Goal: Task Accomplishment & Management: Use online tool/utility

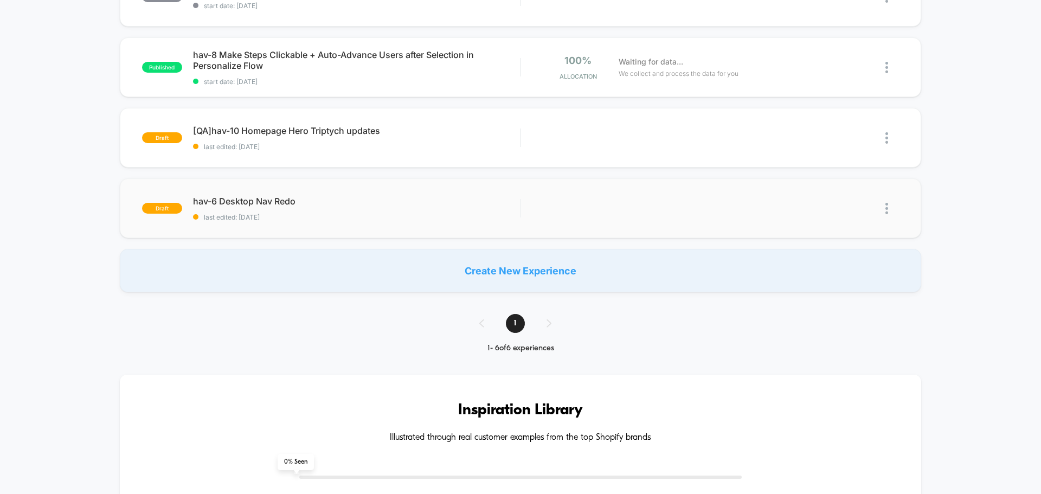
scroll to position [271, 0]
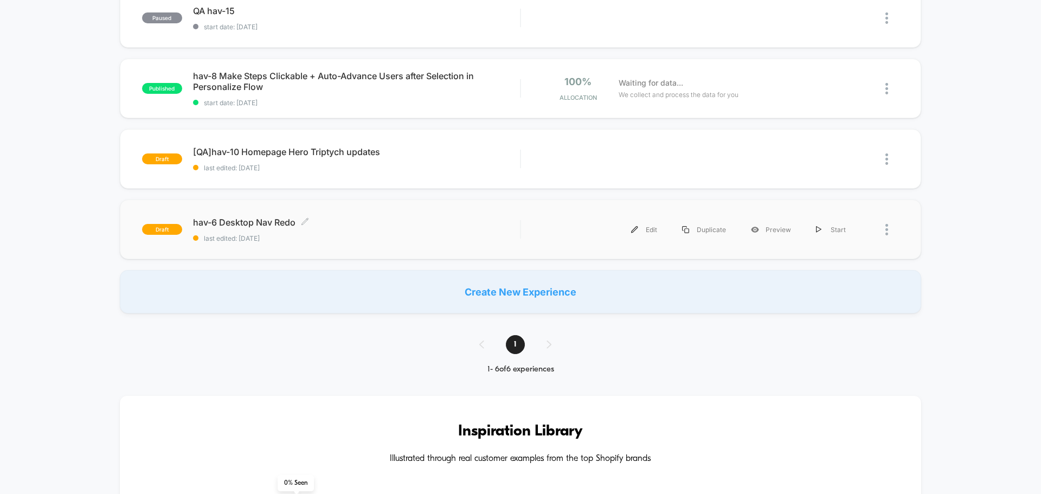
click at [264, 224] on span "hav-6 Desktop Nav Redo Click to edit experience details" at bounding box center [356, 222] width 327 height 11
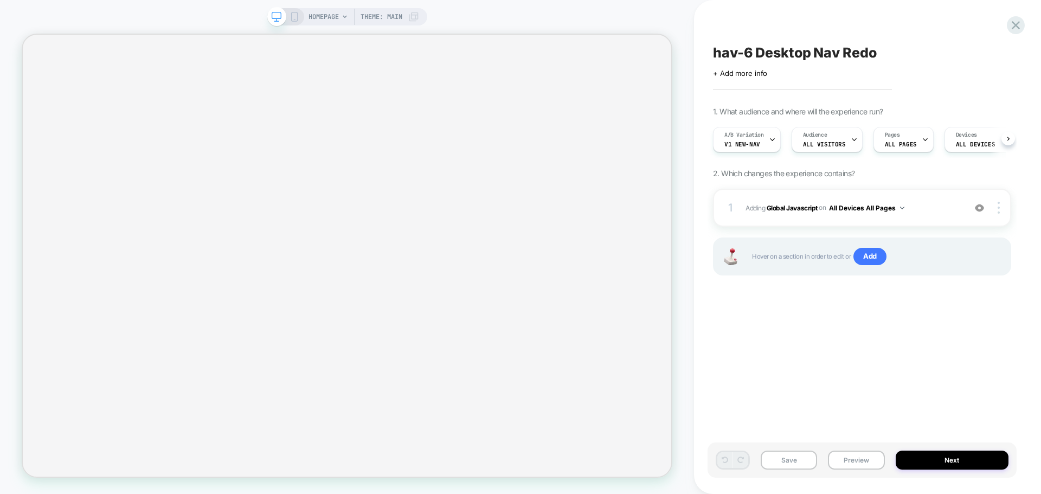
scroll to position [0, 1]
click at [859, 449] on div "Save Preview Next" at bounding box center [862, 460] width 309 height 35
click at [857, 458] on button "Preview" at bounding box center [856, 460] width 56 height 19
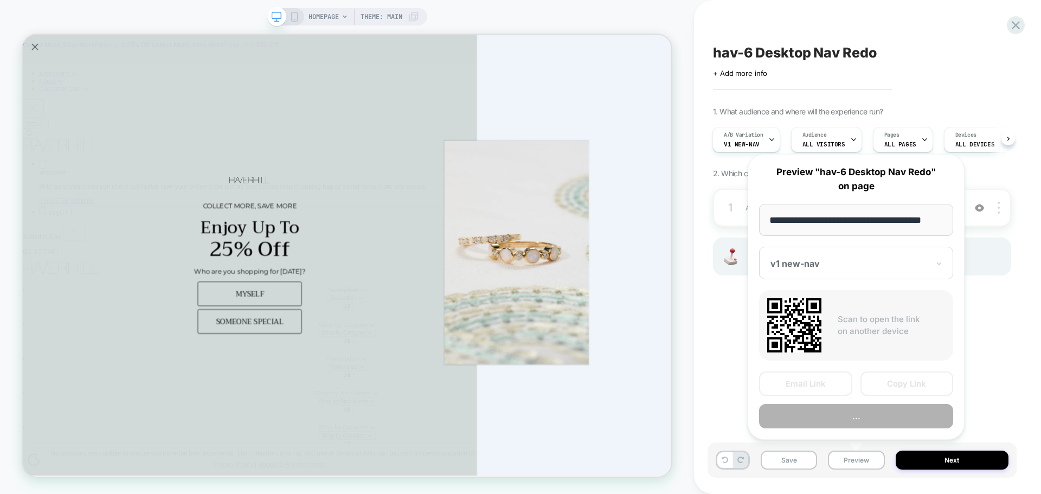
scroll to position [0, 0]
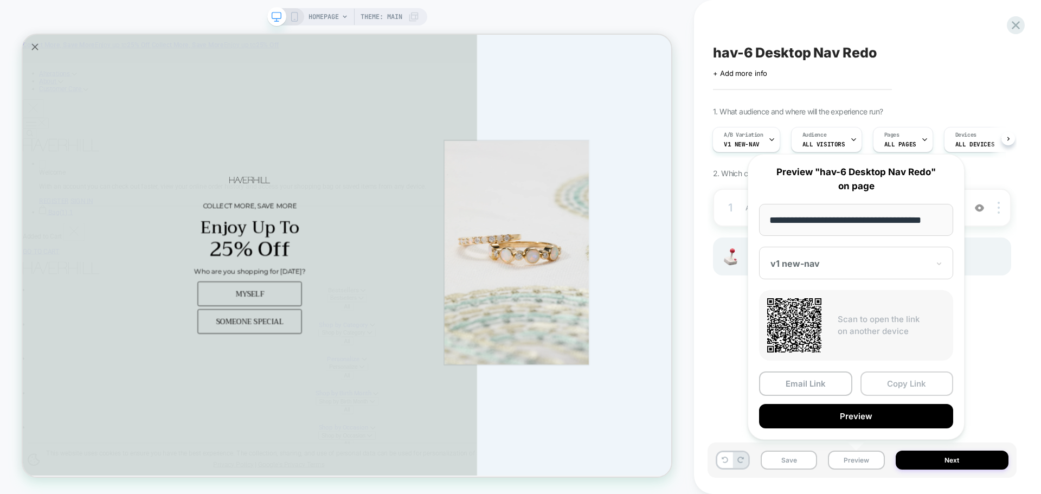
click at [895, 385] on button "Copy Link" at bounding box center [907, 384] width 93 height 24
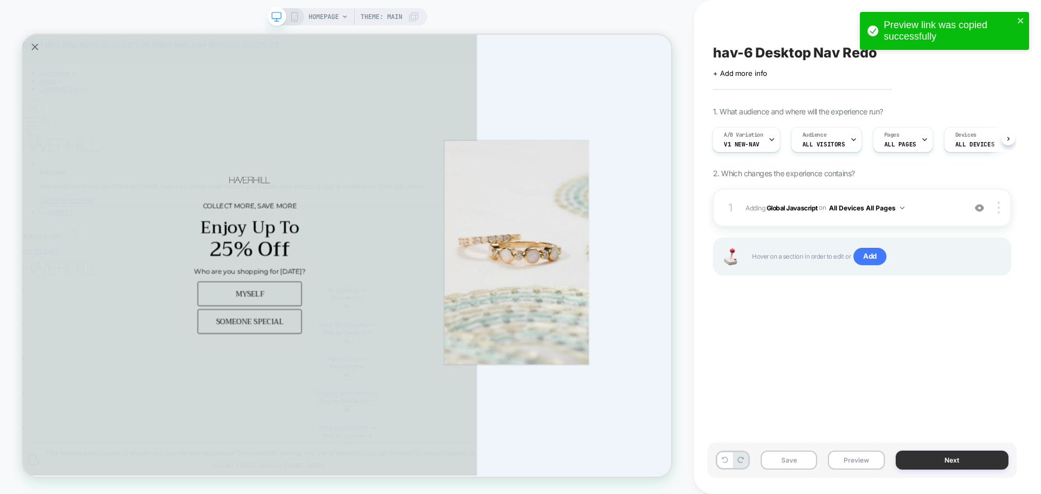
click at [951, 466] on button "Next" at bounding box center [952, 460] width 113 height 19
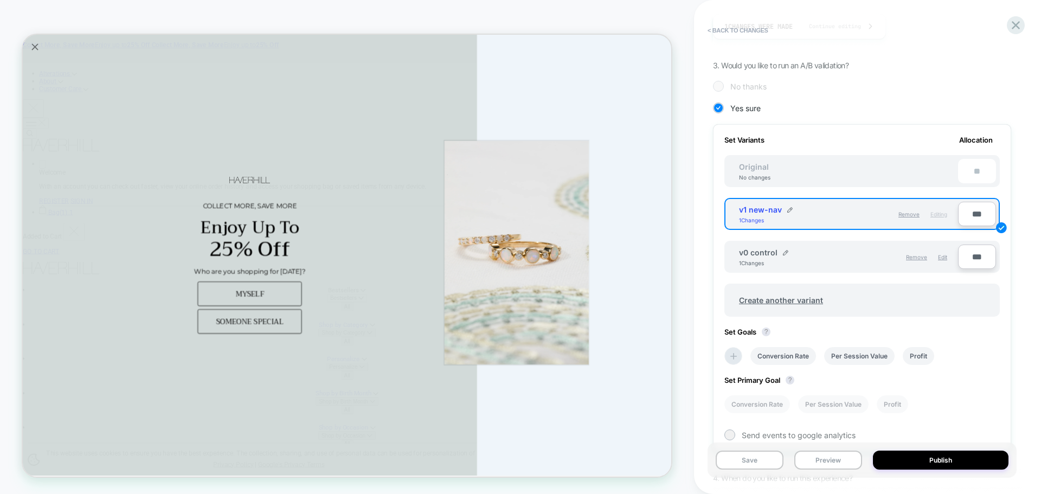
scroll to position [336, 0]
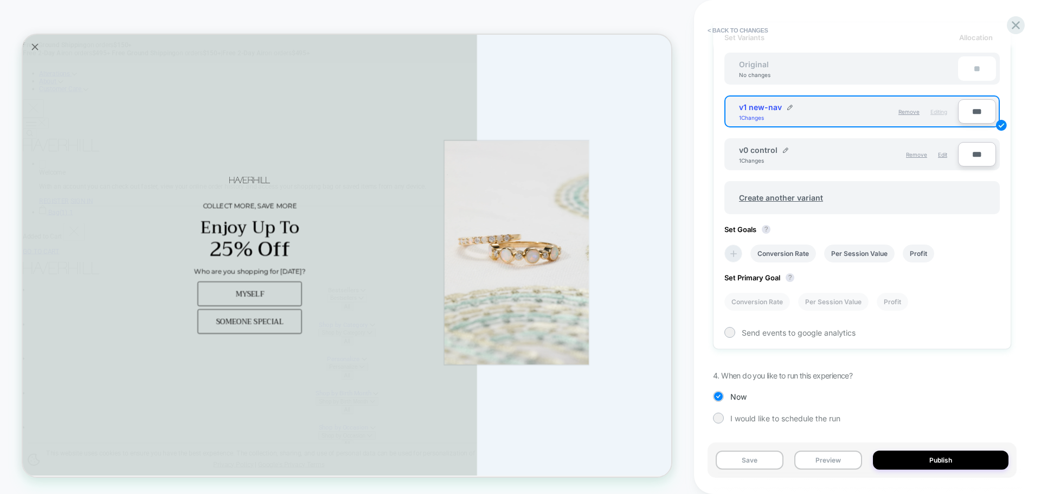
click at [734, 252] on icon at bounding box center [734, 254] width 7 height 7
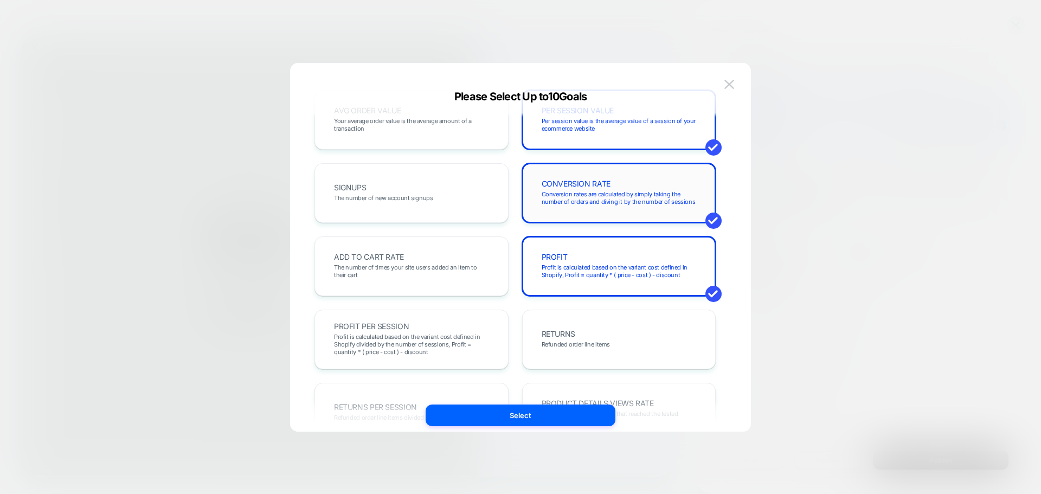
scroll to position [108, 0]
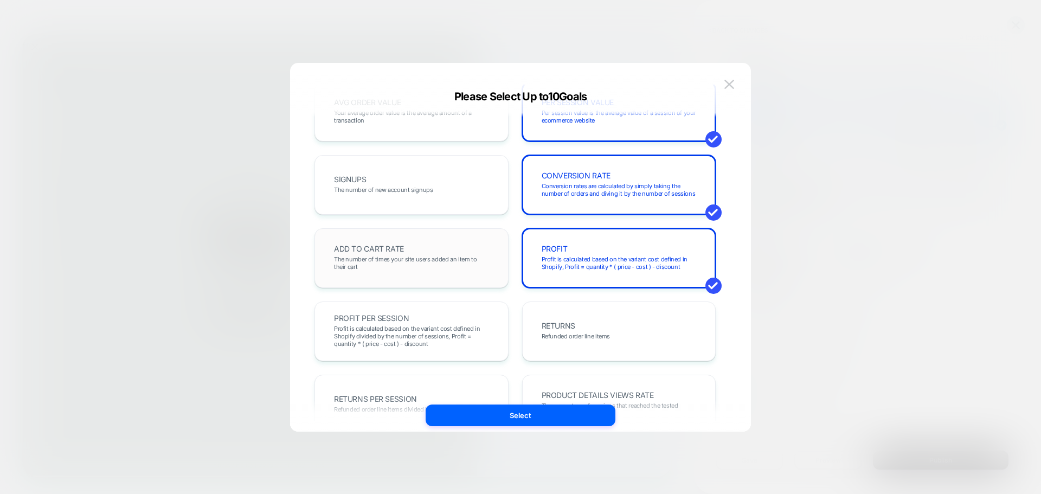
click at [376, 260] on span "The number of times your site users added an item to their cart" at bounding box center [411, 262] width 155 height 15
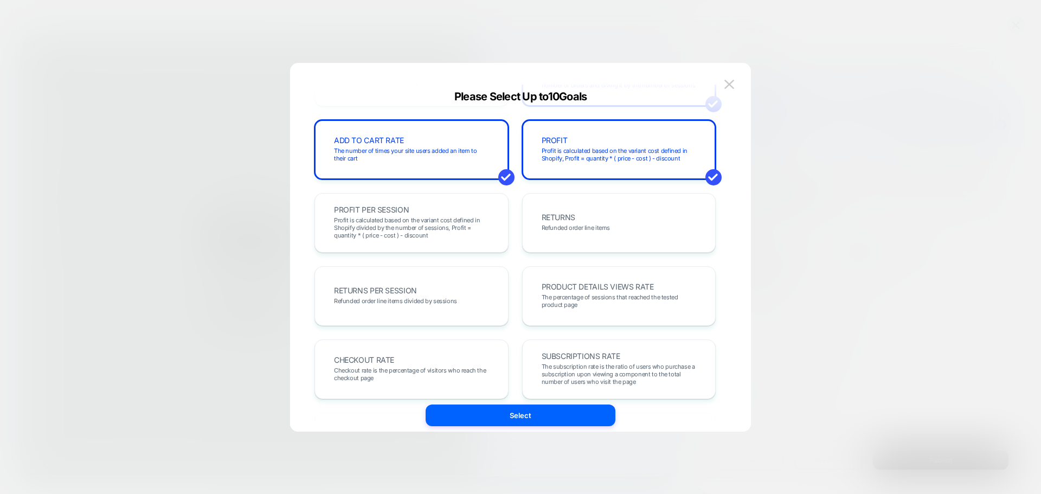
scroll to position [271, 0]
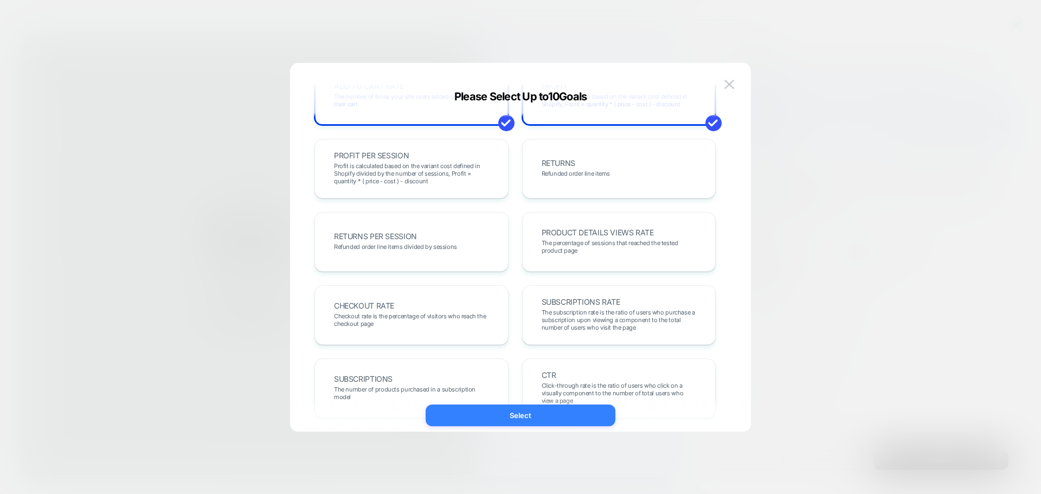
click at [503, 415] on button "Select" at bounding box center [521, 416] width 190 height 22
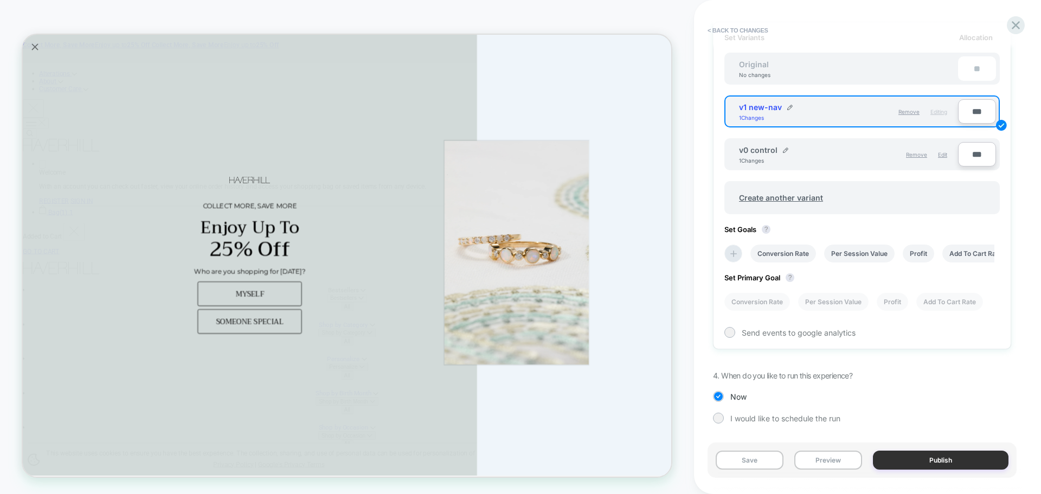
click at [972, 460] on button "Publish" at bounding box center [941, 460] width 136 height 19
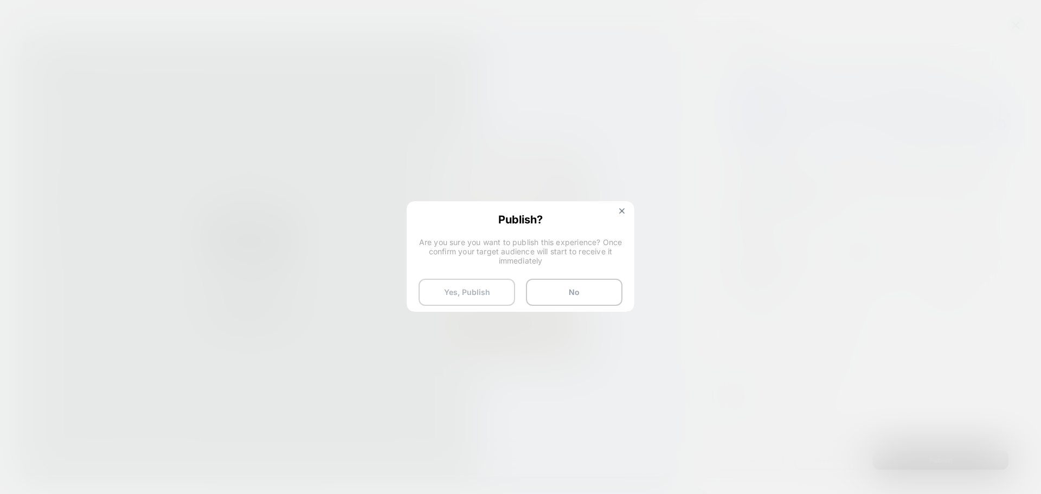
click at [472, 290] on button "Yes, Publish" at bounding box center [467, 292] width 97 height 27
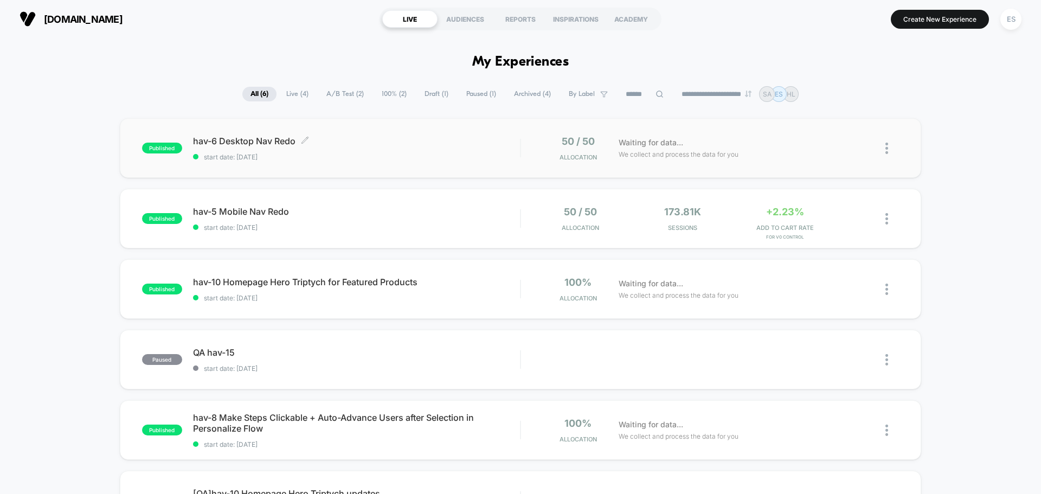
click at [286, 139] on span "hav-6 Desktop Nav Redo Click to edit experience details" at bounding box center [356, 141] width 327 height 11
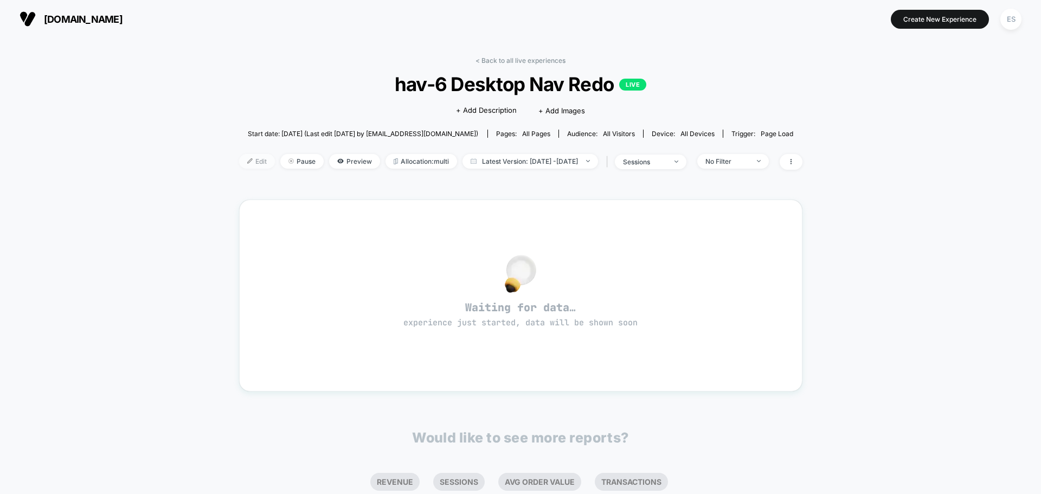
click at [239, 165] on span "Edit" at bounding box center [257, 161] width 36 height 15
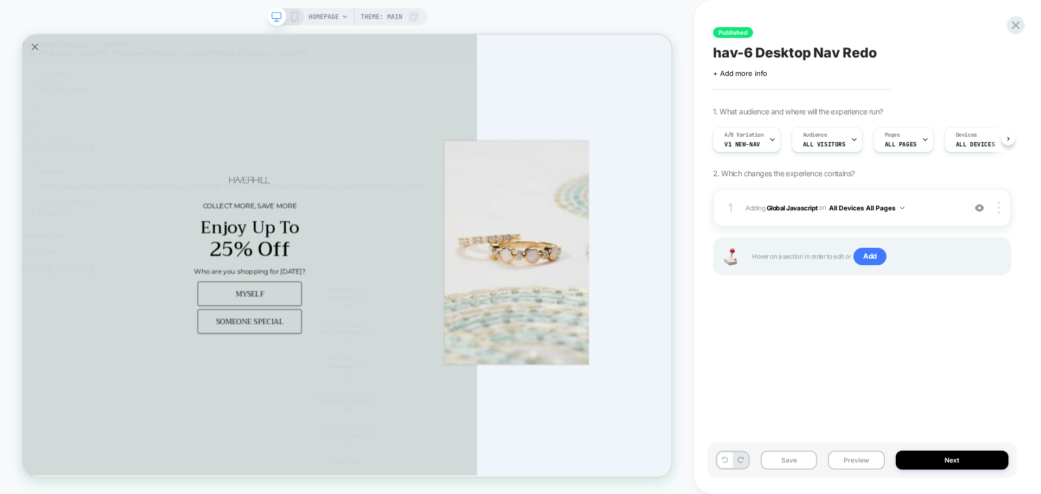
scroll to position [0, 1]
click at [827, 142] on span "All Visitors" at bounding box center [824, 144] width 43 height 8
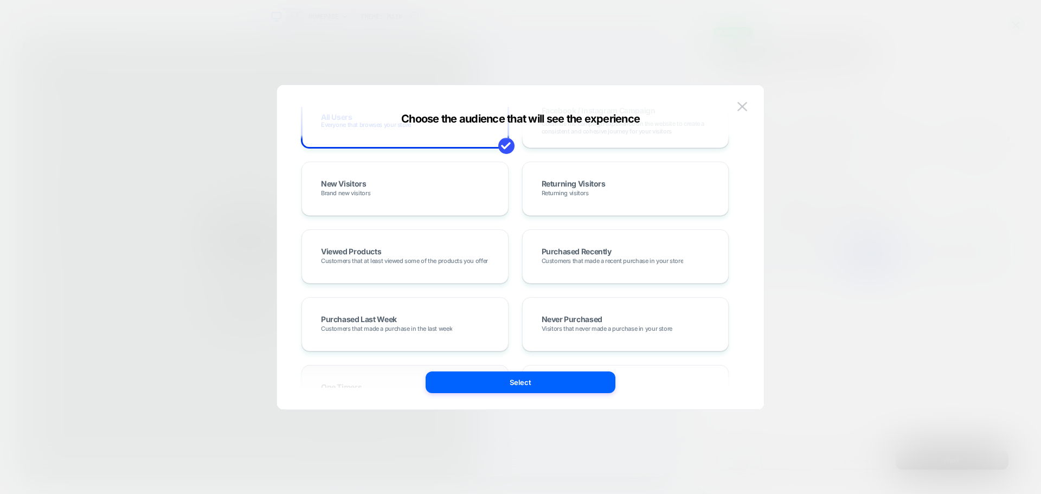
scroll to position [0, 0]
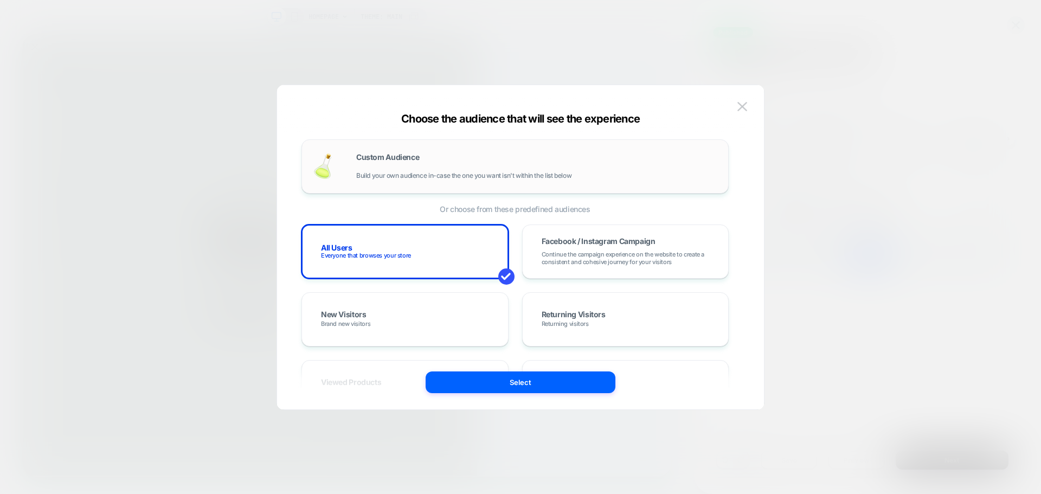
click at [441, 182] on div "Custom Audience Build your own audience in-case the one you want isn't within t…" at bounding box center [515, 166] width 427 height 54
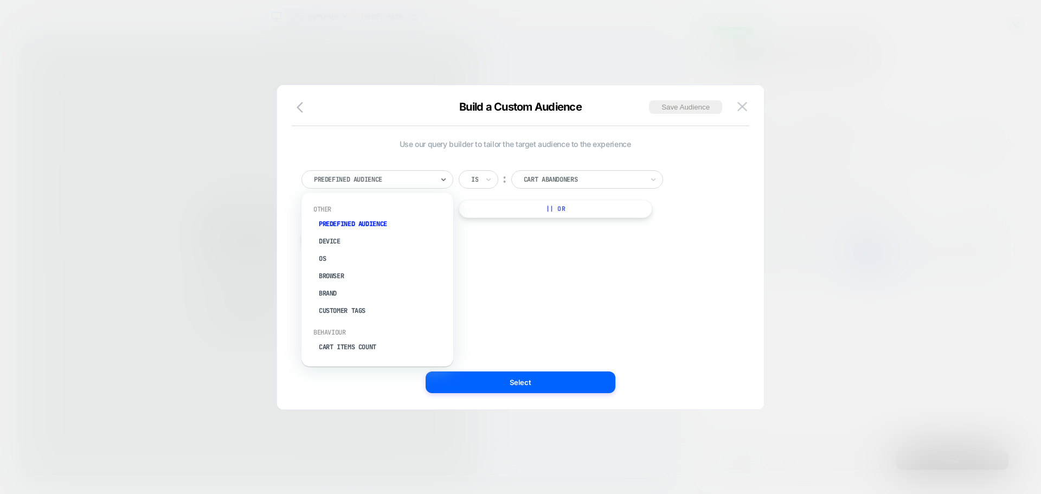
click at [430, 176] on div at bounding box center [373, 180] width 119 height 10
click at [347, 244] on div "Device" at bounding box center [382, 241] width 141 height 17
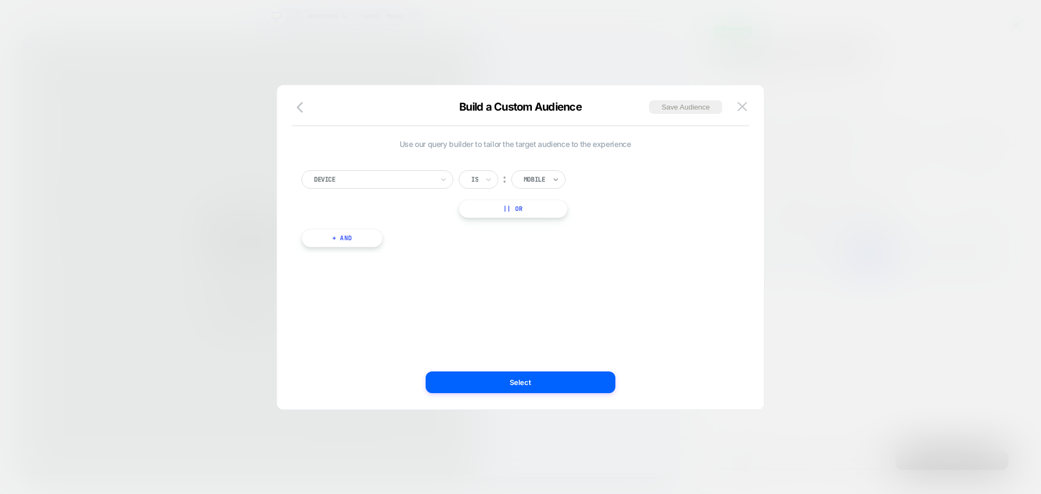
click at [554, 181] on icon at bounding box center [556, 179] width 8 height 11
click at [357, 170] on div "Device" at bounding box center [378, 179] width 152 height 18
click at [394, 177] on div at bounding box center [373, 180] width 119 height 10
click at [416, 191] on div "option UTM Medium focused, 24 of 31. 31 results available. Use Up and Down to c…" at bounding box center [515, 194] width 427 height 48
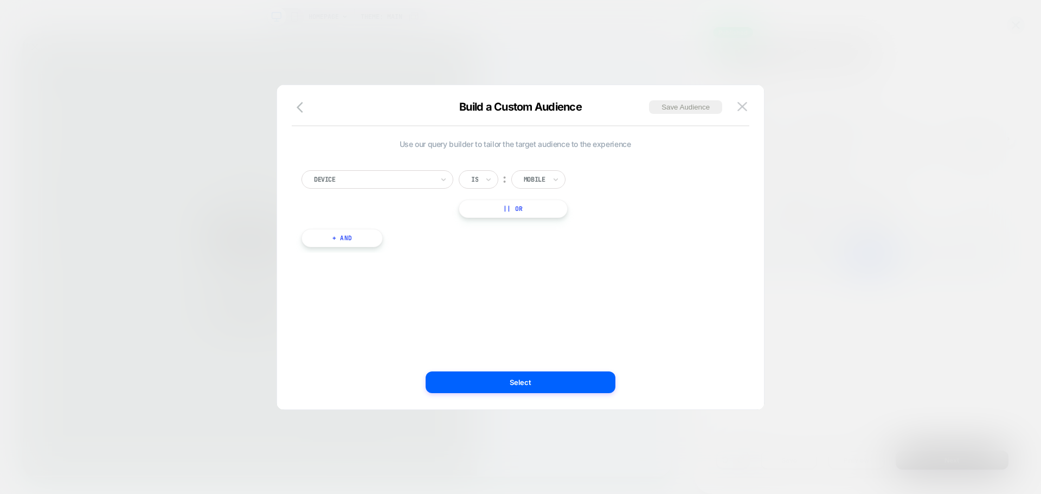
click at [419, 187] on div "Device" at bounding box center [378, 179] width 152 height 18
click at [337, 239] on div "Device" at bounding box center [382, 241] width 141 height 17
click at [562, 178] on div "Mobile" at bounding box center [538, 179] width 54 height 18
click at [542, 226] on div "Desktop" at bounding box center [558, 226] width 71 height 17
click at [514, 203] on button "|| Or" at bounding box center [515, 209] width 112 height 18
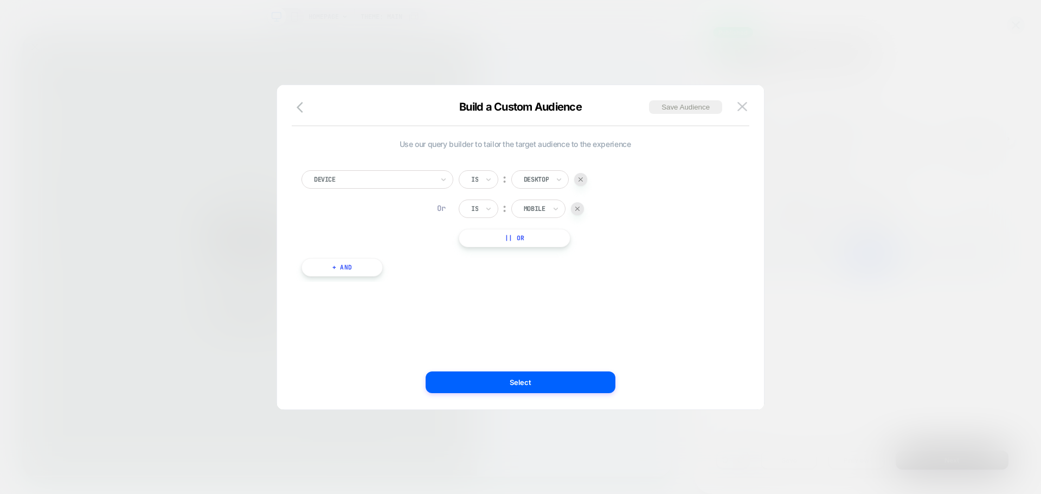
click at [495, 216] on div "Is" at bounding box center [479, 209] width 40 height 18
click at [514, 208] on div "Mobile" at bounding box center [538, 209] width 54 height 18
click at [581, 212] on div at bounding box center [577, 208] width 13 height 13
click at [544, 177] on div at bounding box center [536, 180] width 25 height 10
click at [537, 223] on div "Desktop" at bounding box center [558, 226] width 71 height 17
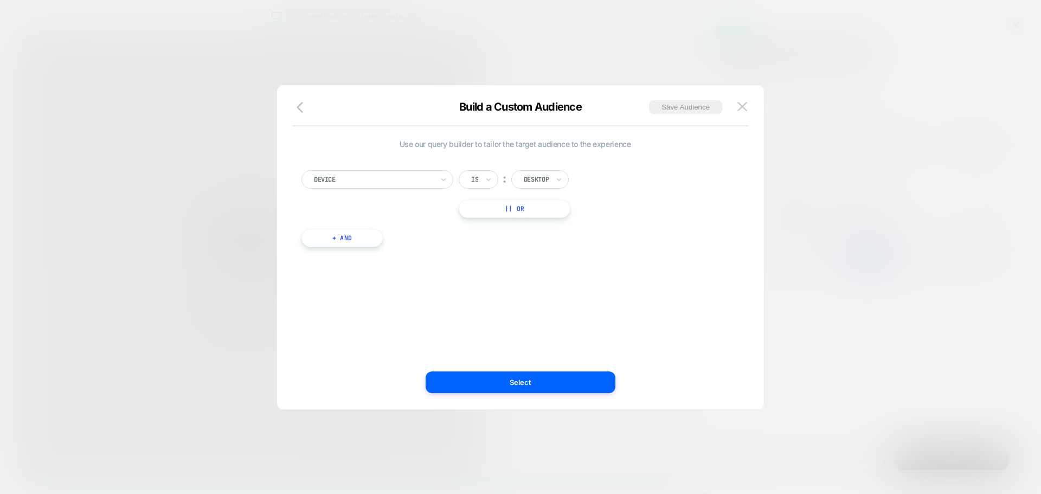
click at [375, 156] on div "Device Is ︰ Desktop || Or + And" at bounding box center [515, 203] width 438 height 99
click at [364, 180] on div at bounding box center [373, 180] width 119 height 10
click at [366, 222] on div "Predefined Audience" at bounding box center [382, 223] width 141 height 17
click at [552, 170] on div "Cart Abandoners" at bounding box center [587, 179] width 152 height 18
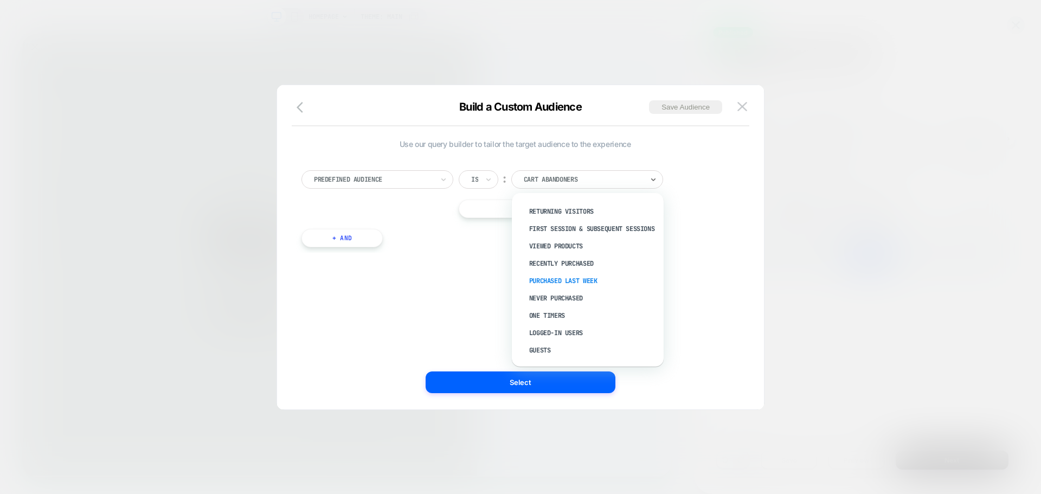
scroll to position [0, 0]
click at [324, 178] on div at bounding box center [373, 180] width 119 height 10
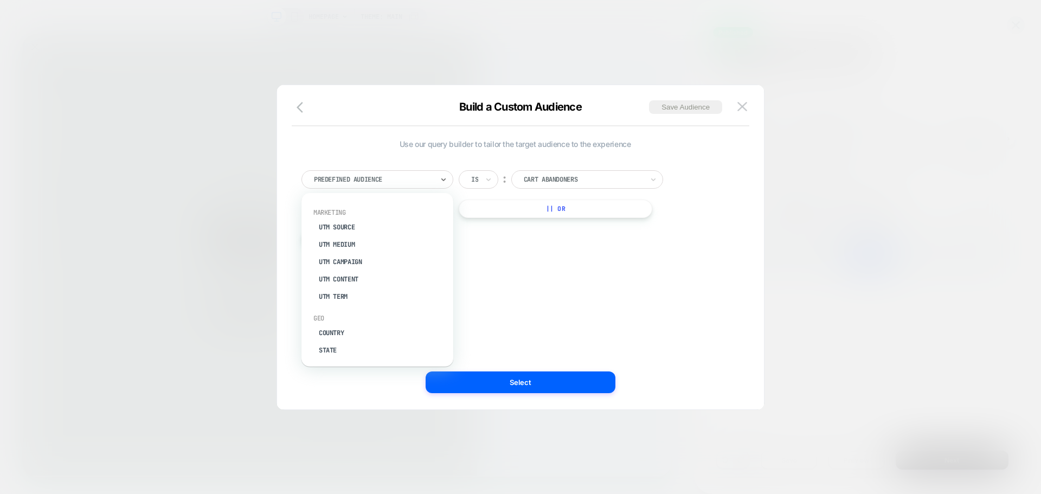
scroll to position [473, 0]
click at [396, 147] on span "Use our query builder to tailor the target audience to the experience" at bounding box center [515, 143] width 427 height 9
click at [307, 114] on button "button" at bounding box center [303, 108] width 20 height 16
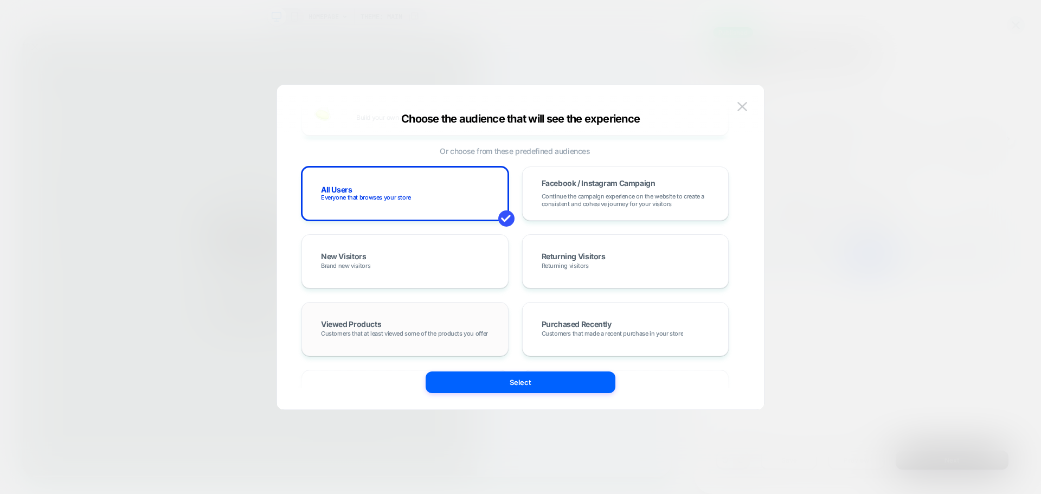
scroll to position [0, 0]
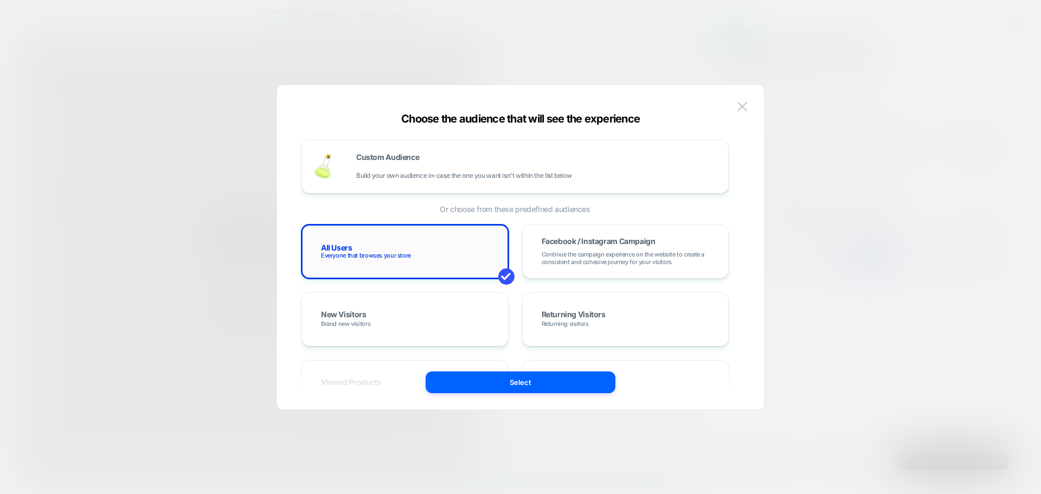
click at [391, 252] on span "Everyone that browses your store" at bounding box center [366, 256] width 90 height 8
click at [470, 123] on div "Choose the audience that will see the experience" at bounding box center [520, 118] width 487 height 13
click at [430, 158] on div "Custom Audience Build your own audience in-case the one you want isn't within t…" at bounding box center [536, 166] width 361 height 26
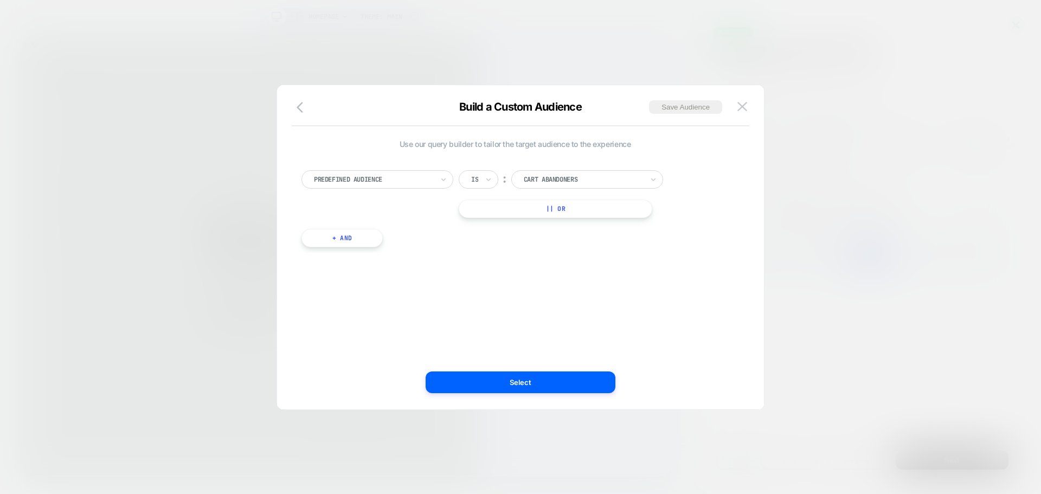
click at [362, 184] on div at bounding box center [373, 180] width 119 height 10
click at [329, 277] on div "Browser" at bounding box center [382, 275] width 141 height 17
click at [540, 174] on div "Safari" at bounding box center [555, 180] width 65 height 12
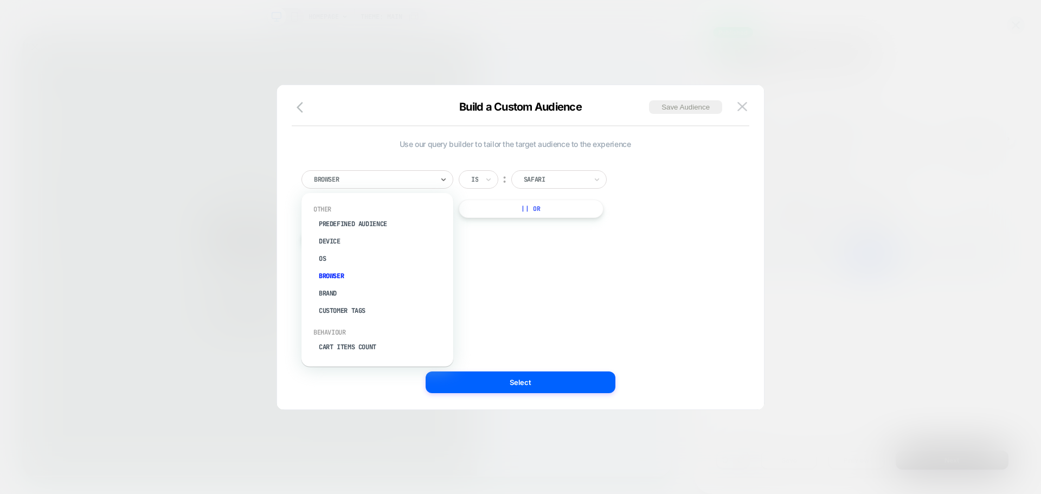
click at [337, 183] on div at bounding box center [373, 180] width 119 height 10
click at [338, 261] on div "OS" at bounding box center [382, 258] width 141 height 17
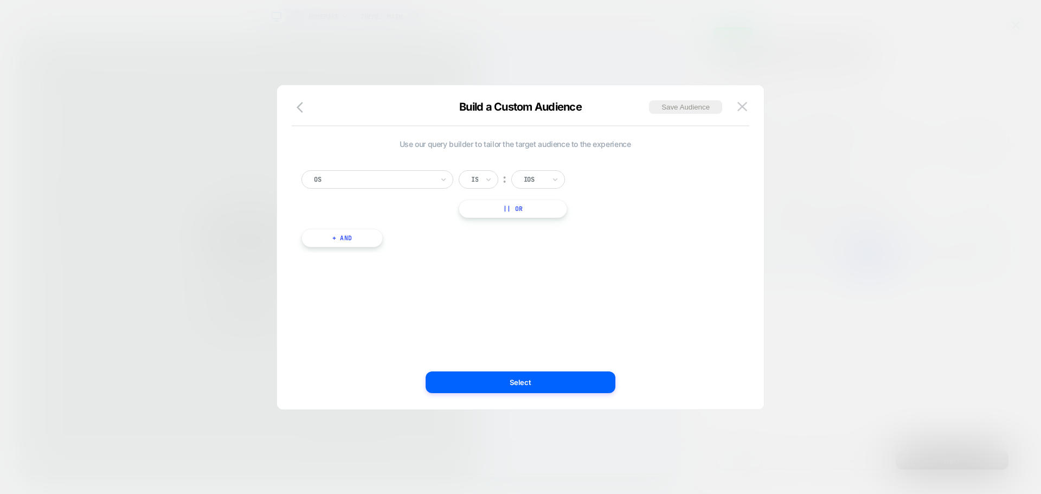
click at [568, 182] on div "Is ︰ IOS" at bounding box center [521, 179] width 125 height 18
click at [549, 182] on div "IOS" at bounding box center [538, 179] width 54 height 18
click at [312, 181] on div "OS" at bounding box center [378, 179] width 152 height 18
click at [330, 239] on div "Device" at bounding box center [382, 241] width 141 height 17
click at [546, 176] on div at bounding box center [535, 180] width 22 height 10
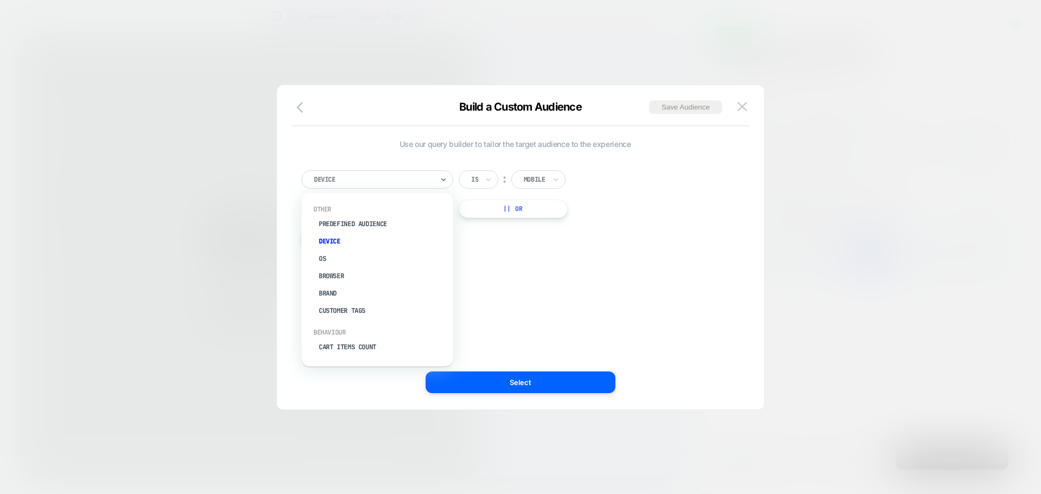
click at [374, 181] on div at bounding box center [373, 180] width 119 height 10
click at [351, 221] on div "Predefined Audience" at bounding box center [382, 223] width 141 height 17
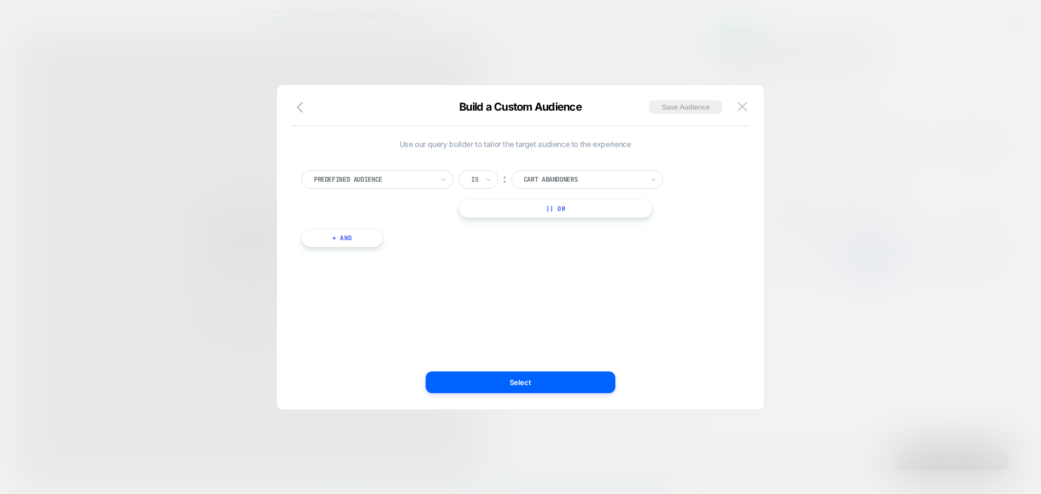
click at [569, 168] on div "Predefined Audience Is ︰ Cart Abandoners || Or + And" at bounding box center [515, 203] width 438 height 99
click at [571, 178] on div at bounding box center [583, 180] width 119 height 10
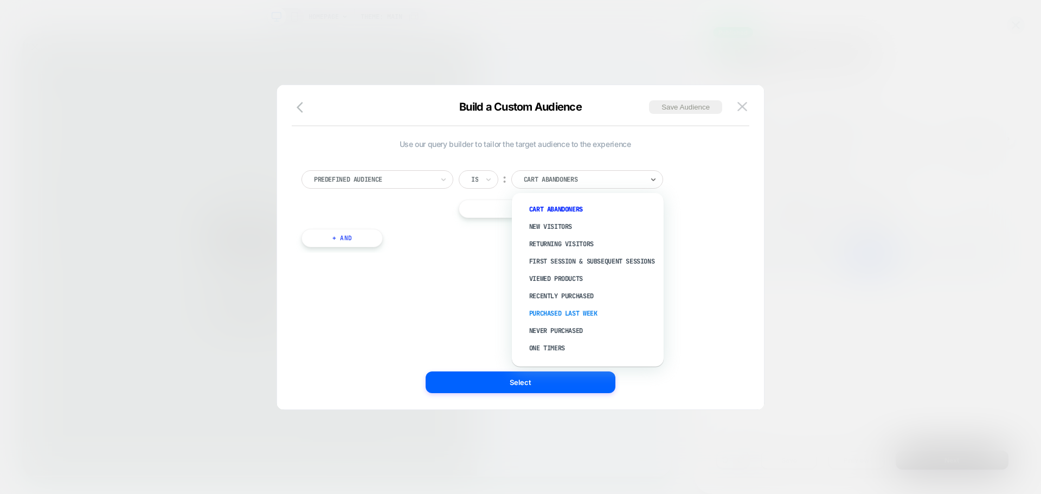
scroll to position [41, 0]
click at [720, 262] on div "Use our query builder to tailor the target audience to the experience Predefine…" at bounding box center [515, 247] width 454 height 281
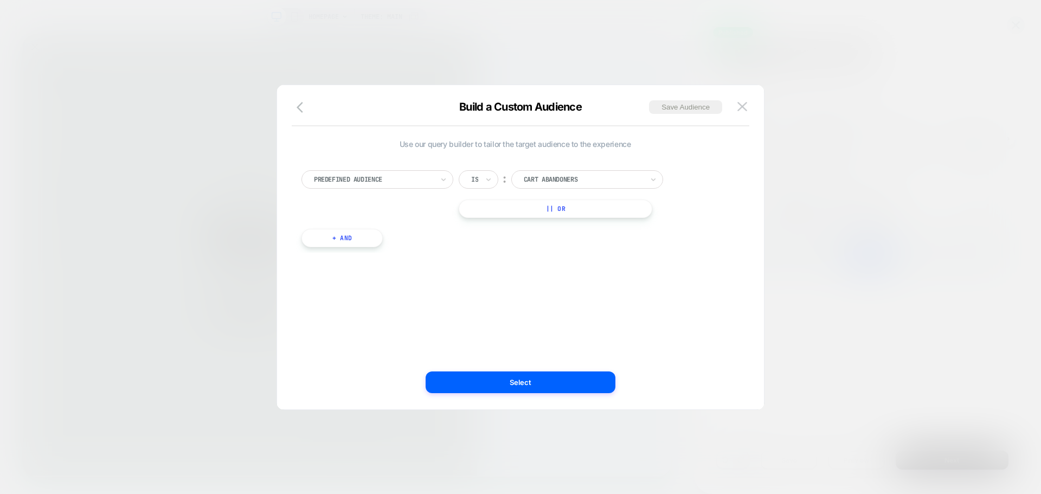
drag, startPoint x: 337, startPoint y: 185, endPoint x: 339, endPoint y: 191, distance: 6.3
click at [337, 189] on div "Predefined Audience Is ︰ Cart Abandoners || Or" at bounding box center [515, 194] width 427 height 48
drag, startPoint x: 396, startPoint y: 161, endPoint x: 396, endPoint y: 181, distance: 20.1
click at [397, 162] on div "option Predefined Audience, selected. Select is focused ,type to refine list, p…" at bounding box center [515, 203] width 438 height 99
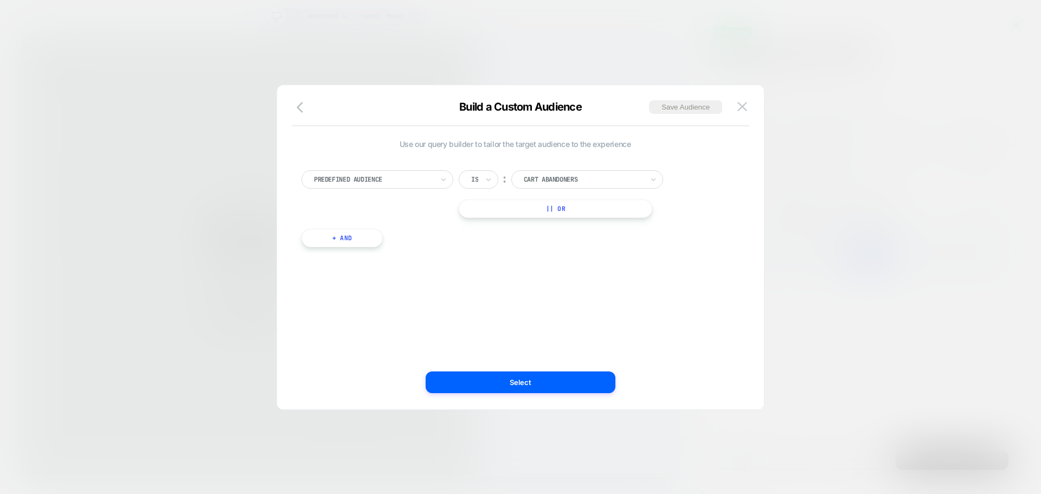
click at [395, 189] on div "Predefined Audience Is ︰ Cart Abandoners || Or" at bounding box center [515, 194] width 427 height 48
click at [396, 183] on div at bounding box center [373, 180] width 119 height 10
click at [325, 241] on div "Device" at bounding box center [382, 241] width 141 height 17
drag, startPoint x: 572, startPoint y: 187, endPoint x: 526, endPoint y: 175, distance: 48.0
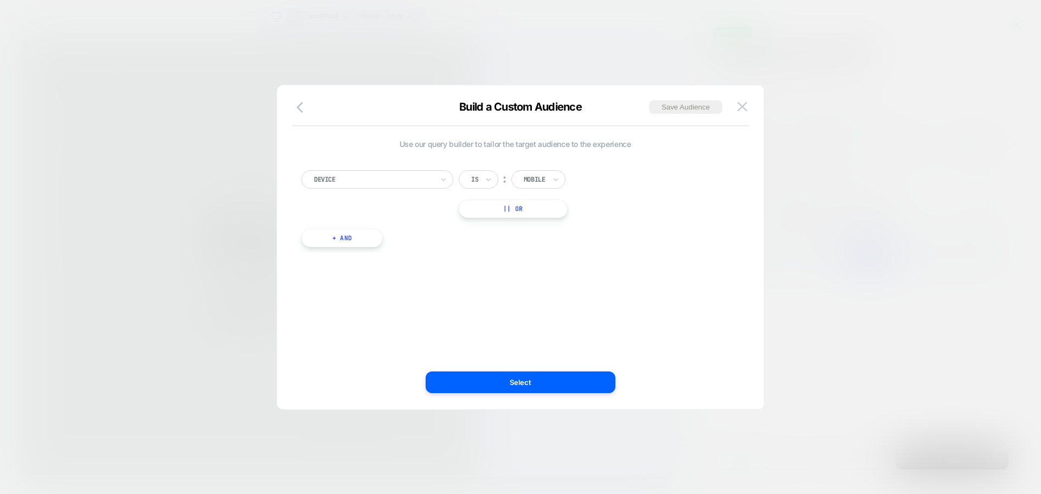
click at [570, 186] on div "Is ︰ Mobile" at bounding box center [521, 179] width 125 height 18
click at [526, 175] on input "text" at bounding box center [526, 180] width 4 height 10
click at [542, 228] on div "Desktop" at bounding box center [558, 226] width 71 height 17
drag, startPoint x: 542, startPoint y: 361, endPoint x: 547, endPoint y: 377, distance: 17.0
click at [545, 371] on div "Build a Custom Audience Save Audience Use our query builder to tailor the targe…" at bounding box center [520, 252] width 487 height 313
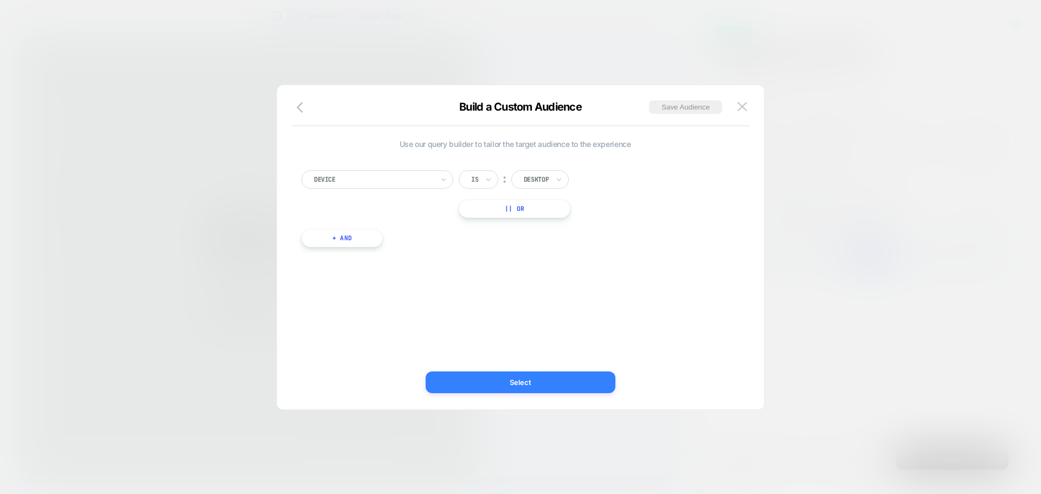
click at [547, 377] on button "Select" at bounding box center [521, 383] width 190 height 22
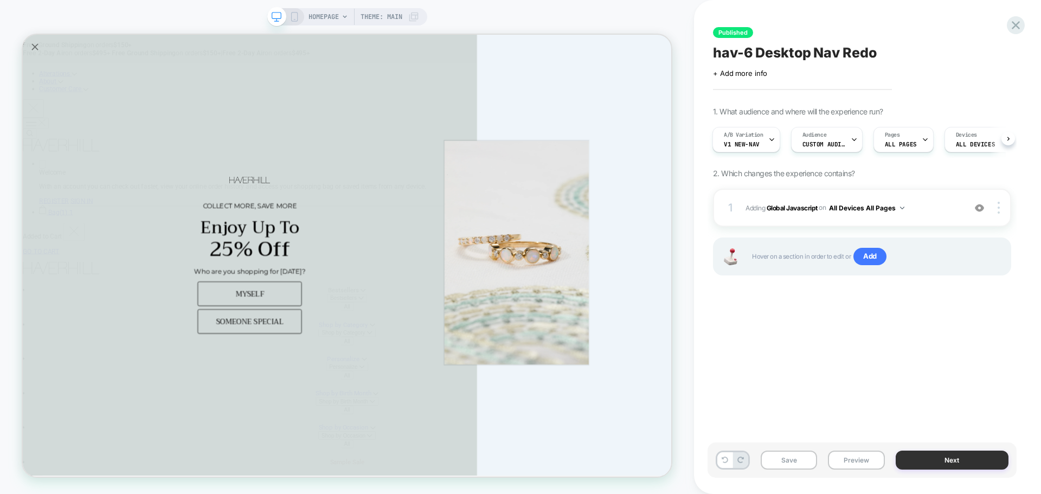
click at [941, 467] on button "Next" at bounding box center [952, 460] width 113 height 19
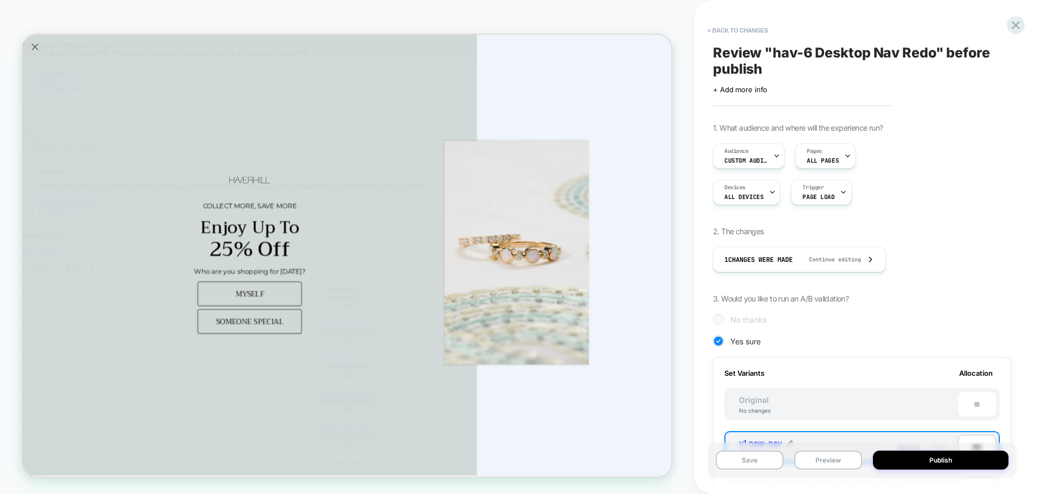
scroll to position [0, 1]
click at [941, 467] on button "Publish" at bounding box center [941, 460] width 136 height 19
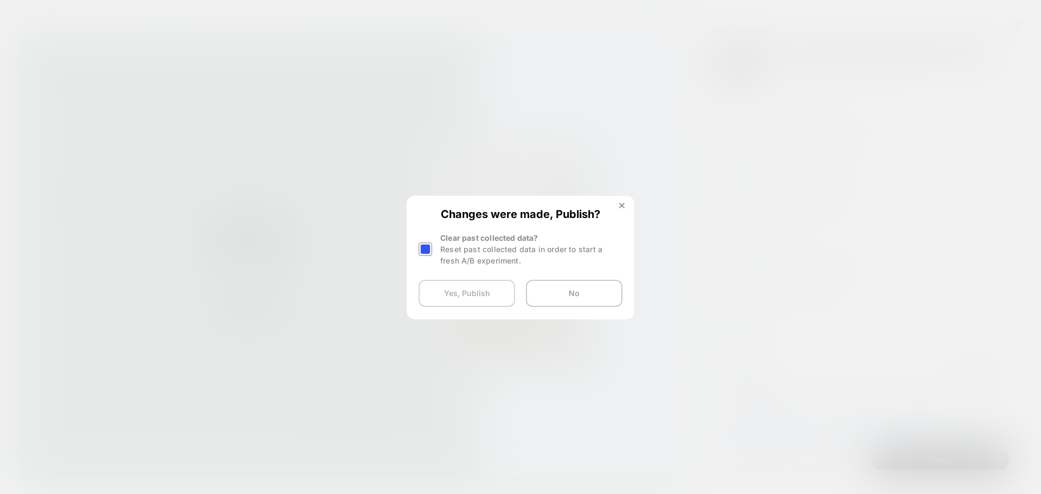
click at [438, 294] on button "Yes, Publish" at bounding box center [467, 293] width 97 height 27
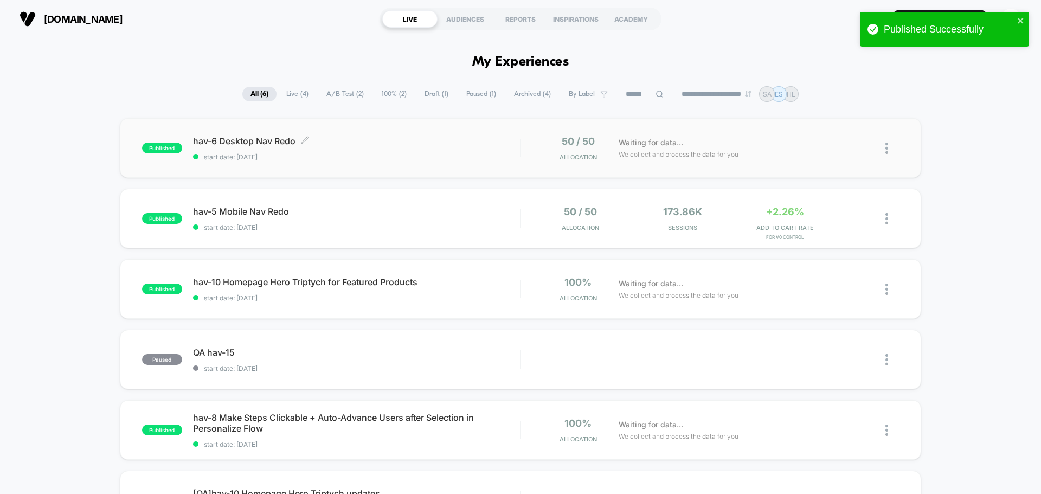
click at [251, 145] on span "hav-6 Desktop Nav Redo Click to edit experience details" at bounding box center [356, 141] width 327 height 11
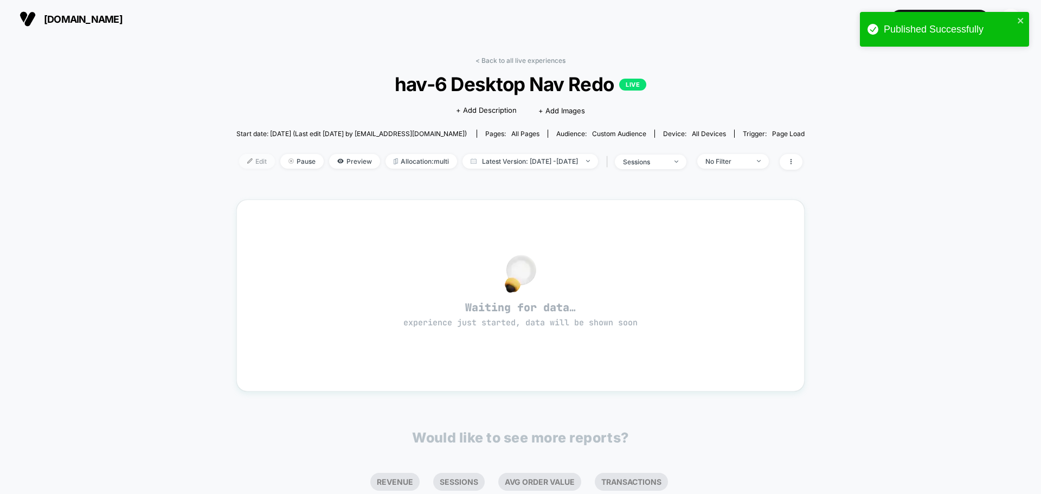
click at [239, 167] on span "Edit" at bounding box center [257, 161] width 36 height 15
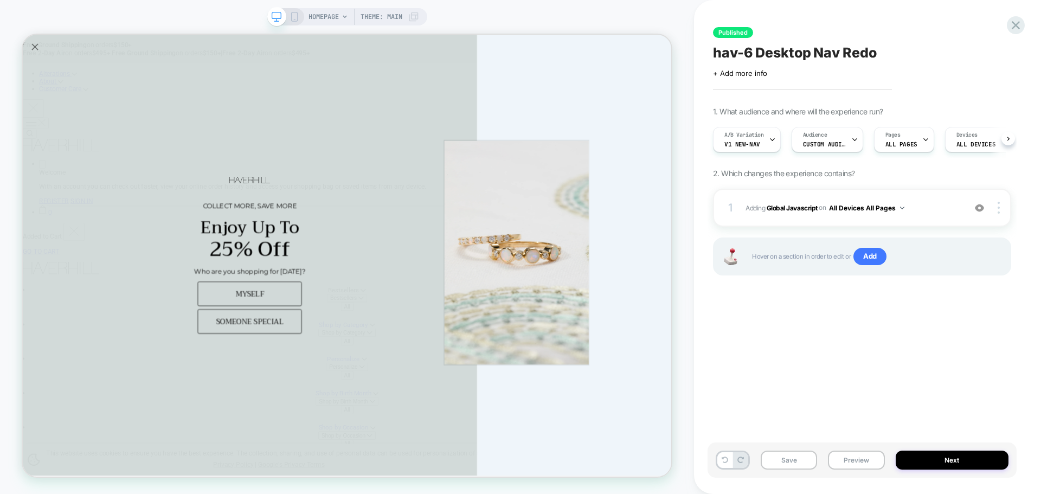
scroll to position [0, 1]
click at [961, 138] on span "Devices" at bounding box center [966, 135] width 21 height 8
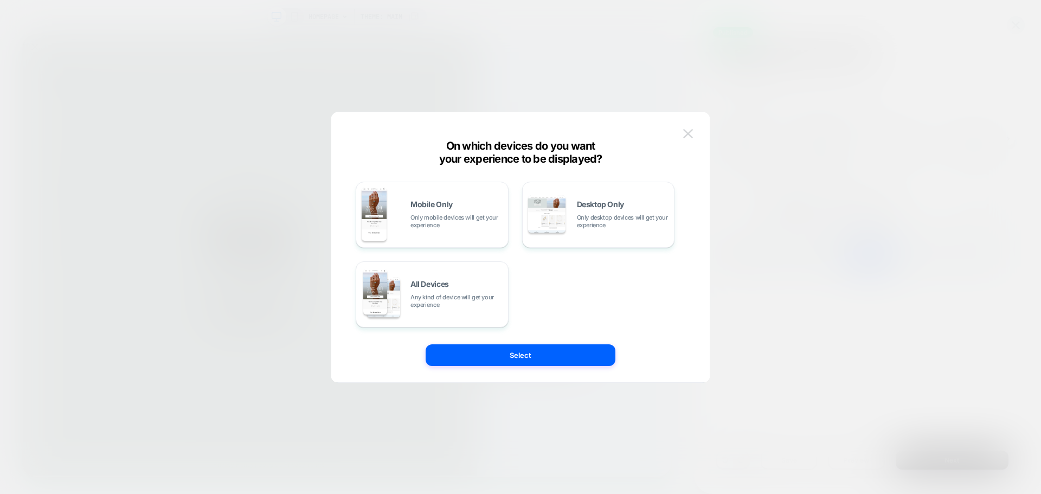
click at [690, 136] on img at bounding box center [688, 133] width 10 height 9
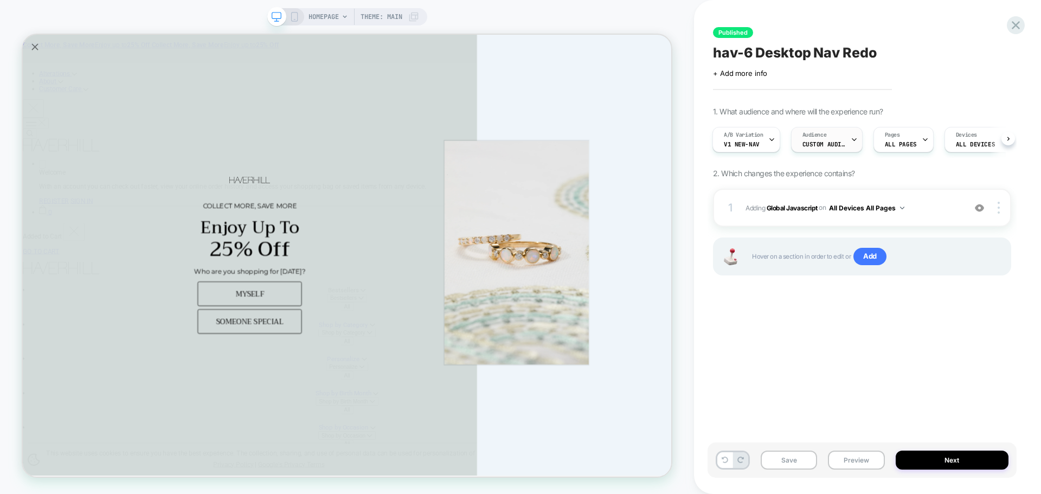
click at [798, 131] on div "Audience Custom Audience" at bounding box center [824, 139] width 65 height 24
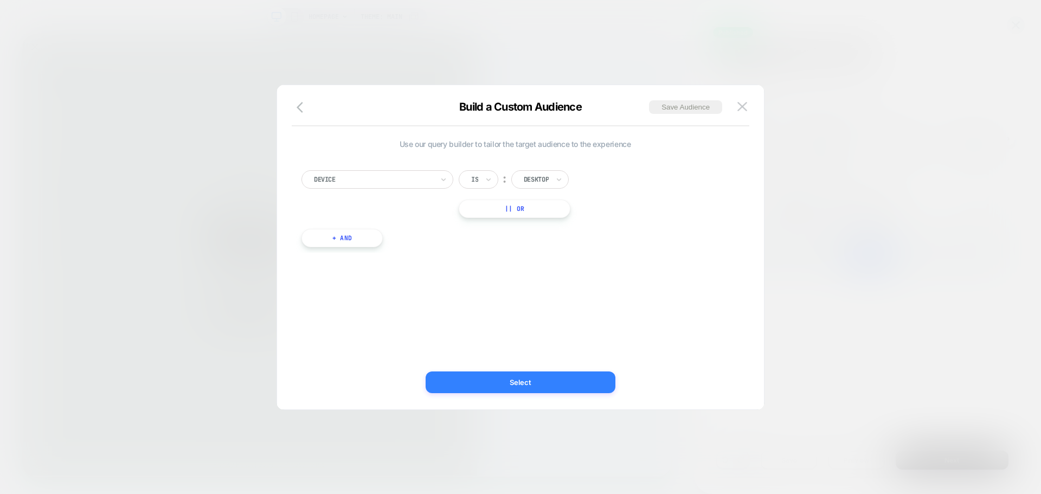
click at [501, 389] on button "Select" at bounding box center [521, 383] width 190 height 22
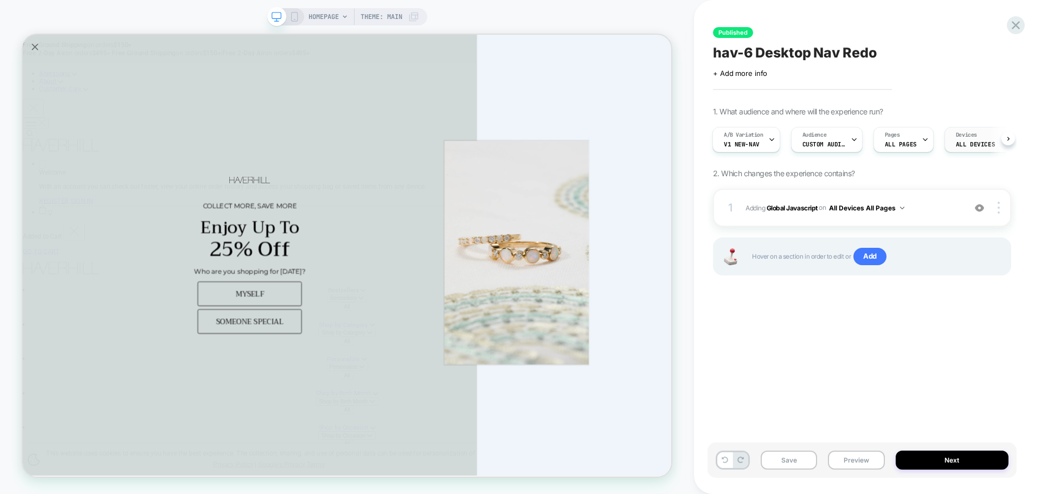
click at [959, 142] on span "ALL DEVICES" at bounding box center [975, 144] width 39 height 8
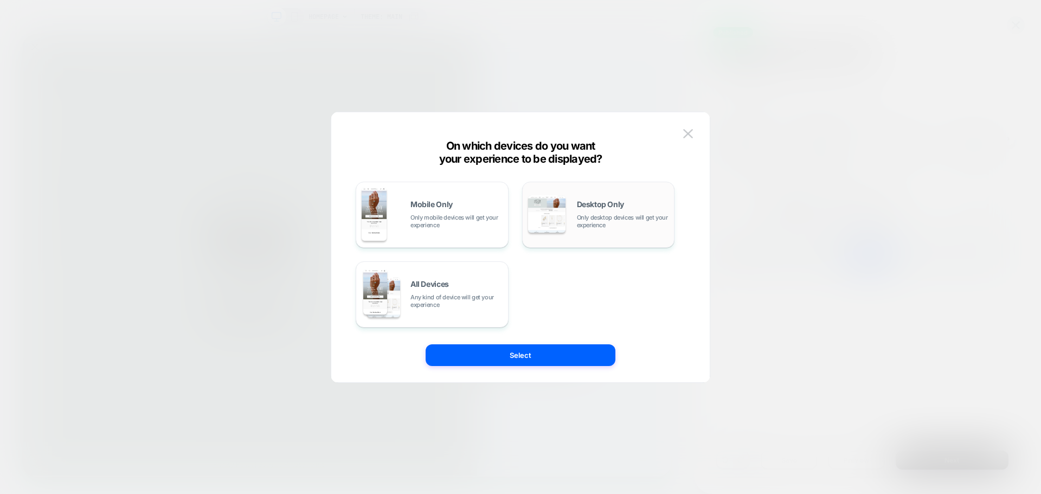
click at [577, 223] on span "Only desktop devices will get your experience" at bounding box center [623, 221] width 92 height 15
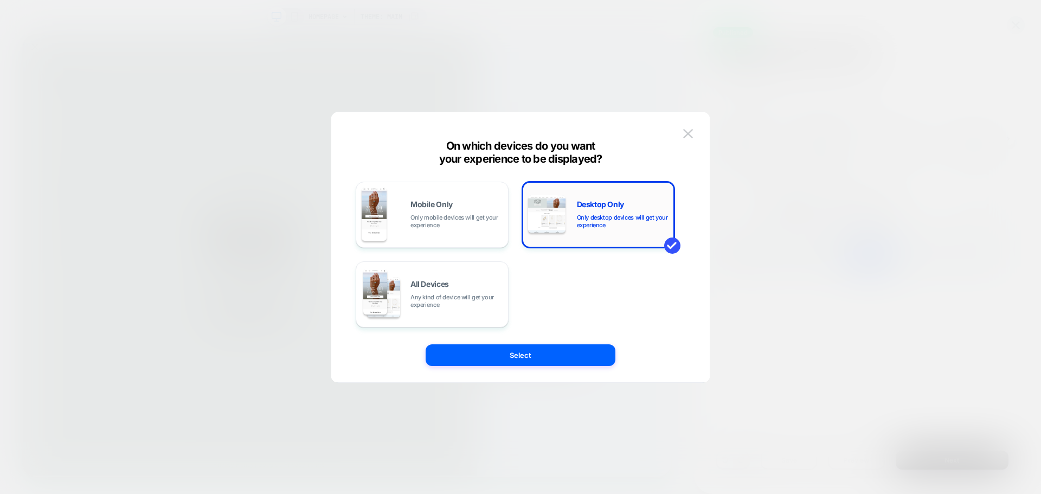
click at [591, 227] on span "Only desktop devices will get your experience" at bounding box center [623, 221] width 92 height 15
click at [584, 185] on div "Desktop Only Only desktop devices will get your experience" at bounding box center [598, 215] width 153 height 66
click at [554, 203] on img at bounding box center [546, 213] width 37 height 37
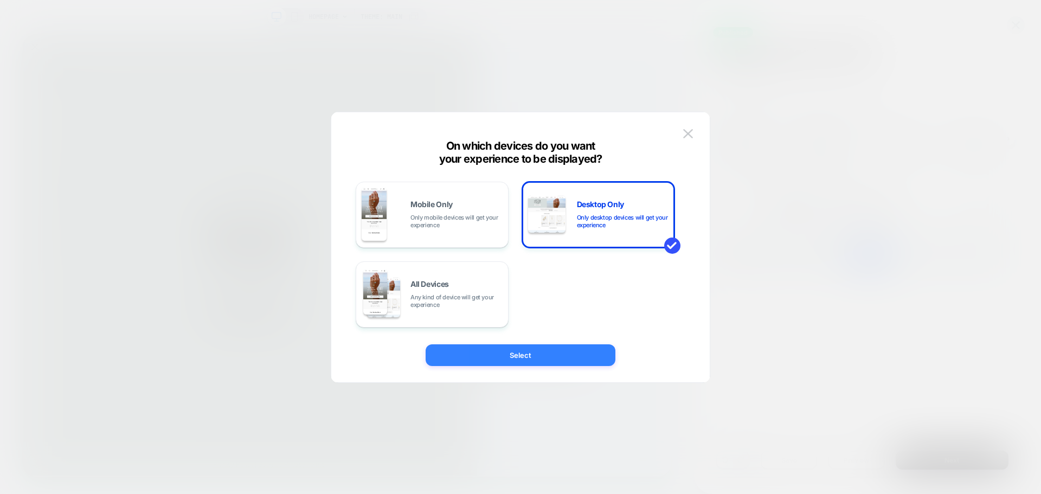
click at [551, 350] on button "Select" at bounding box center [521, 355] width 190 height 22
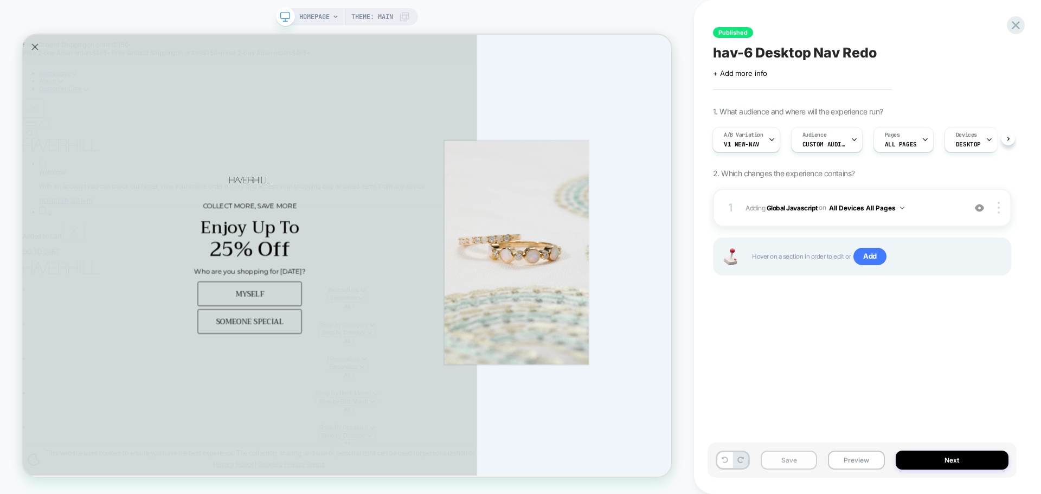
click at [785, 465] on button "Save" at bounding box center [789, 460] width 56 height 19
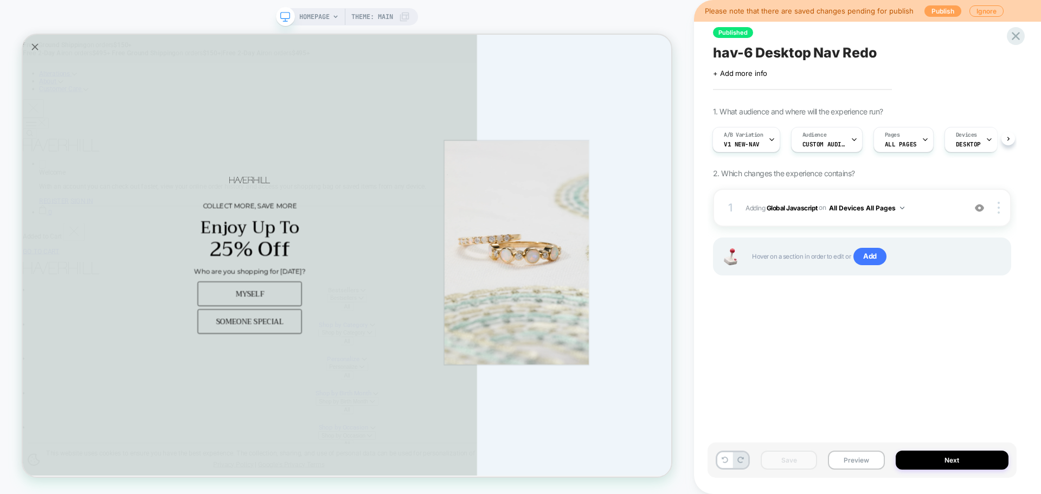
click at [939, 9] on button "Publish" at bounding box center [943, 10] width 37 height 11
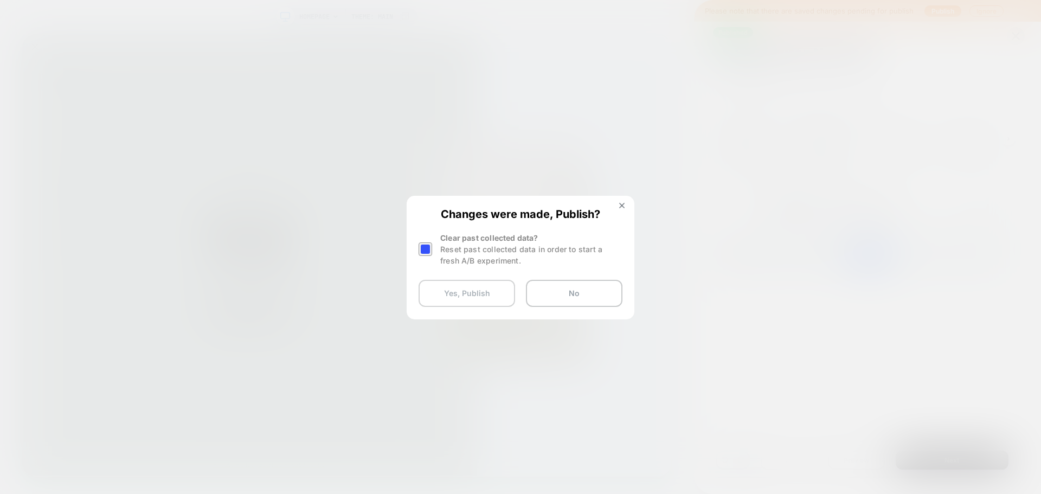
click at [486, 302] on button "Yes, Publish" at bounding box center [467, 293] width 97 height 27
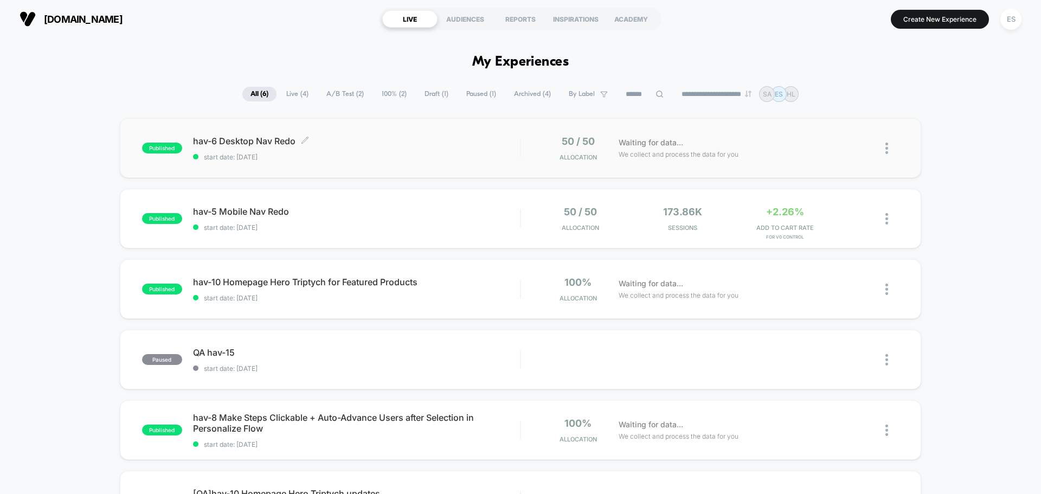
click at [270, 143] on span "hav-6 Desktop Nav Redo Click to edit experience details" at bounding box center [356, 141] width 327 height 11
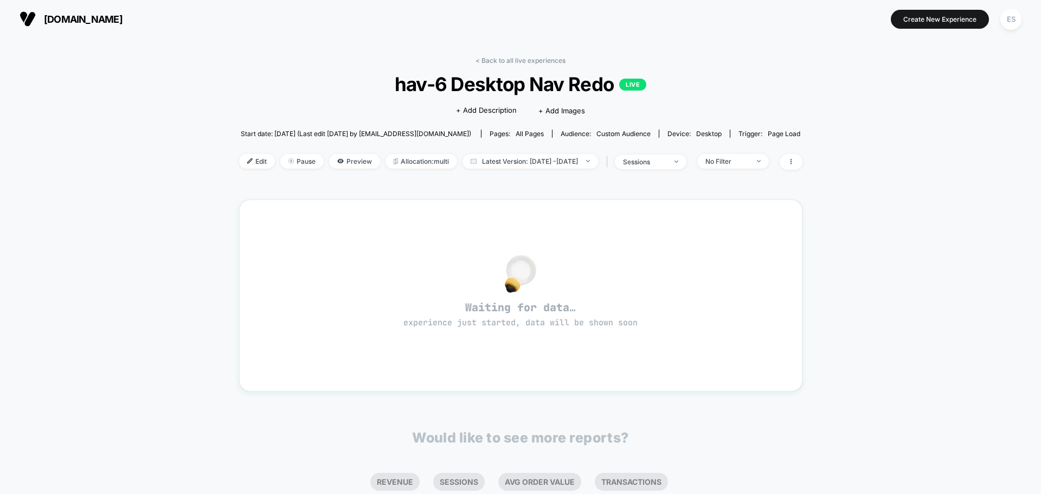
click at [247, 172] on div "< Back to all live experiences hav-6 Desktop Nav Redo LIVE Click to edit experi…" at bounding box center [521, 119] width 564 height 127
click at [249, 168] on span "Edit" at bounding box center [257, 161] width 36 height 15
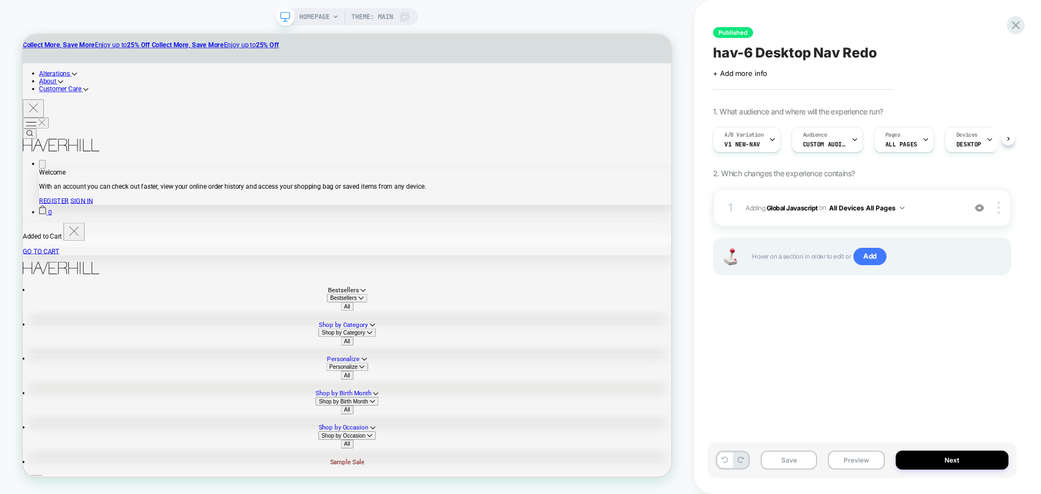
scroll to position [0, 1]
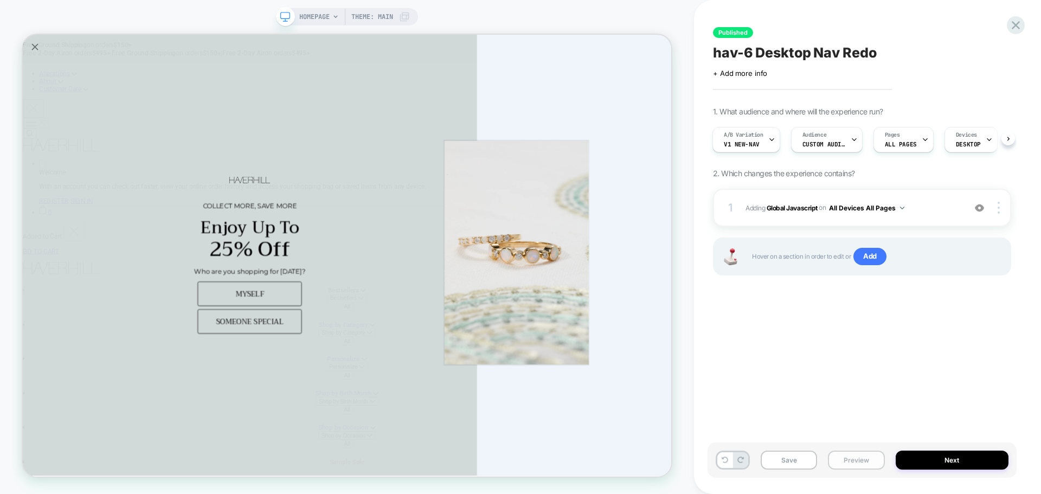
click at [884, 459] on button "Preview" at bounding box center [856, 460] width 56 height 19
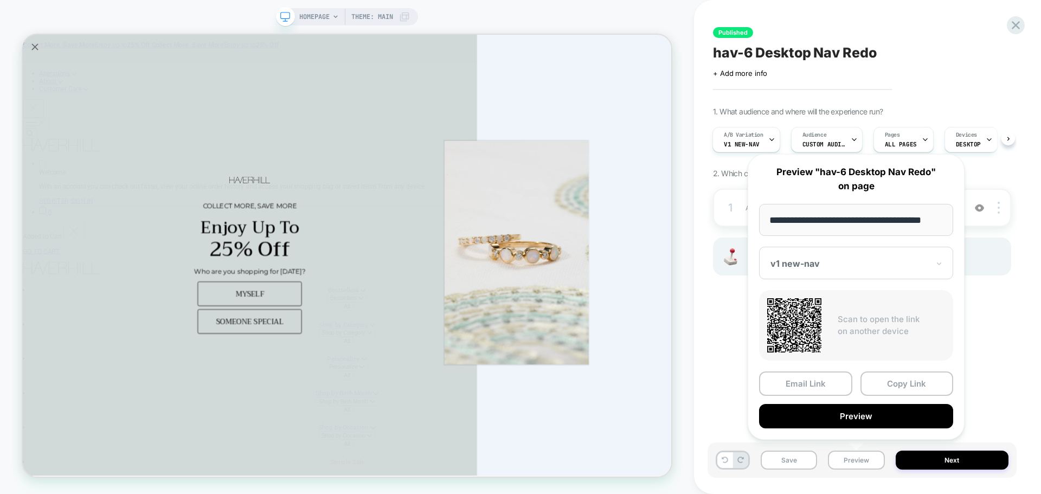
scroll to position [0, 0]
drag, startPoint x: 928, startPoint y: 381, endPoint x: 927, endPoint y: 392, distance: 10.9
click at [928, 381] on button "Copy Link" at bounding box center [907, 384] width 93 height 24
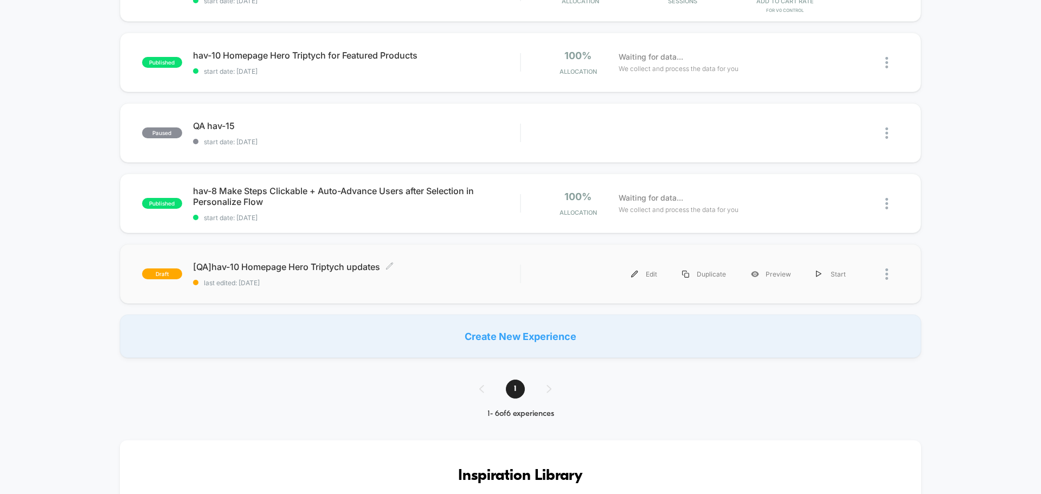
scroll to position [217, 0]
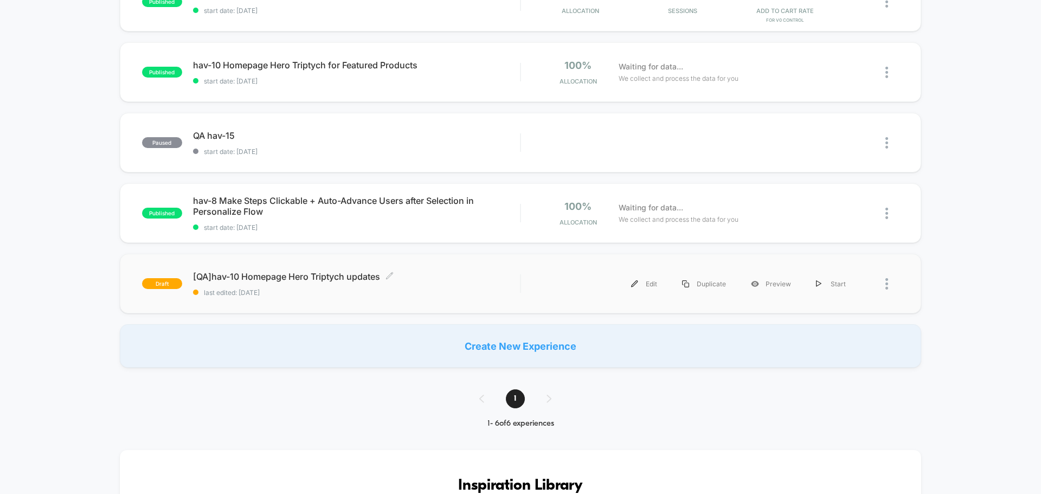
click at [239, 271] on span "[QA]hav-10 Homepage Hero Triptych updates Click to edit experience details" at bounding box center [356, 276] width 327 height 11
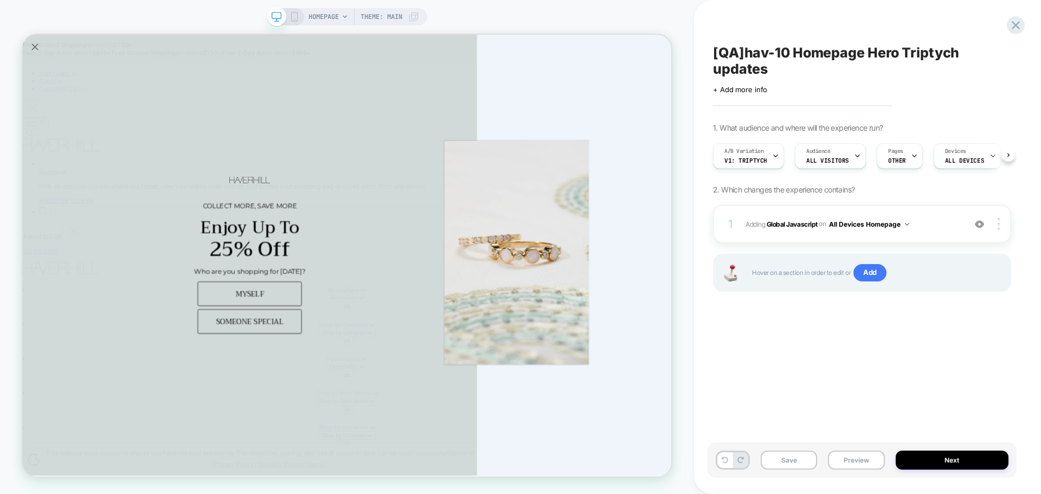
scroll to position [0, 1]
drag, startPoint x: 843, startPoint y: 452, endPoint x: 862, endPoint y: 452, distance: 19.5
click at [844, 453] on button "Preview" at bounding box center [856, 460] width 56 height 19
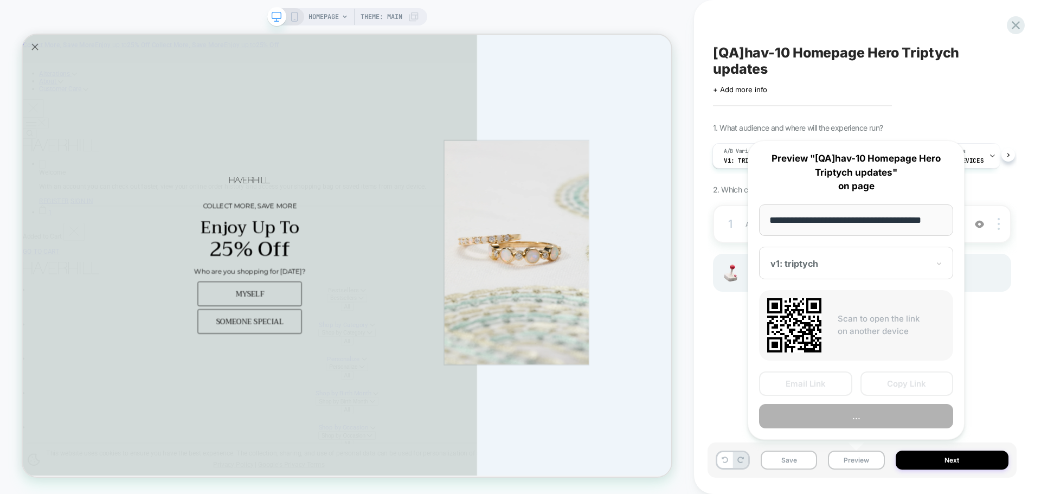
scroll to position [0, 7]
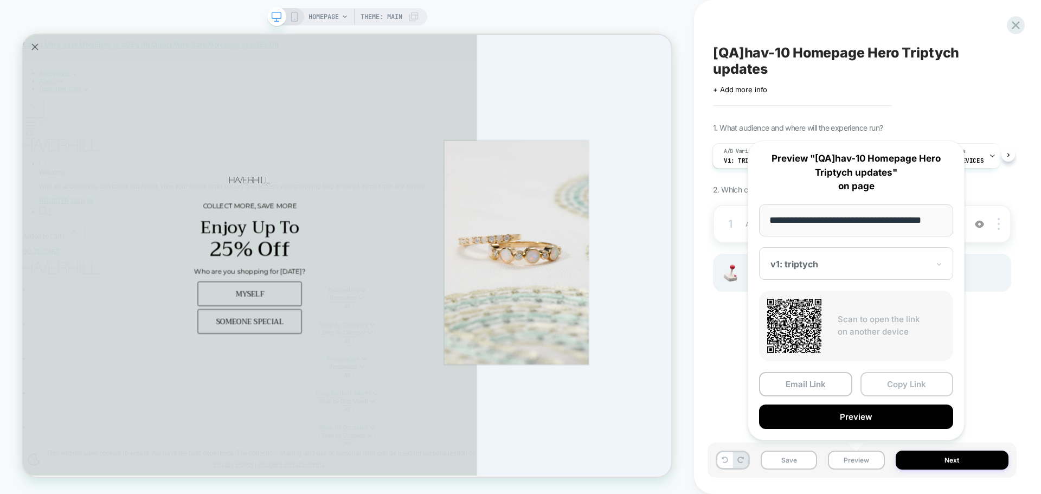
click at [917, 393] on button "Copy Link" at bounding box center [907, 384] width 93 height 24
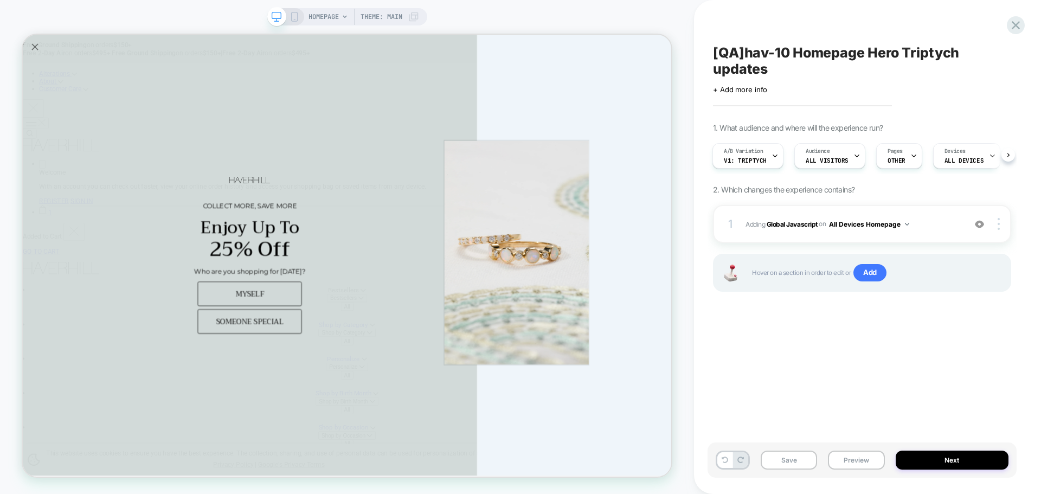
click at [867, 471] on div "Save Preview Next" at bounding box center [862, 460] width 309 height 35
click at [870, 464] on button "Preview" at bounding box center [856, 460] width 56 height 19
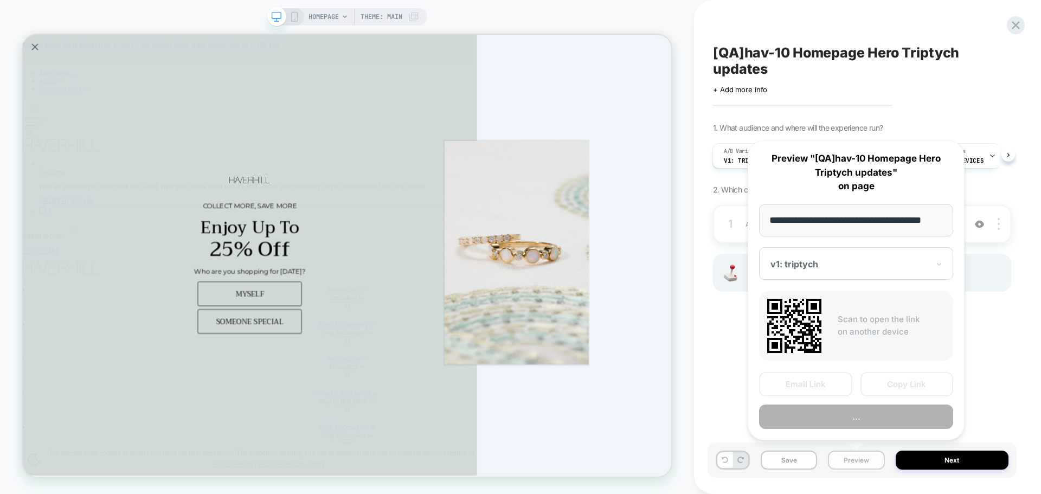
click at [854, 459] on button "Preview" at bounding box center [856, 460] width 56 height 19
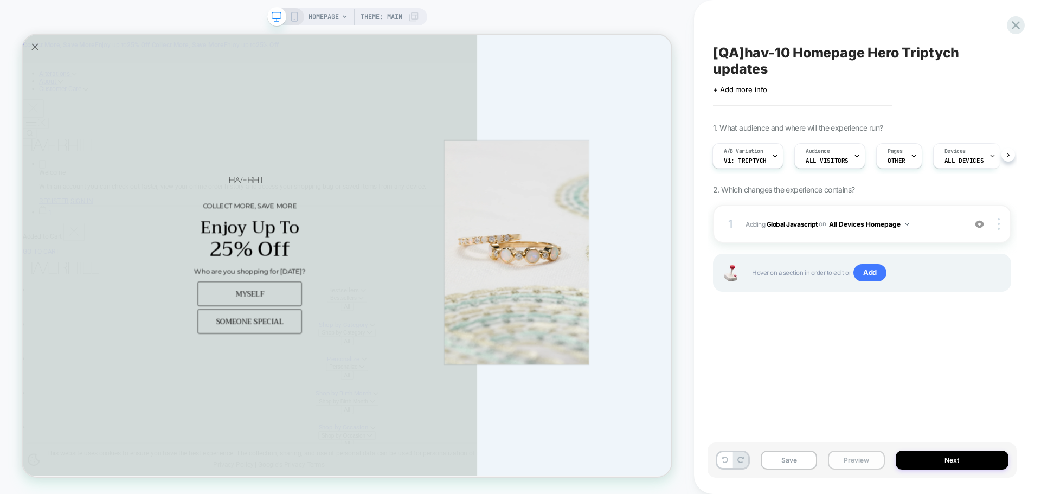
click at [854, 459] on button "Preview" at bounding box center [856, 460] width 56 height 19
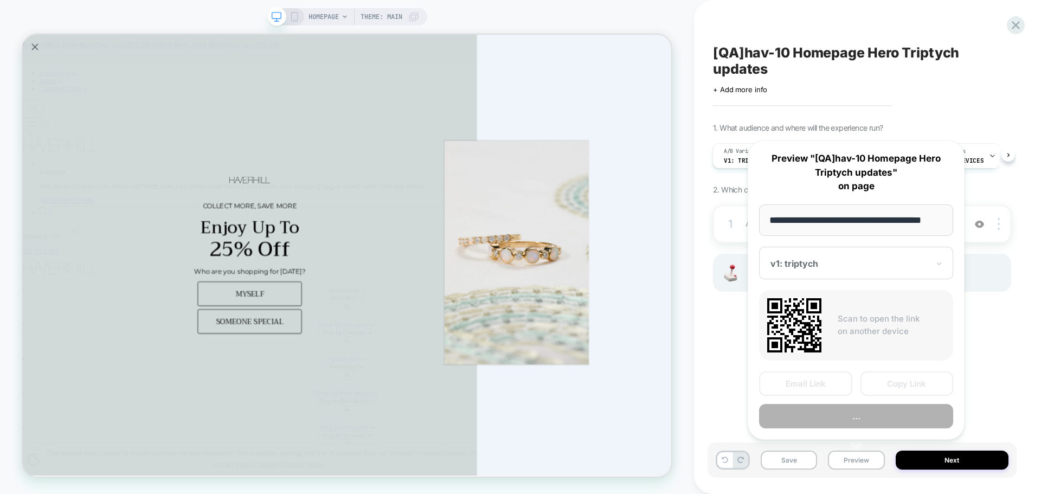
scroll to position [0, 7]
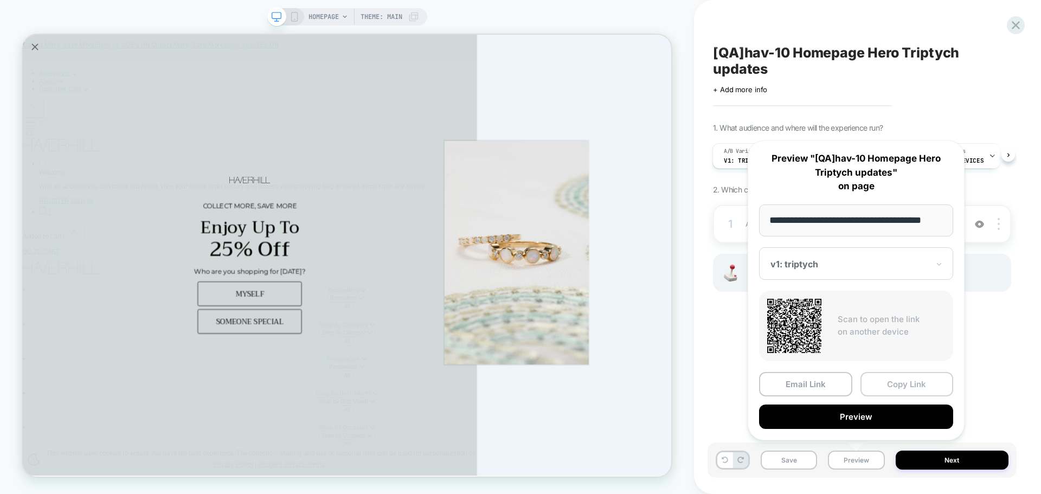
click at [902, 387] on button "Copy Link" at bounding box center [907, 384] width 93 height 24
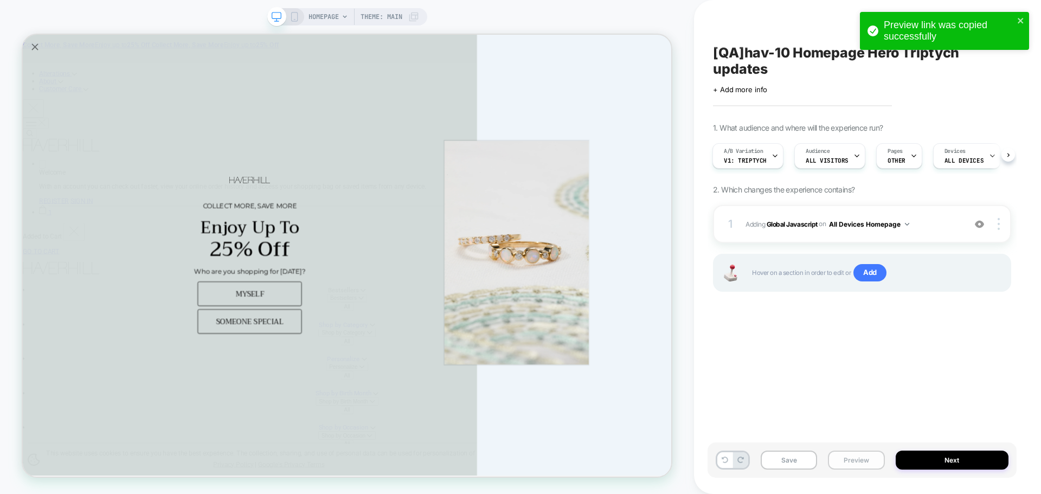
click at [838, 469] on button "Preview" at bounding box center [856, 460] width 56 height 19
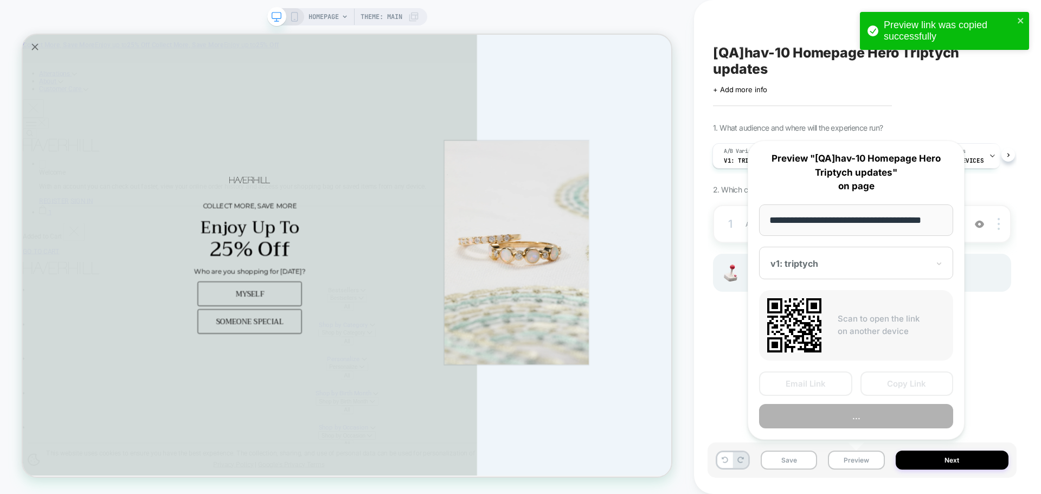
scroll to position [0, 7]
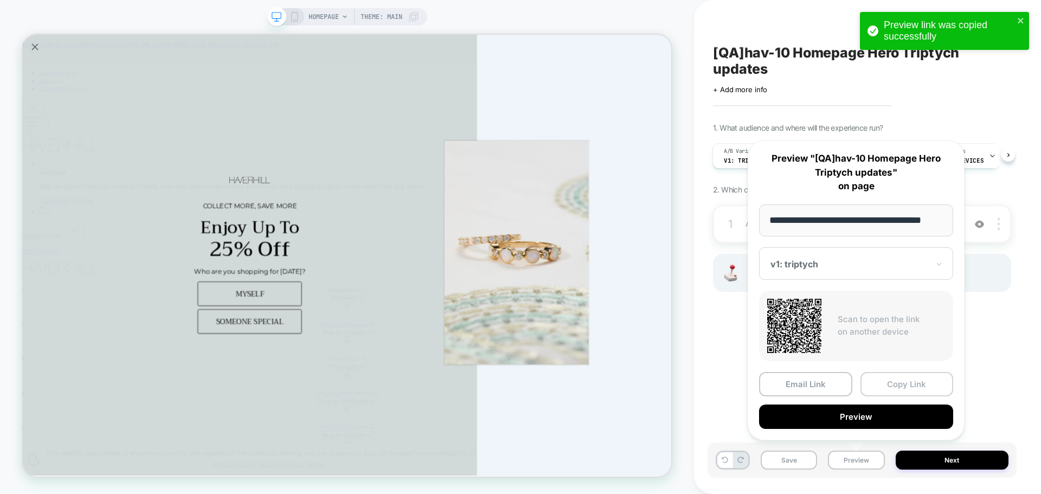
click at [866, 391] on button "Copy Link" at bounding box center [907, 384] width 93 height 24
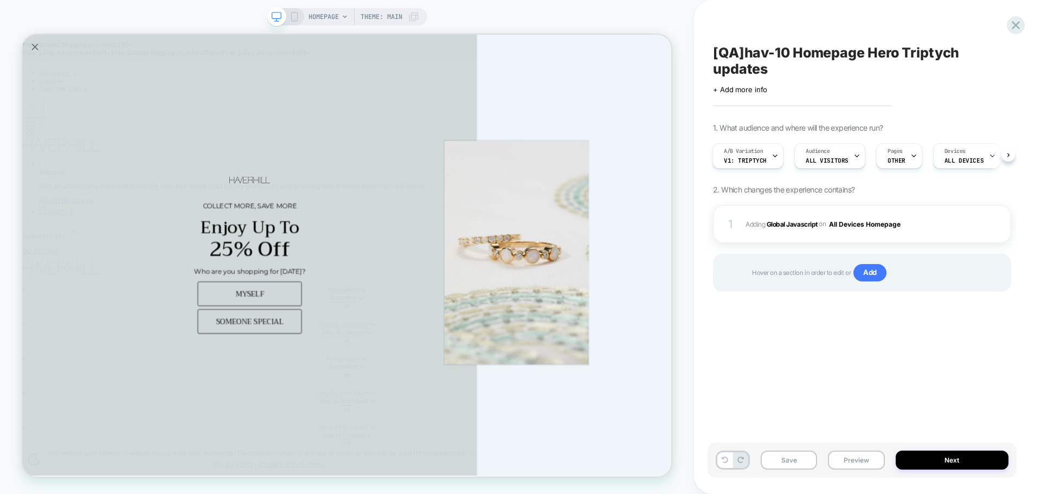
scroll to position [0, 1]
click at [842, 466] on button "Preview" at bounding box center [856, 460] width 56 height 19
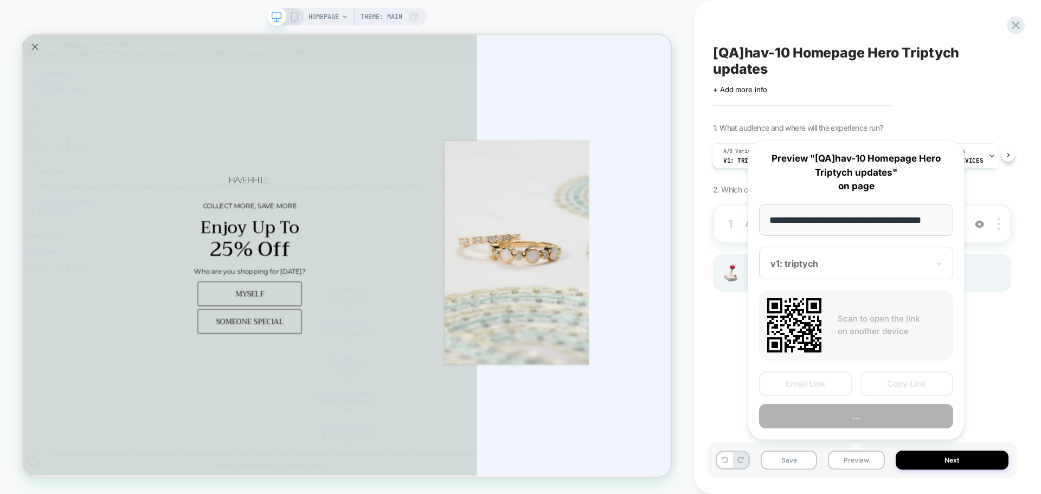
scroll to position [0, 7]
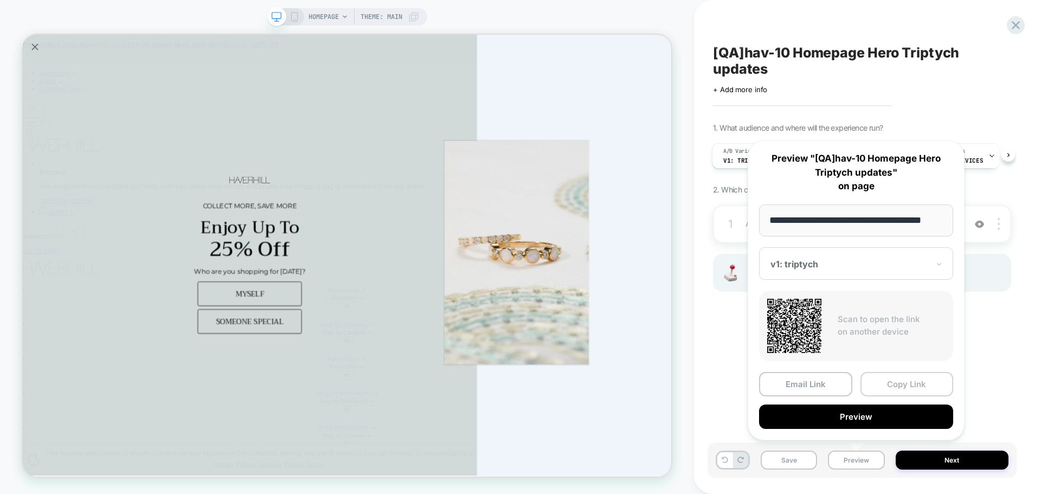
click at [902, 389] on button "Copy Link" at bounding box center [907, 384] width 93 height 24
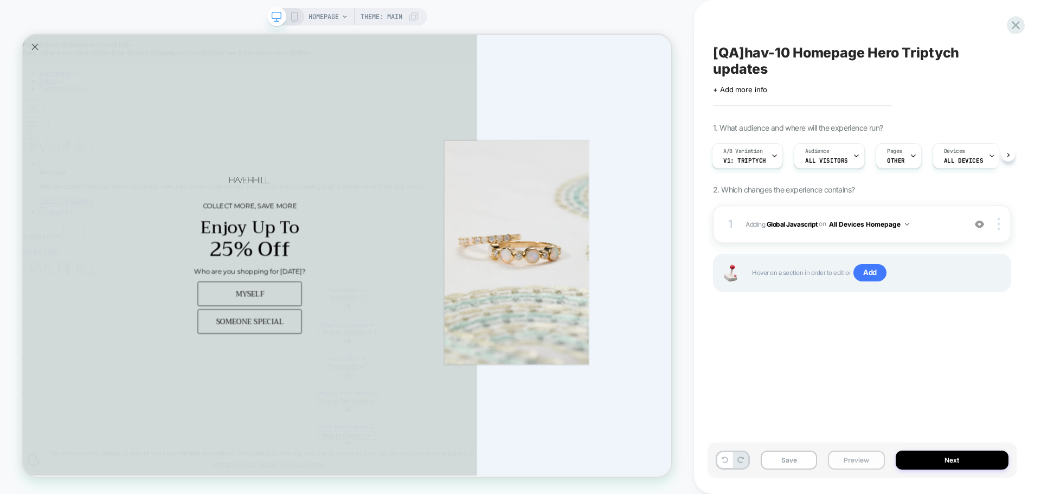
click at [865, 451] on button "Preview" at bounding box center [856, 460] width 56 height 19
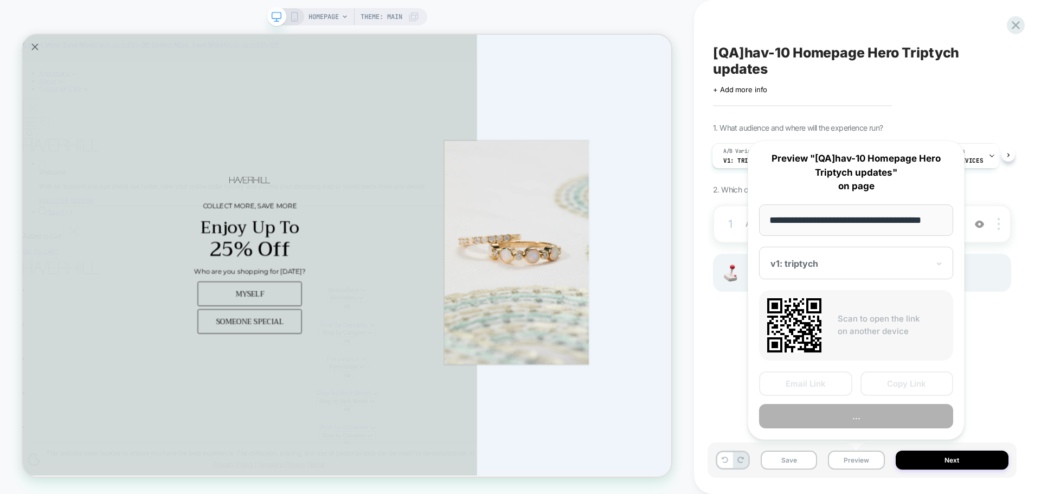
scroll to position [0, 7]
click at [898, 387] on button "Copy Link" at bounding box center [907, 384] width 93 height 24
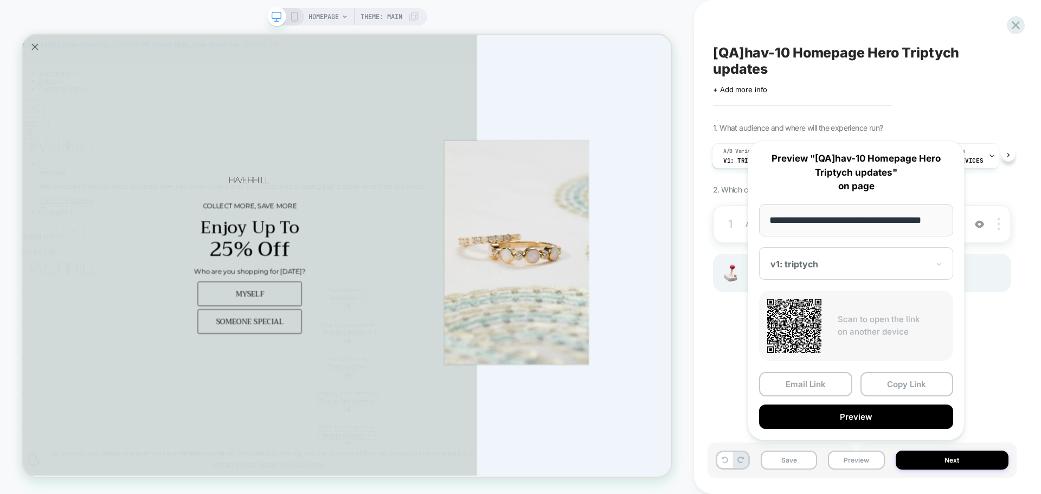
scroll to position [0, 0]
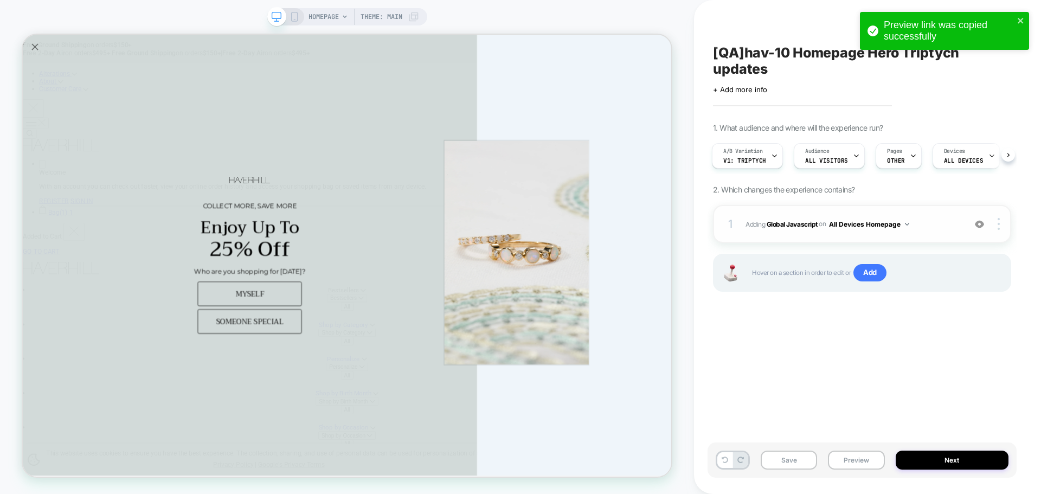
click at [795, 231] on div "1 Adding Global Javascript on All Devices Homepage Add Before Add After Target …" at bounding box center [862, 224] width 298 height 38
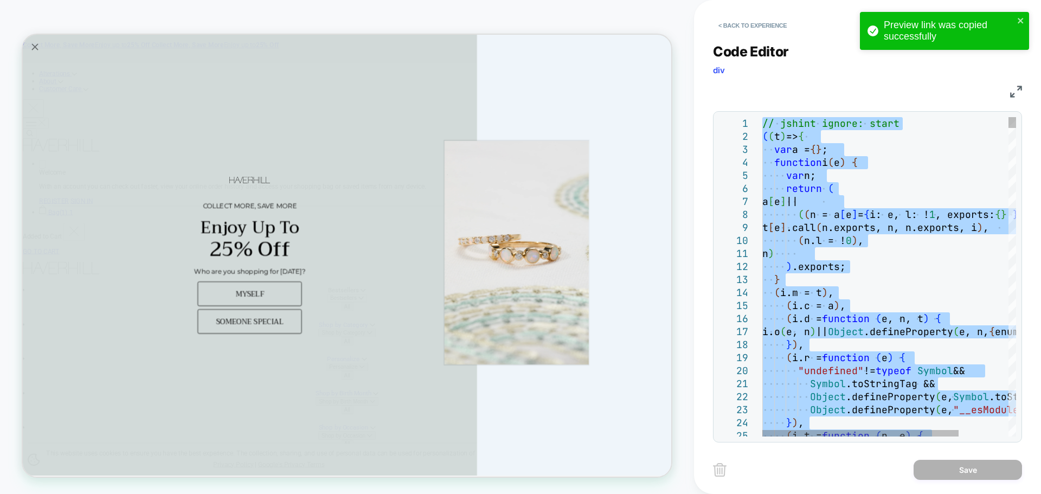
type textarea "**********"
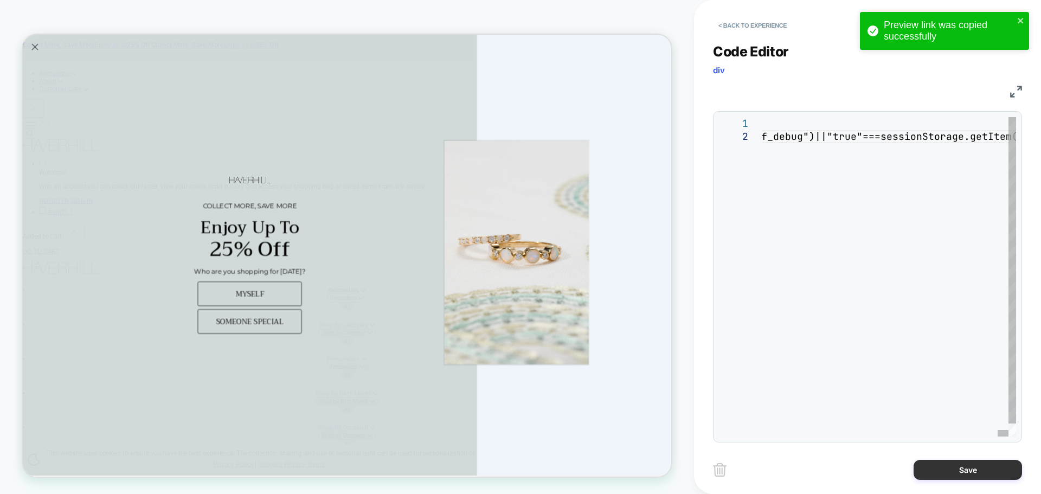
click at [955, 475] on button "Save" at bounding box center [968, 470] width 108 height 20
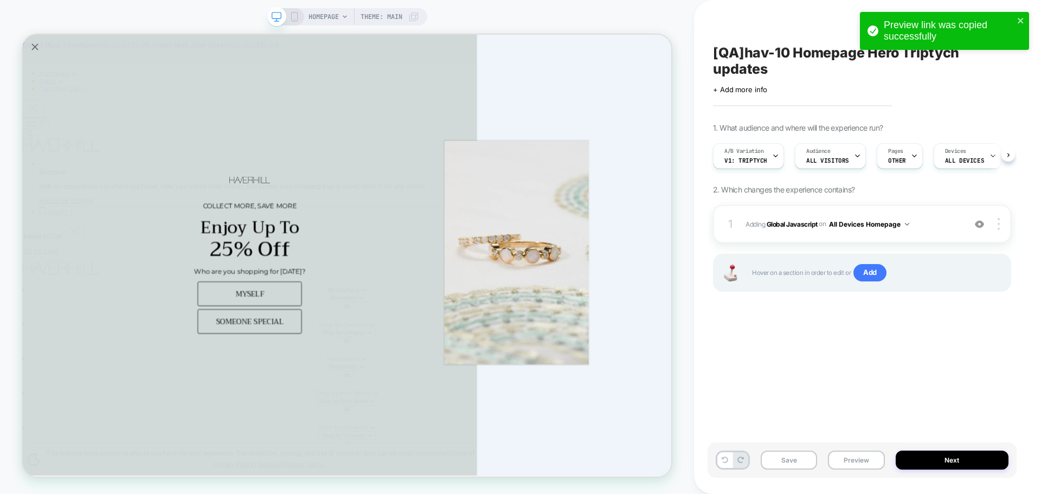
scroll to position [0, 1]
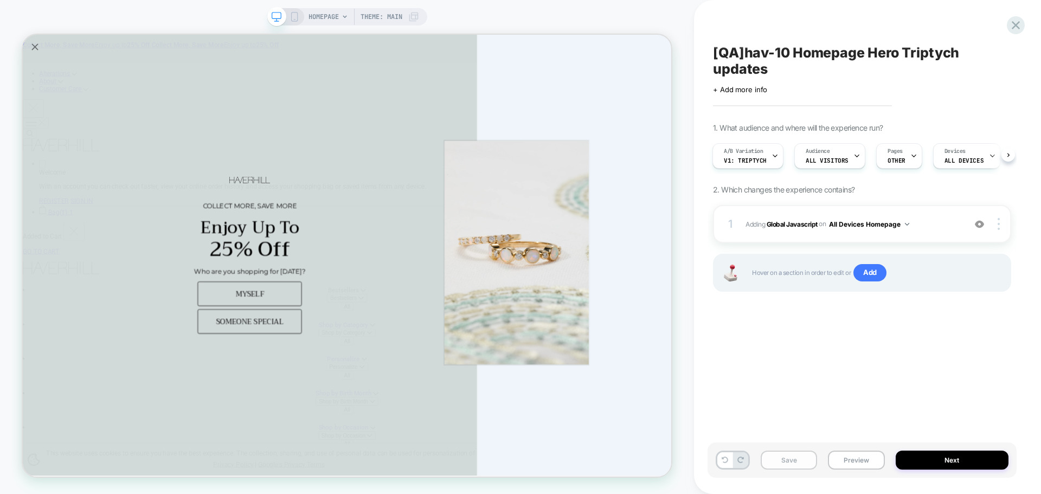
click at [784, 452] on button "Save" at bounding box center [789, 460] width 56 height 19
click at [850, 463] on button "Preview" at bounding box center [856, 460] width 56 height 19
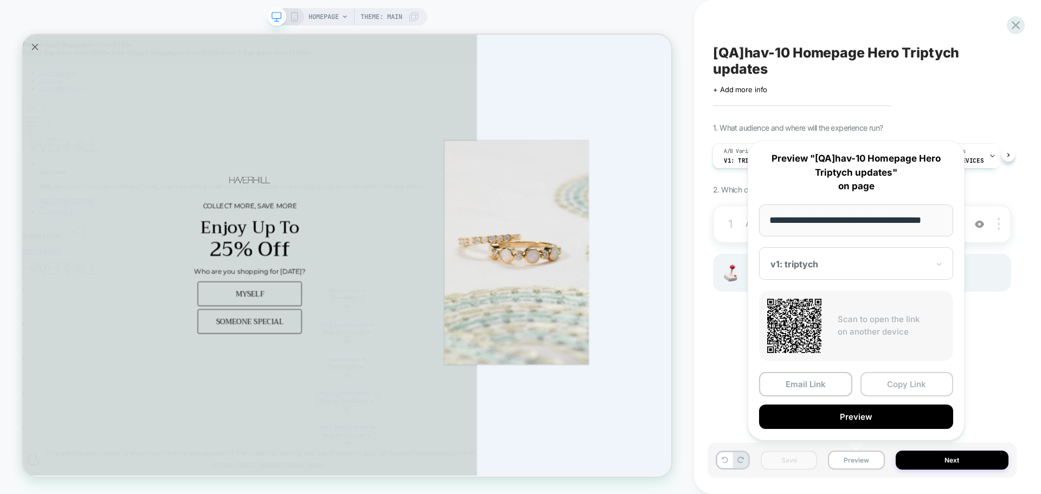
scroll to position [0, 0]
click at [899, 389] on button "Copy Link" at bounding box center [907, 384] width 93 height 24
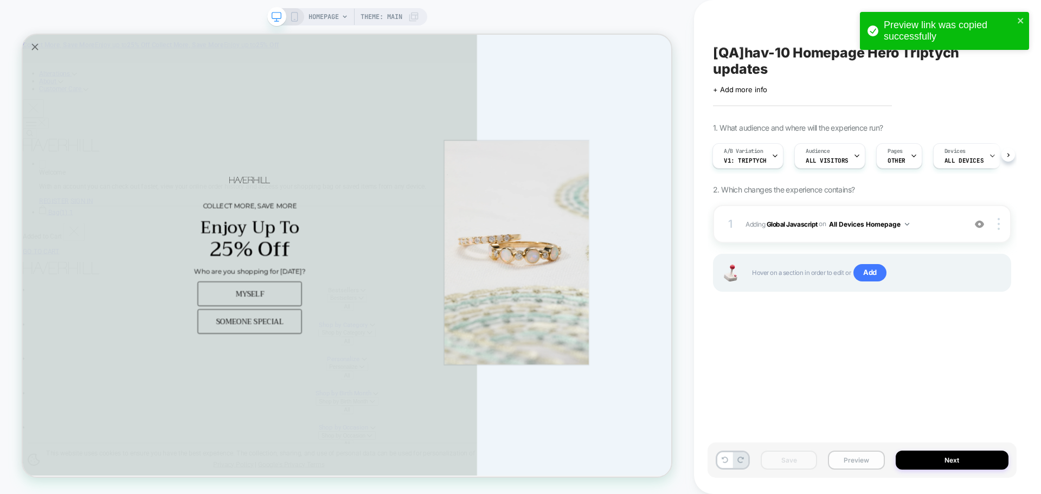
click at [866, 456] on button "Preview" at bounding box center [856, 460] width 56 height 19
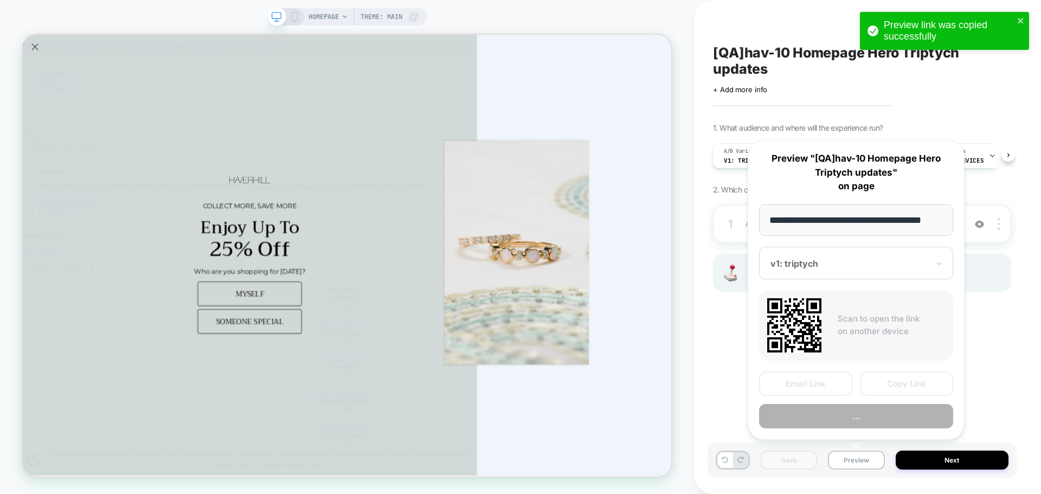
scroll to position [0, 7]
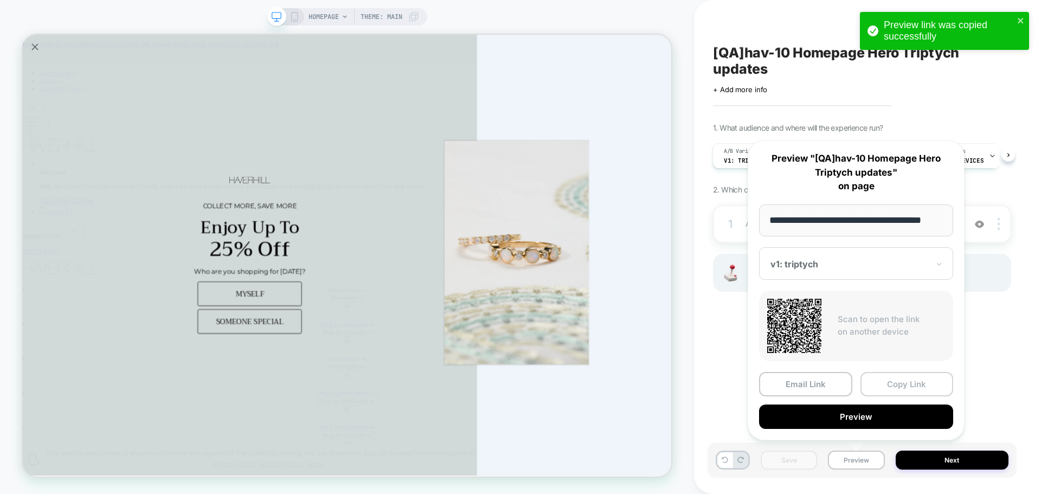
click at [892, 385] on button "Copy Link" at bounding box center [907, 384] width 93 height 24
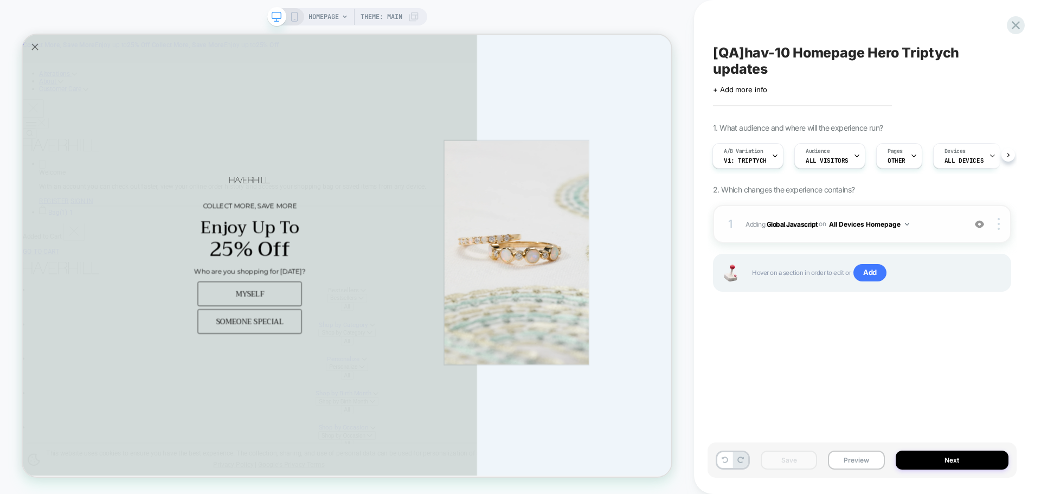
click at [779, 223] on b "Global Javascript" at bounding box center [792, 224] width 51 height 8
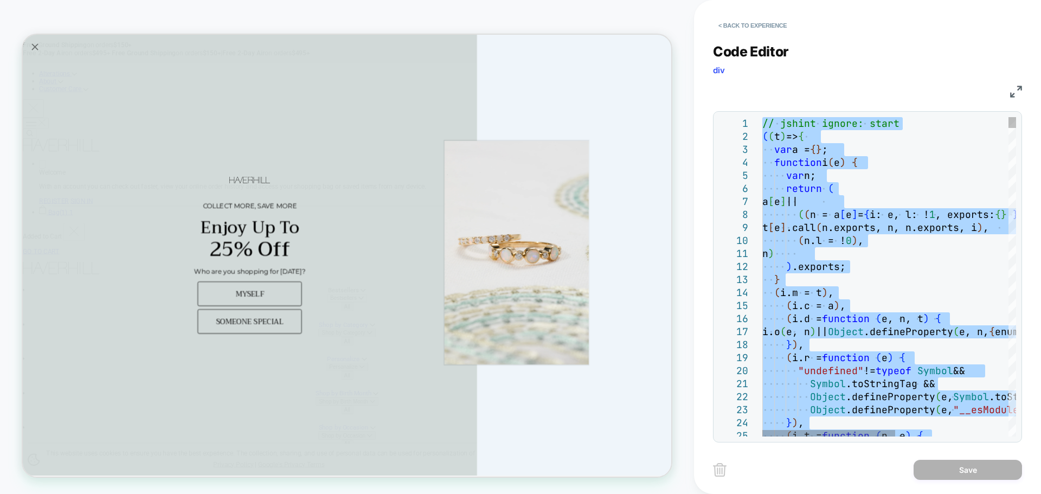
type textarea "**********"
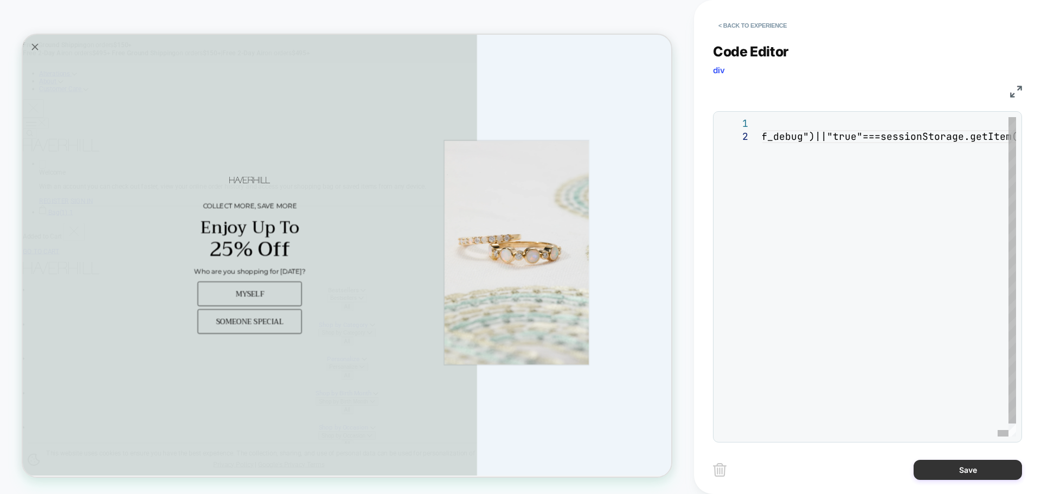
click at [951, 475] on button "Save" at bounding box center [968, 470] width 108 height 20
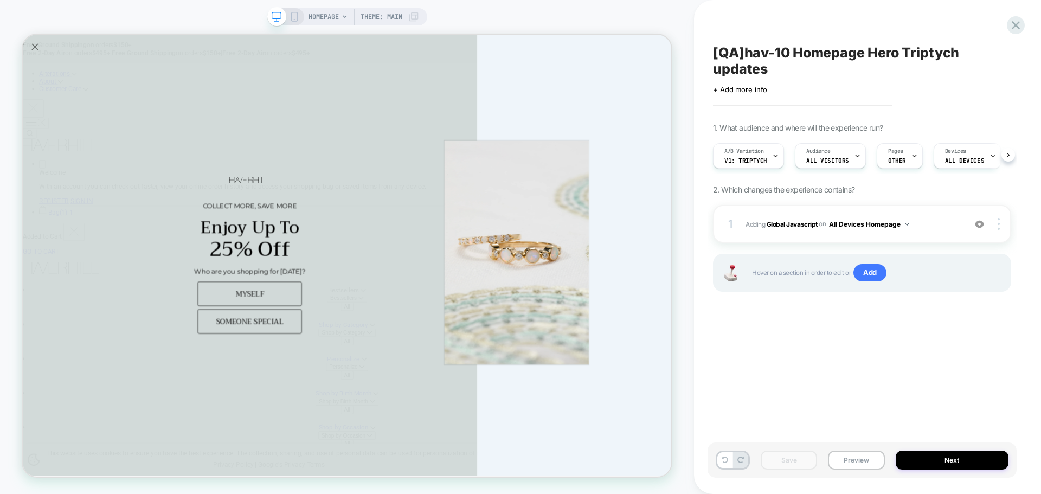
scroll to position [0, 1]
click at [848, 461] on button "Preview" at bounding box center [856, 460] width 56 height 19
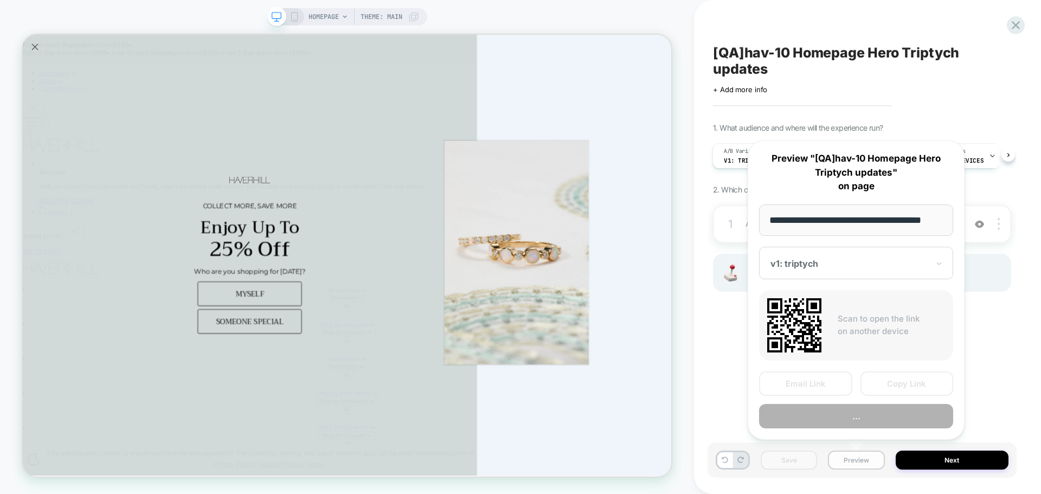
scroll to position [0, 7]
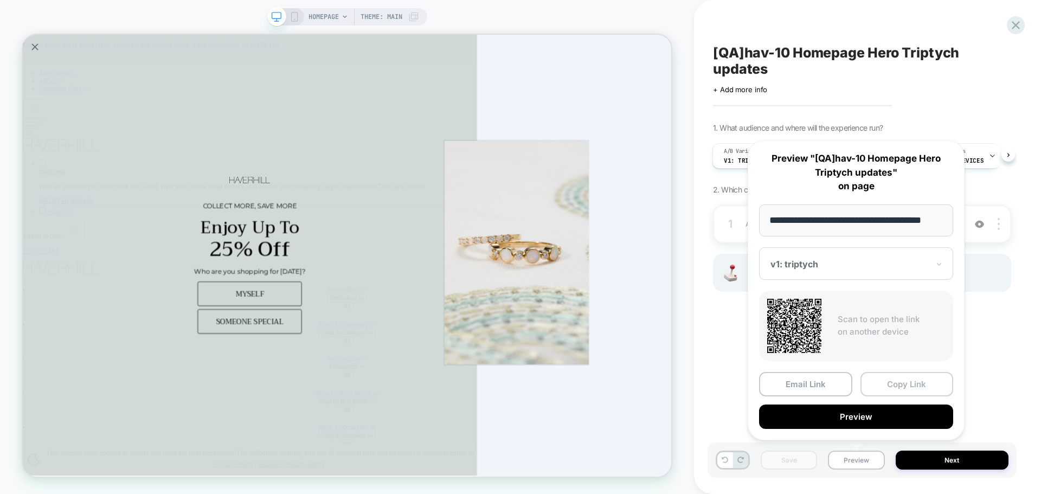
click at [898, 393] on button "Copy Link" at bounding box center [907, 384] width 93 height 24
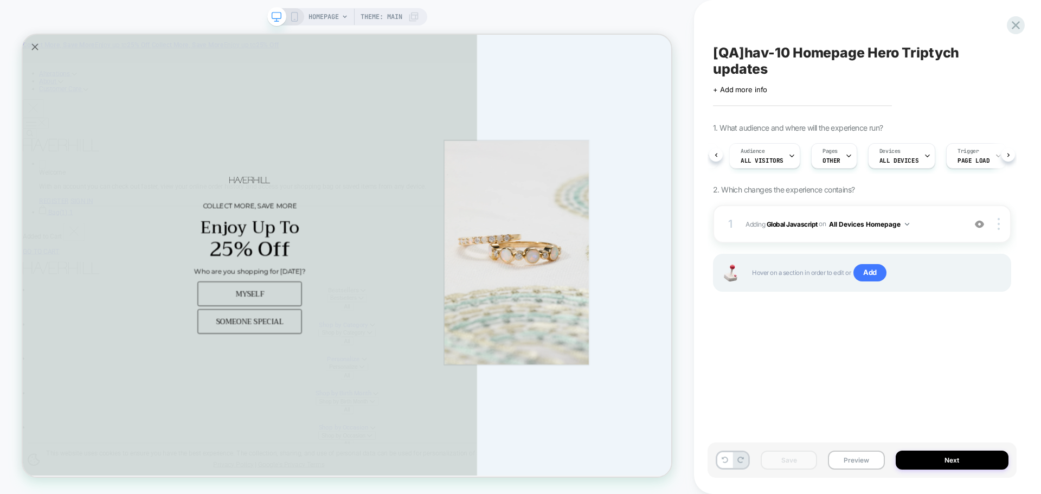
scroll to position [0, 69]
click at [832, 161] on div "Pages OTHER" at bounding box center [829, 156] width 40 height 24
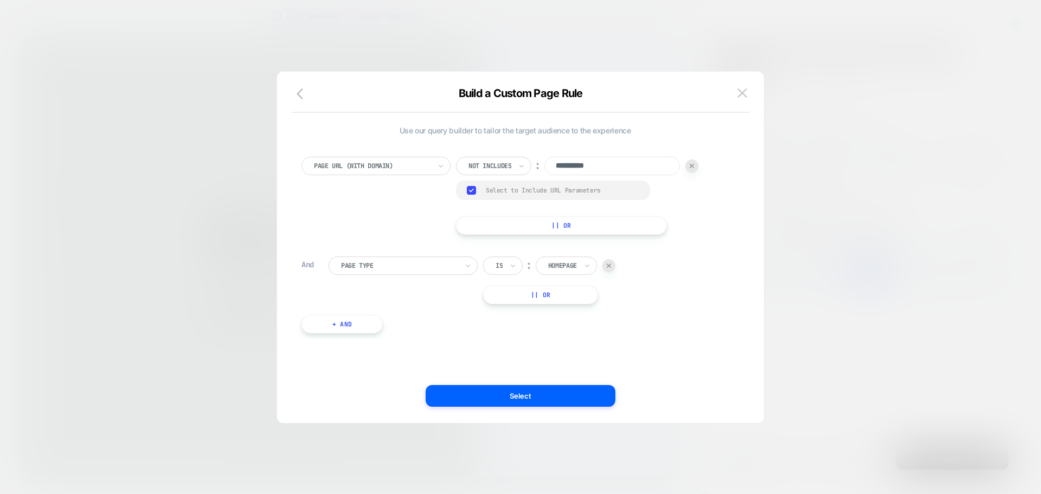
click at [838, 344] on div at bounding box center [520, 247] width 1041 height 494
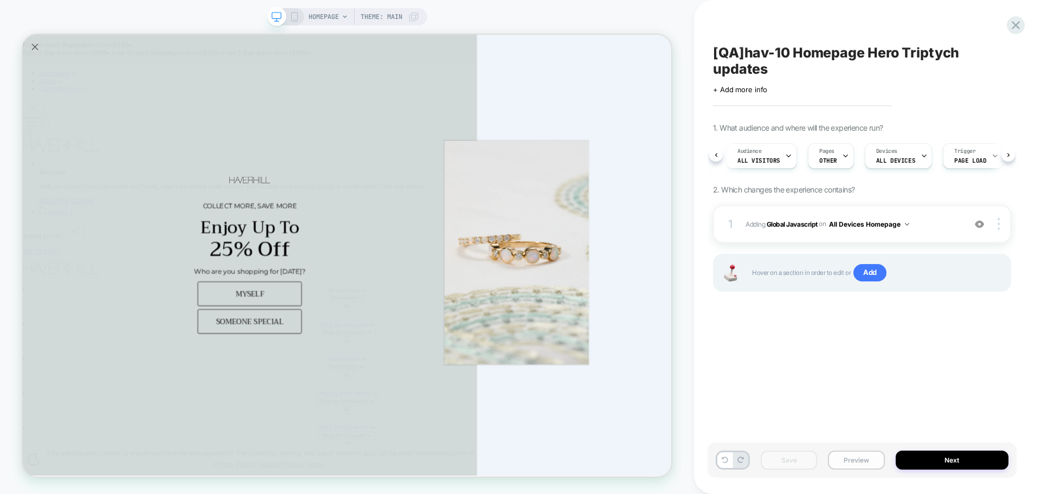
click at [853, 465] on button "Preview" at bounding box center [856, 460] width 56 height 19
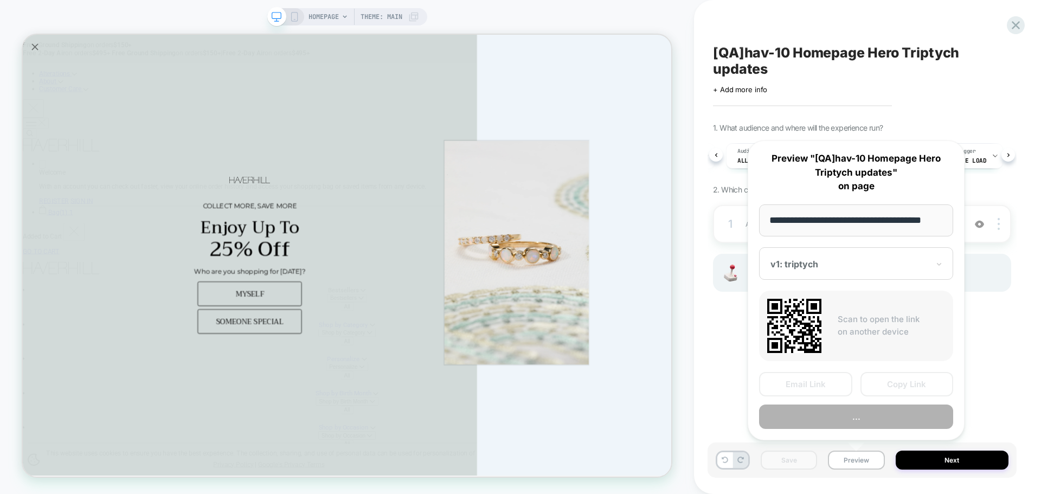
scroll to position [0, 0]
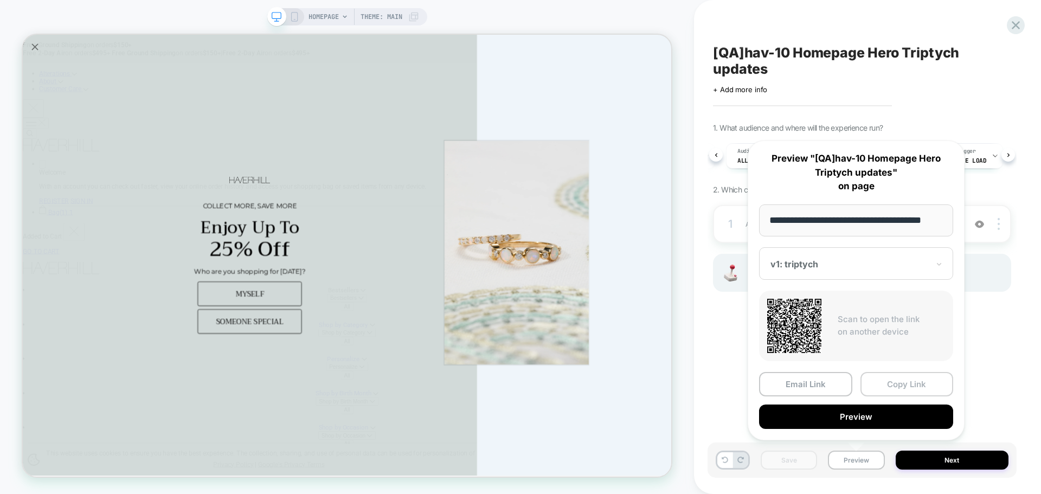
click at [915, 385] on button "Copy Link" at bounding box center [907, 384] width 93 height 24
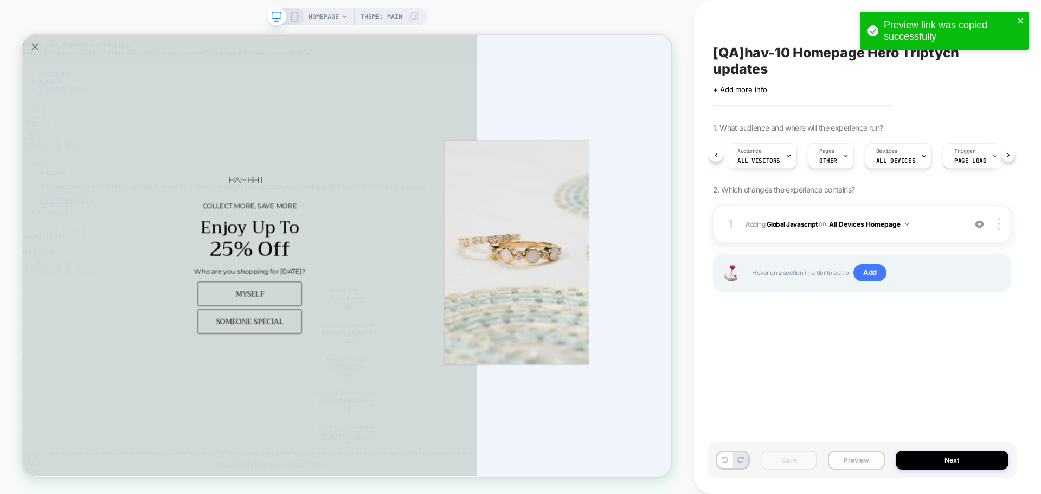
click at [859, 458] on button "Preview" at bounding box center [856, 460] width 56 height 19
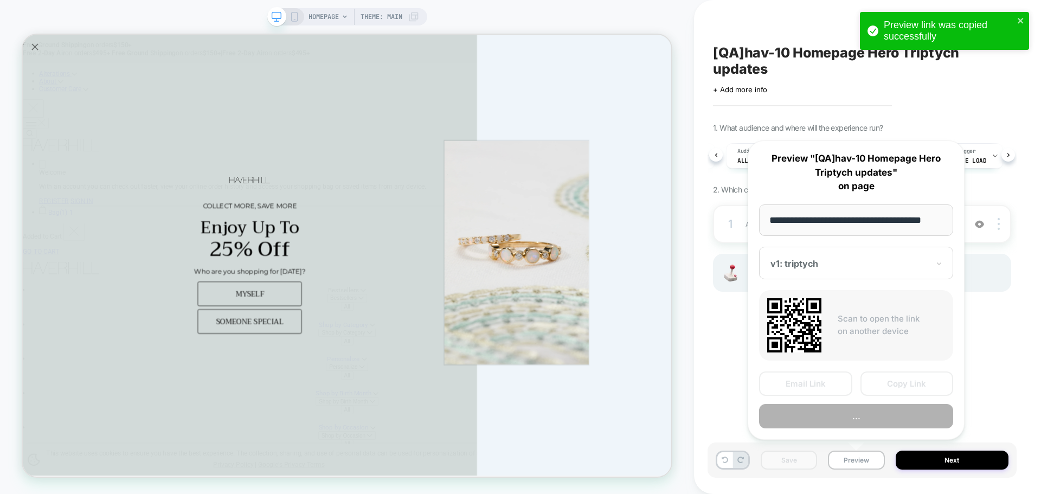
scroll to position [0, 7]
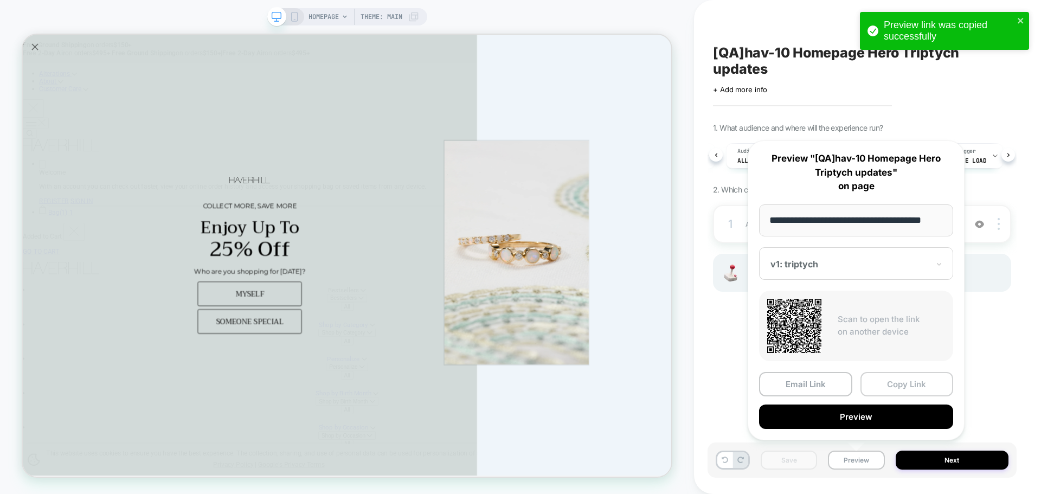
click at [896, 392] on button "Copy Link" at bounding box center [907, 384] width 93 height 24
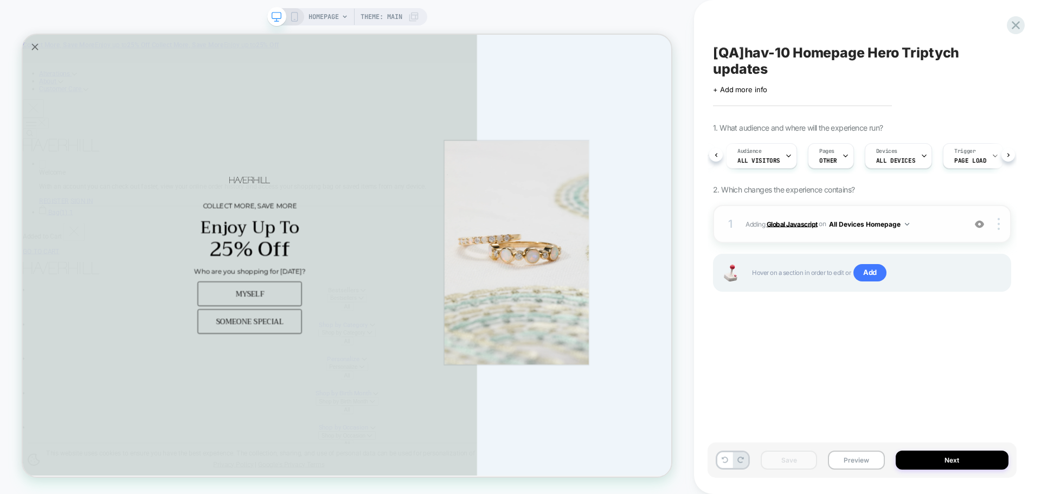
click at [779, 224] on b "Global Javascript" at bounding box center [792, 224] width 51 height 8
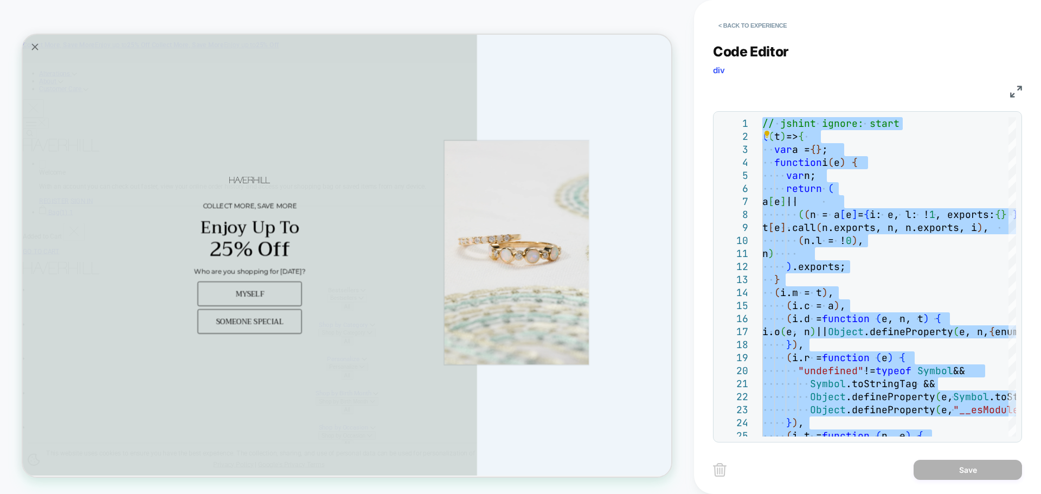
type textarea "**********"
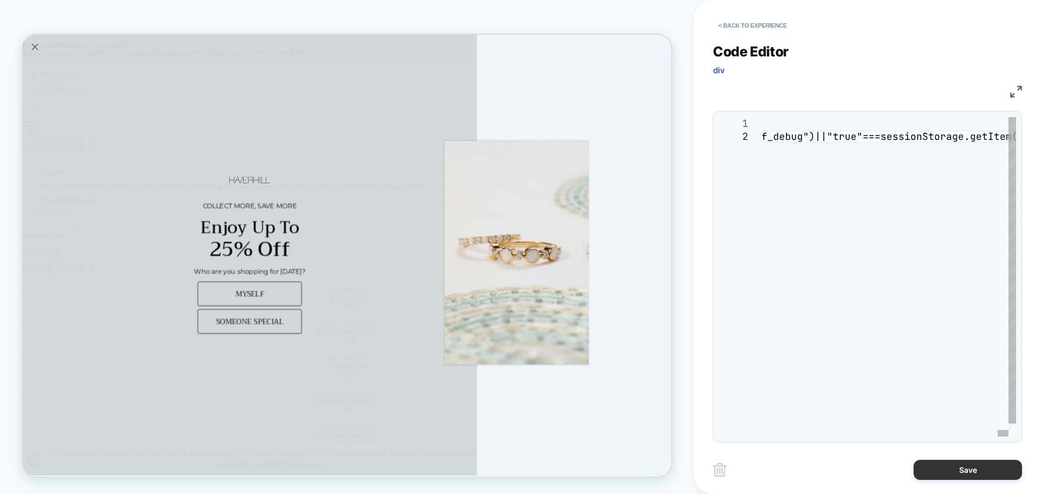
click at [948, 471] on button "Save" at bounding box center [968, 470] width 108 height 20
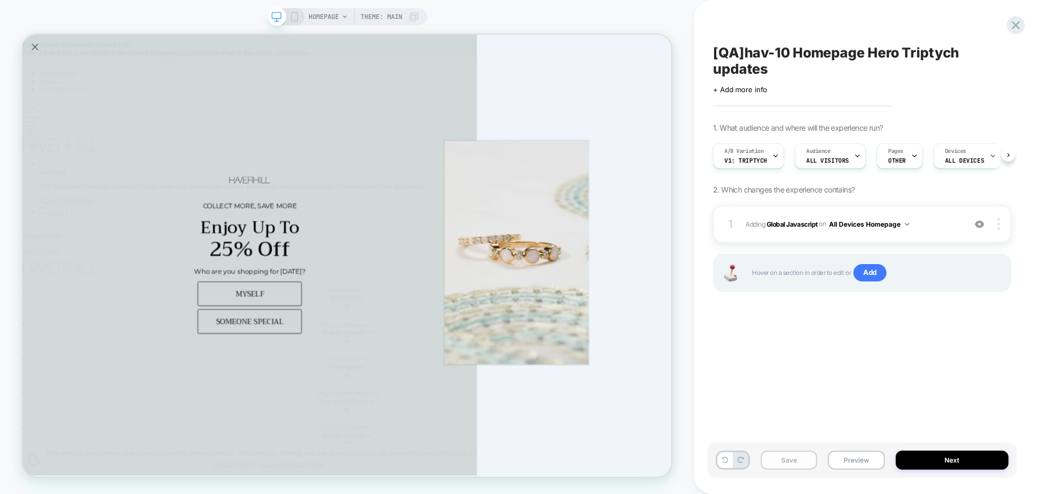
scroll to position [0, 1]
click at [797, 454] on button "Save" at bounding box center [789, 460] width 56 height 19
click at [851, 456] on button "Preview" at bounding box center [856, 460] width 56 height 19
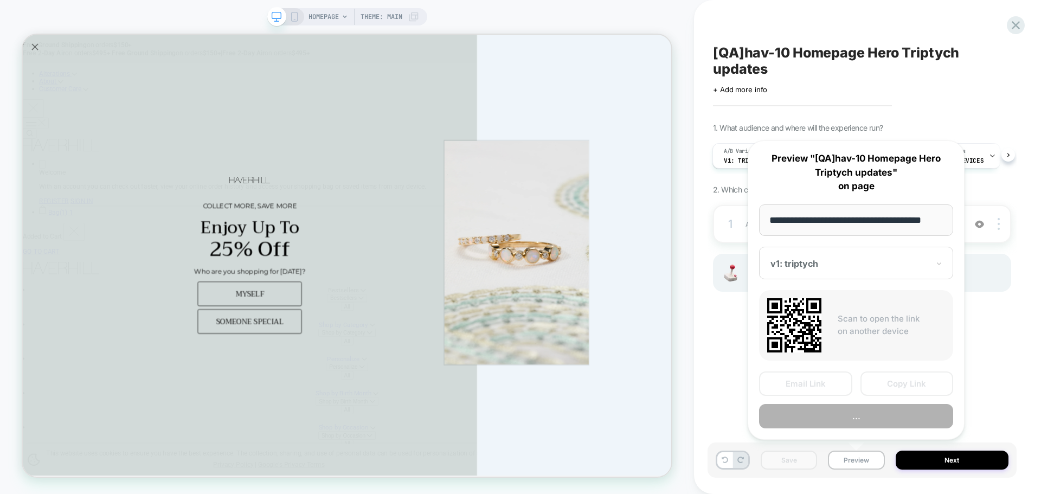
scroll to position [0, 7]
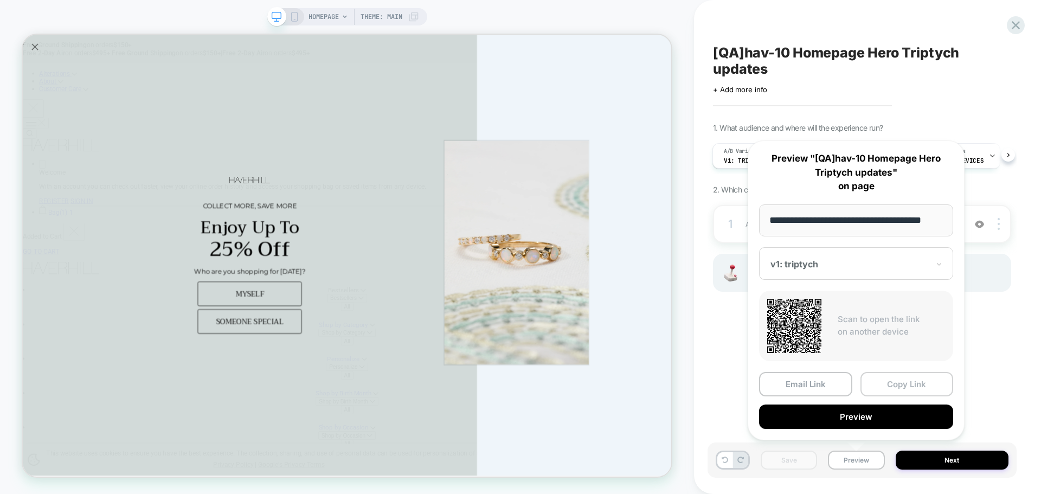
click at [894, 374] on button "Copy Link" at bounding box center [907, 384] width 93 height 24
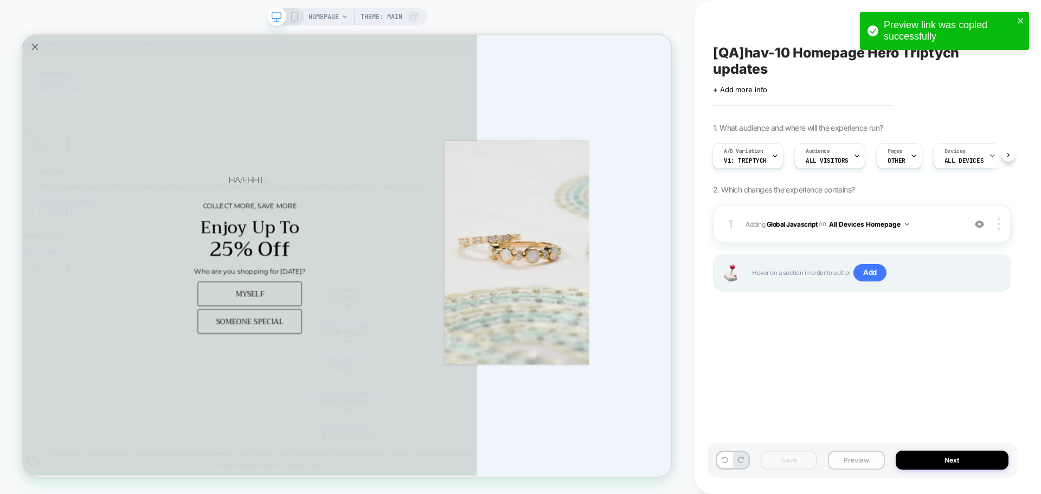
click at [864, 458] on button "Preview" at bounding box center [856, 460] width 56 height 19
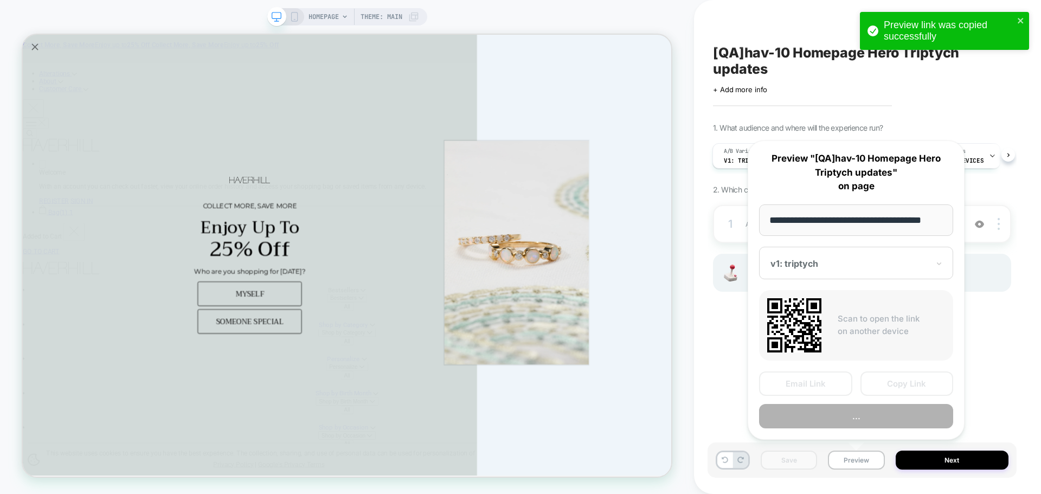
scroll to position [0, 7]
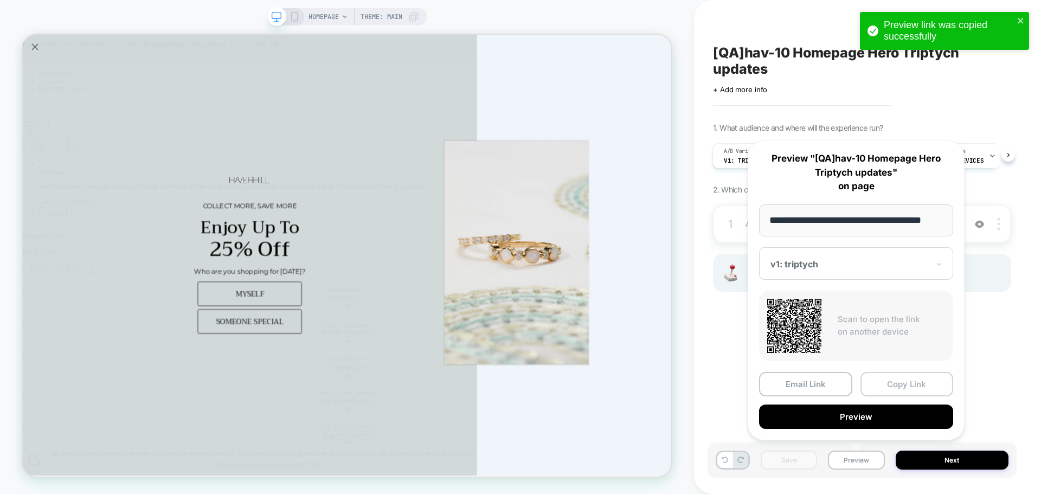
click at [907, 383] on button "Copy Link" at bounding box center [907, 384] width 93 height 24
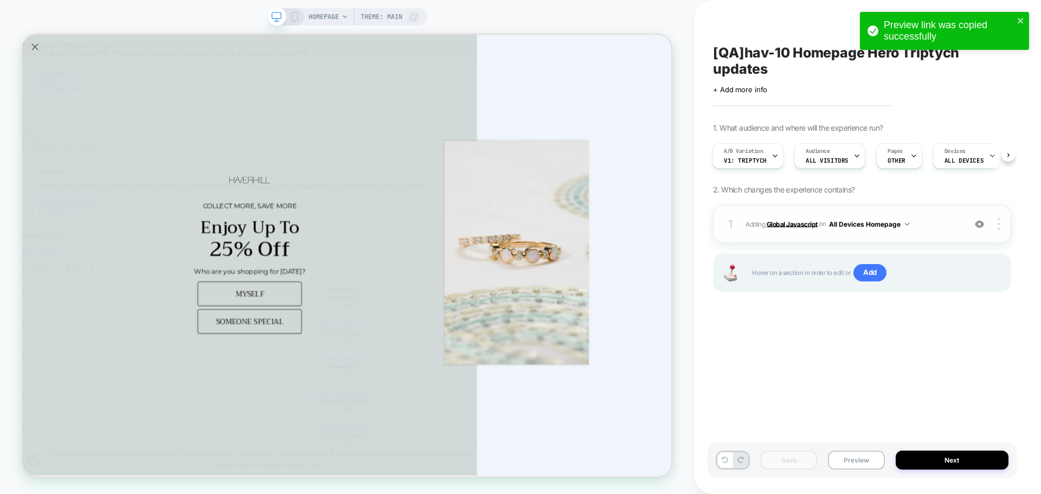
click at [787, 227] on b "Global Javascript" at bounding box center [792, 224] width 51 height 8
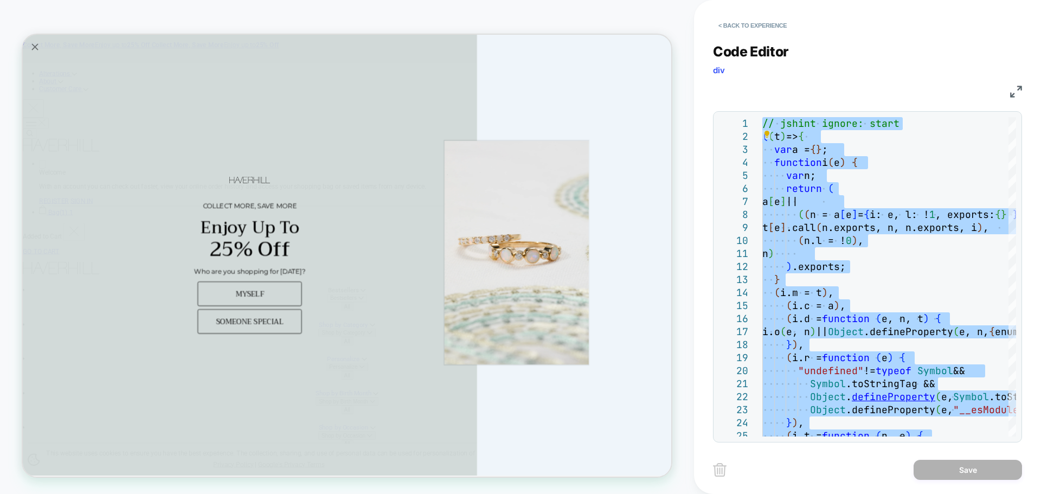
type textarea "**********"
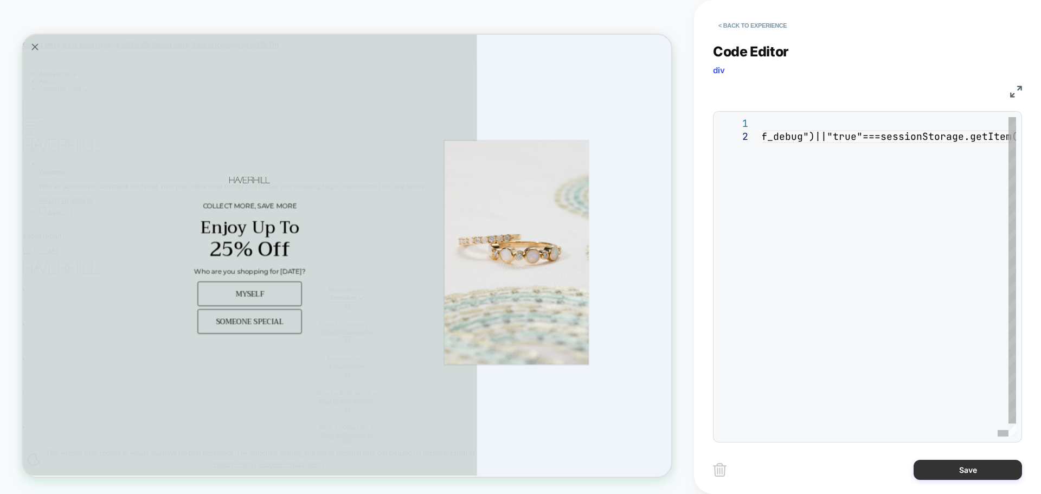
click at [963, 470] on button "Save" at bounding box center [968, 470] width 108 height 20
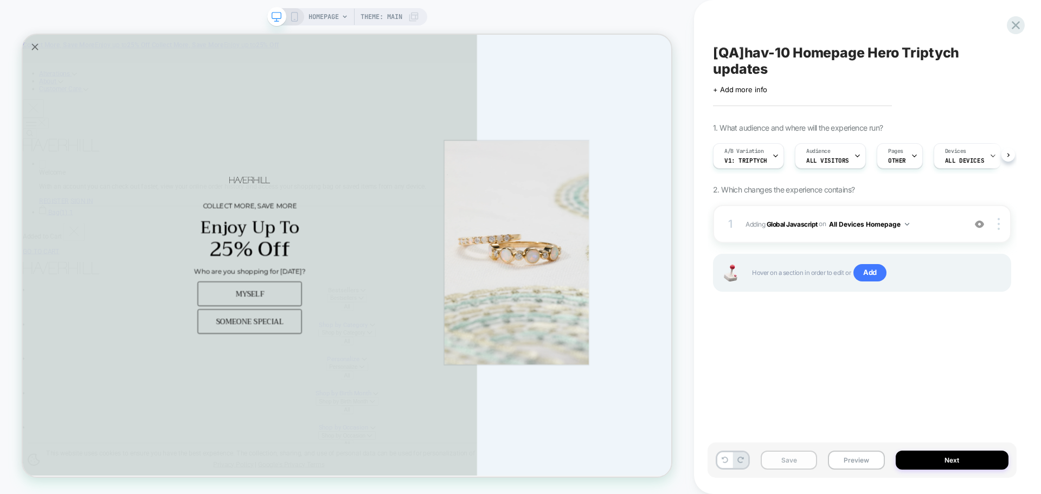
scroll to position [0, 1]
click at [769, 458] on button "Save" at bounding box center [789, 460] width 56 height 19
click at [840, 459] on button "Preview" at bounding box center [856, 460] width 56 height 19
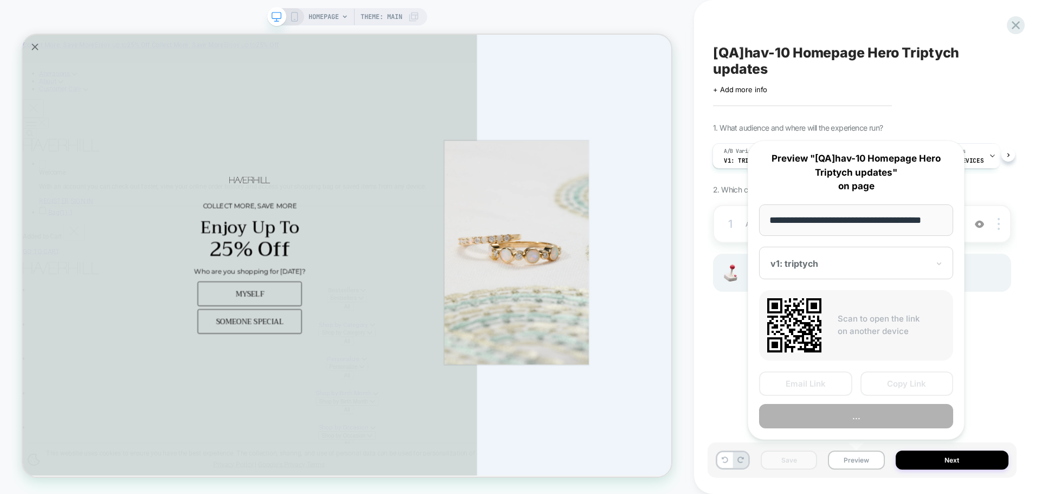
scroll to position [0, 7]
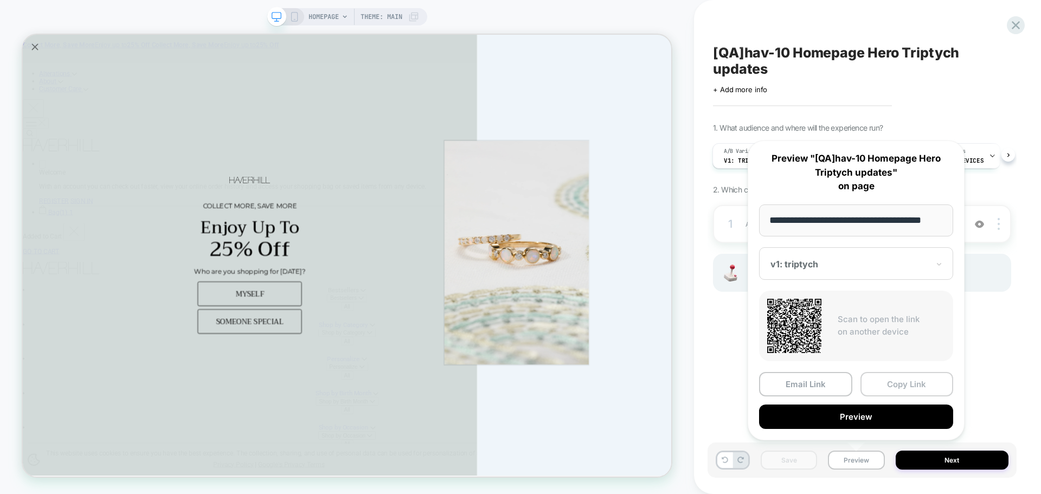
click at [914, 381] on button "Copy Link" at bounding box center [907, 384] width 93 height 24
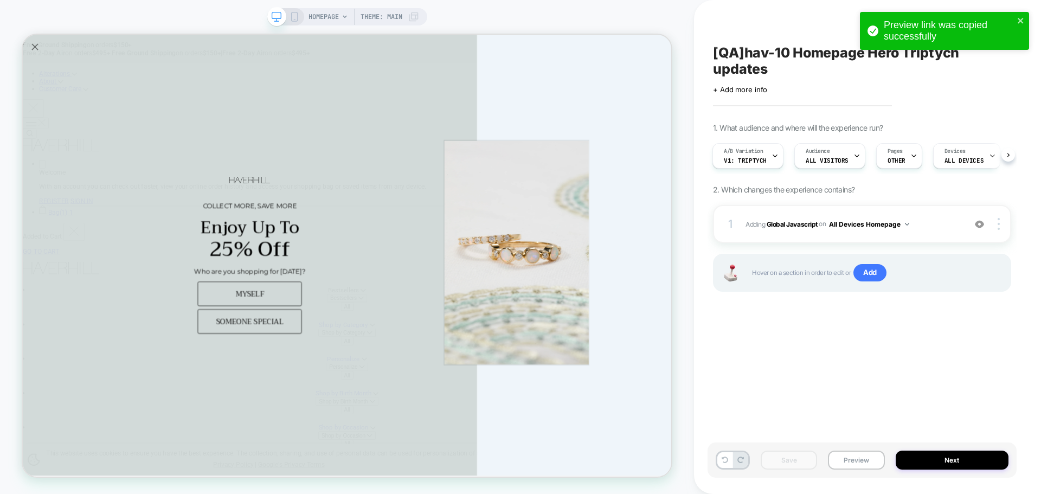
click at [869, 474] on div "Save Preview Next" at bounding box center [862, 460] width 309 height 35
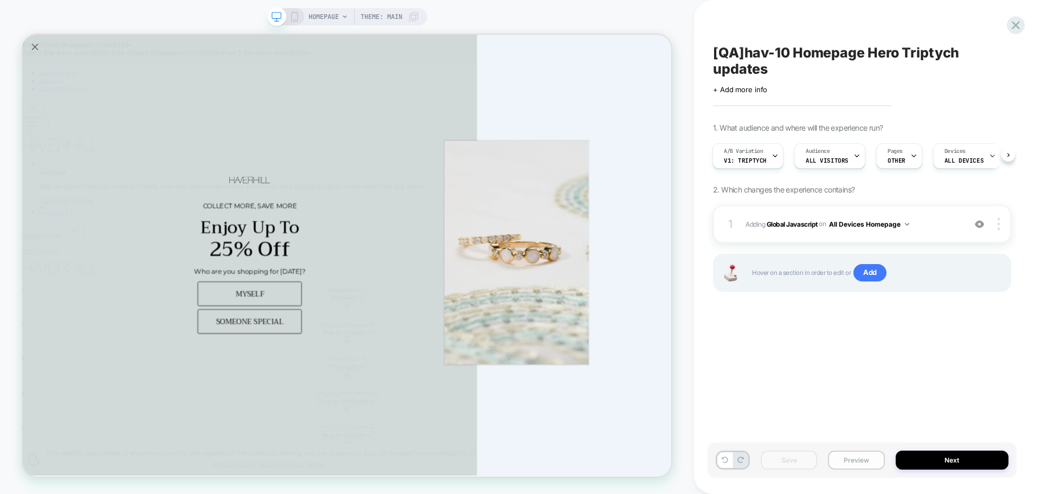
click at [869, 464] on button "Preview" at bounding box center [856, 460] width 56 height 19
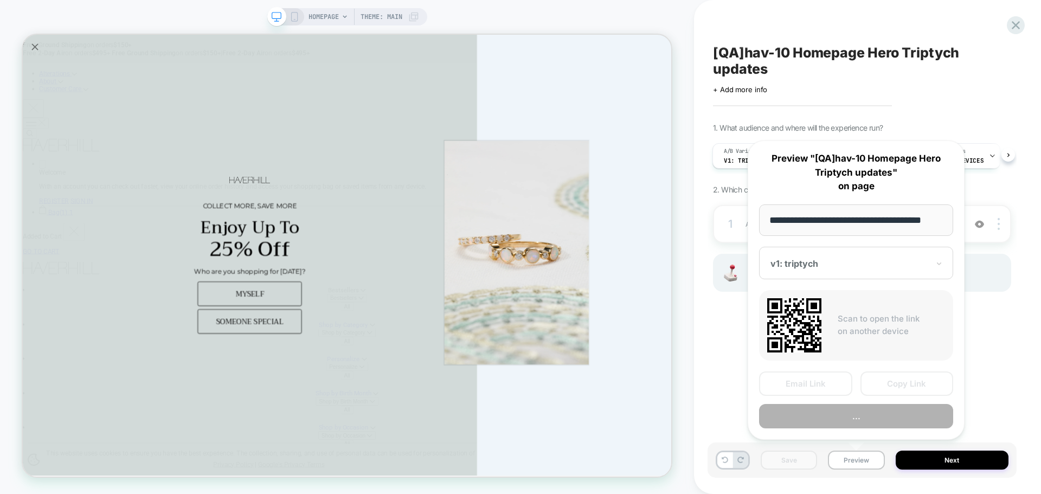
scroll to position [0, 7]
click at [920, 390] on button "Copy Link" at bounding box center [907, 384] width 93 height 24
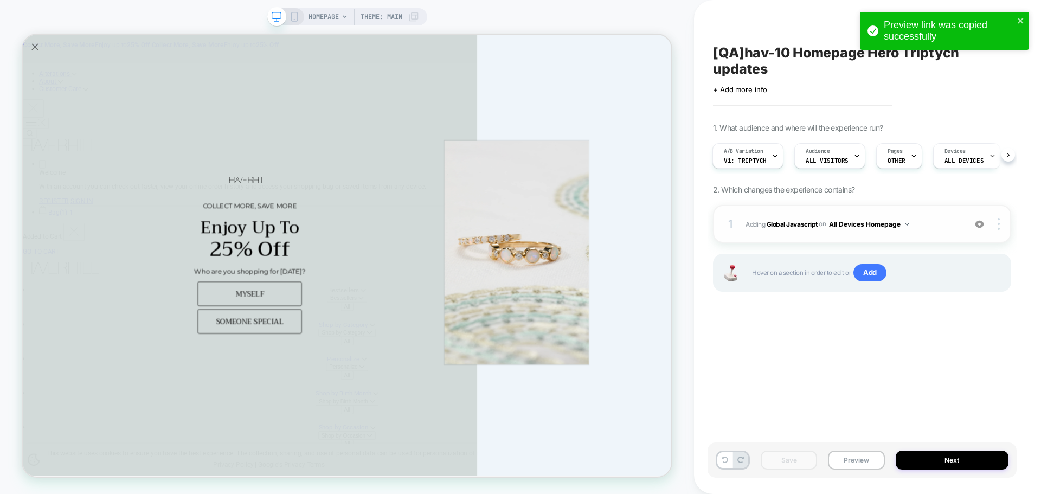
click at [801, 225] on b "Global Javascript" at bounding box center [792, 224] width 51 height 8
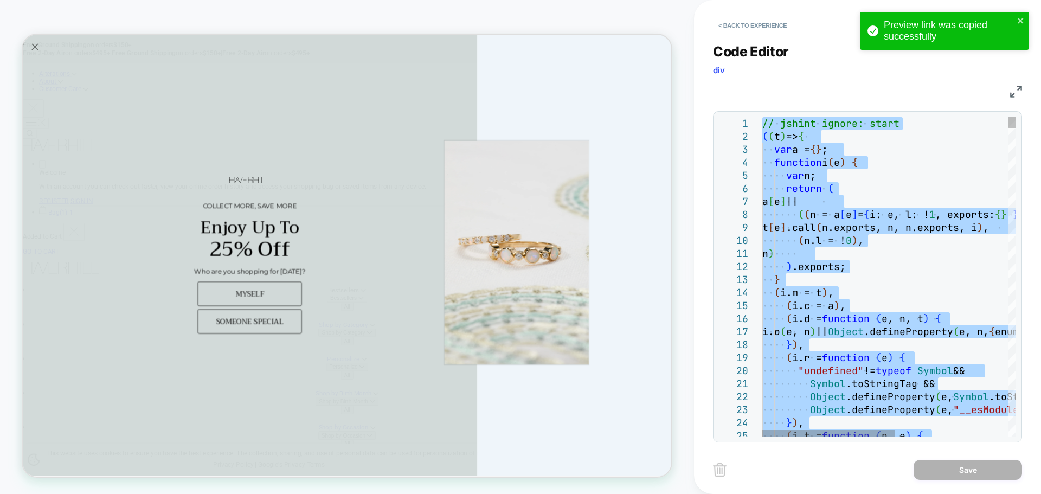
type textarea "**********"
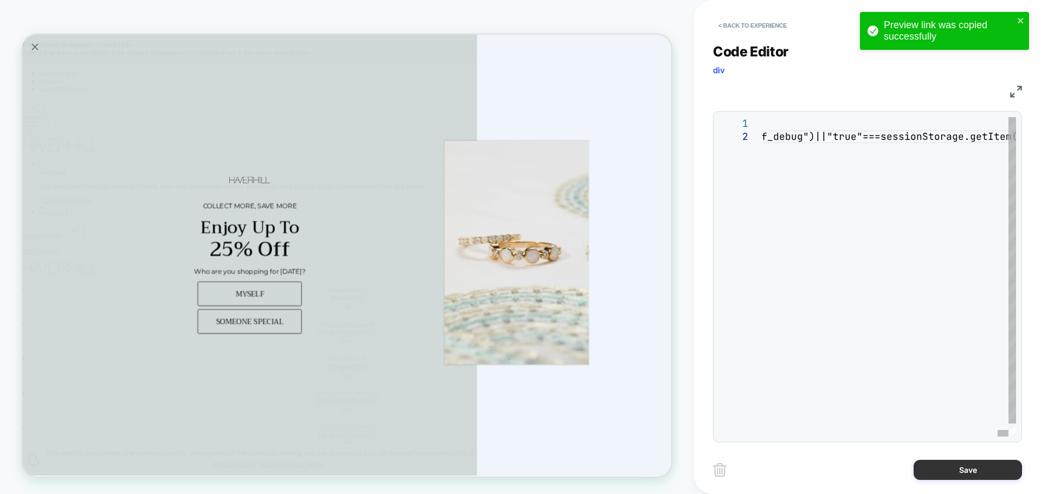
click at [978, 463] on button "Save" at bounding box center [968, 470] width 108 height 20
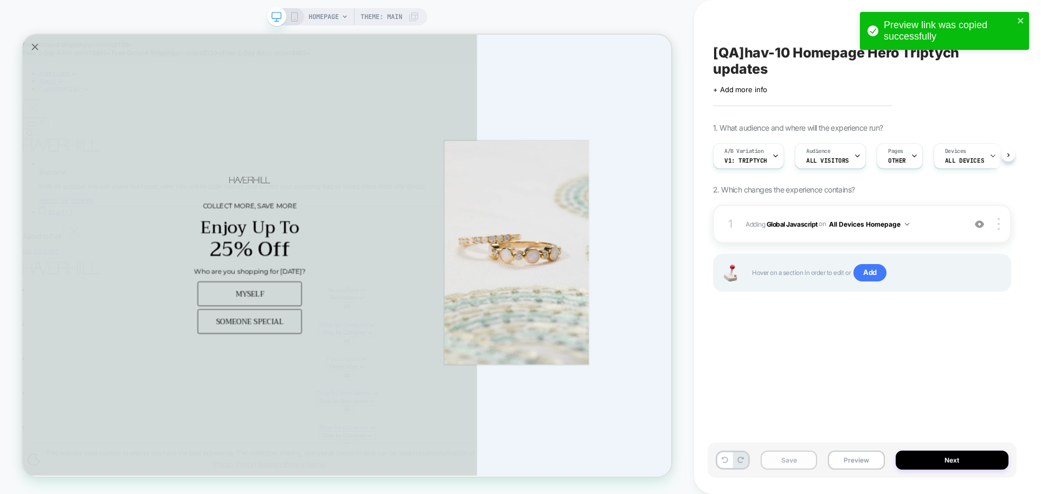
click at [793, 465] on button "Save" at bounding box center [789, 460] width 56 height 19
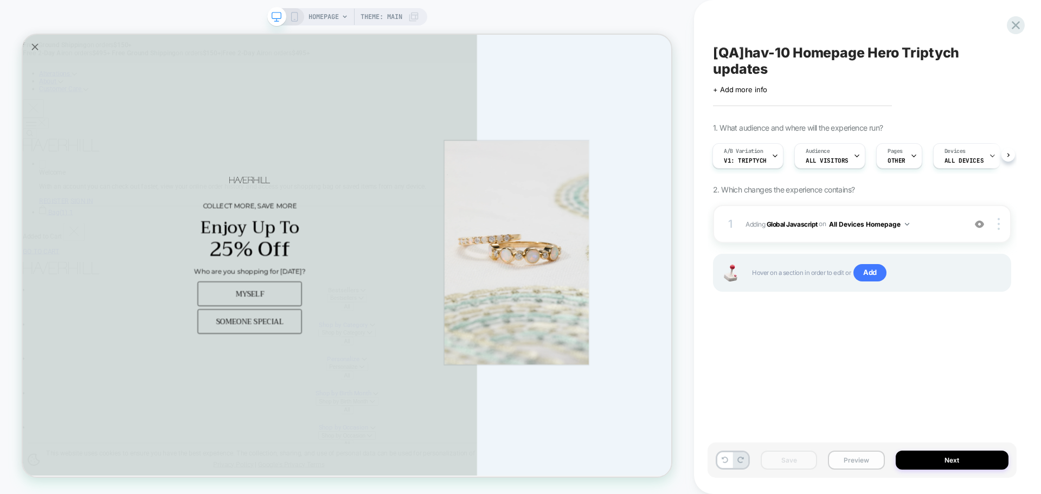
click at [848, 463] on button "Preview" at bounding box center [856, 460] width 56 height 19
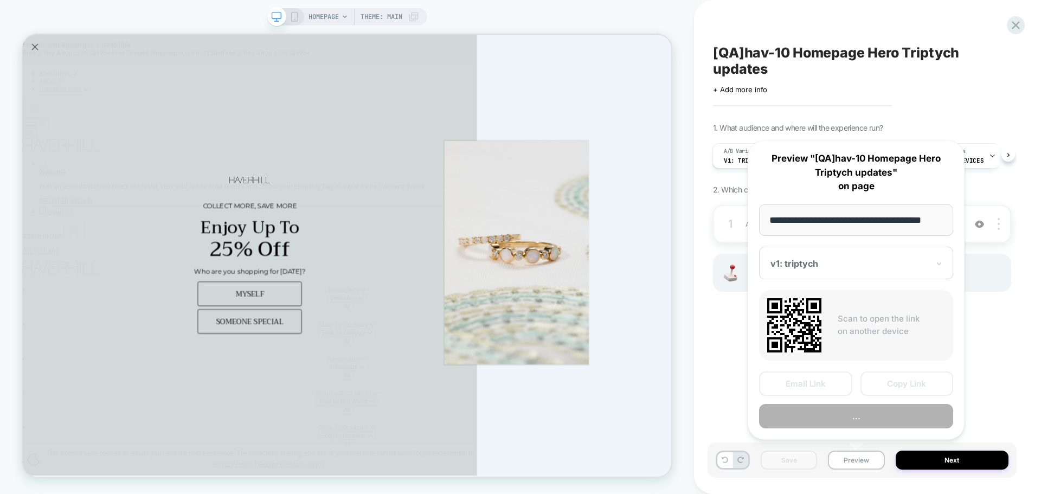
scroll to position [0, 7]
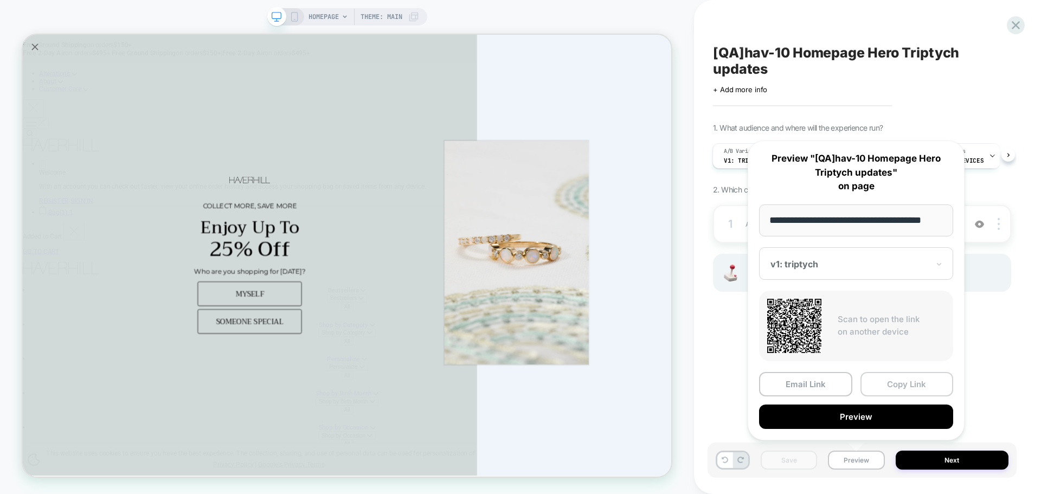
click at [880, 384] on button "Copy Link" at bounding box center [907, 384] width 93 height 24
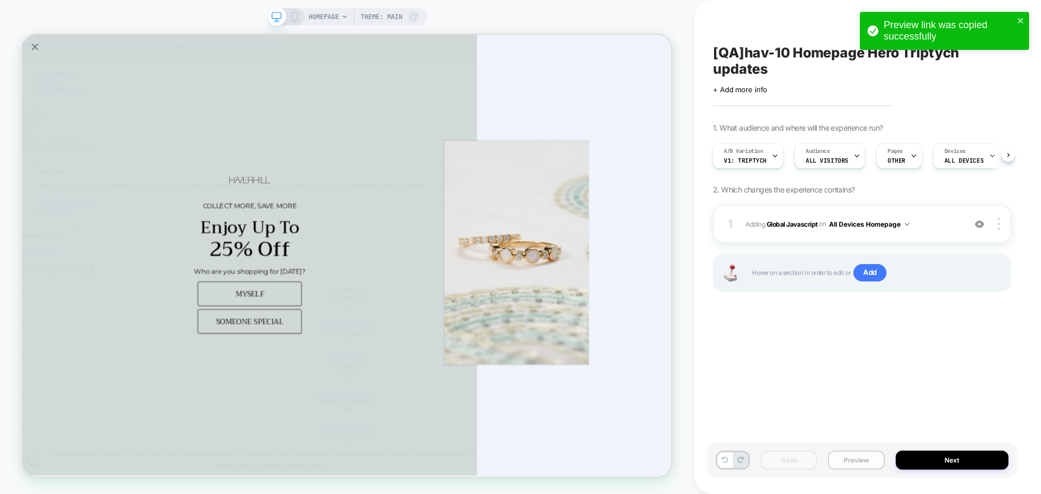
click at [843, 462] on button "Preview" at bounding box center [856, 460] width 56 height 19
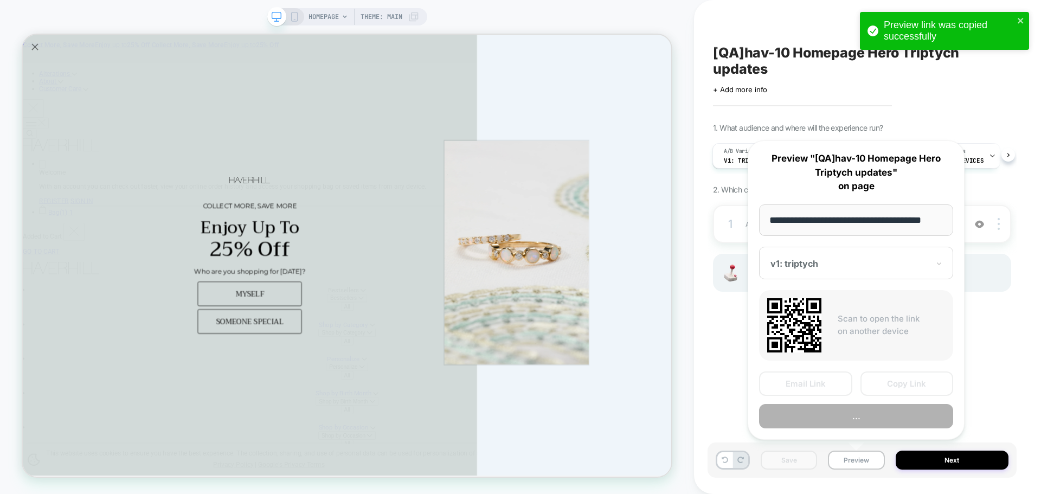
scroll to position [0, 7]
click at [869, 383] on button "Copy Link" at bounding box center [907, 384] width 93 height 24
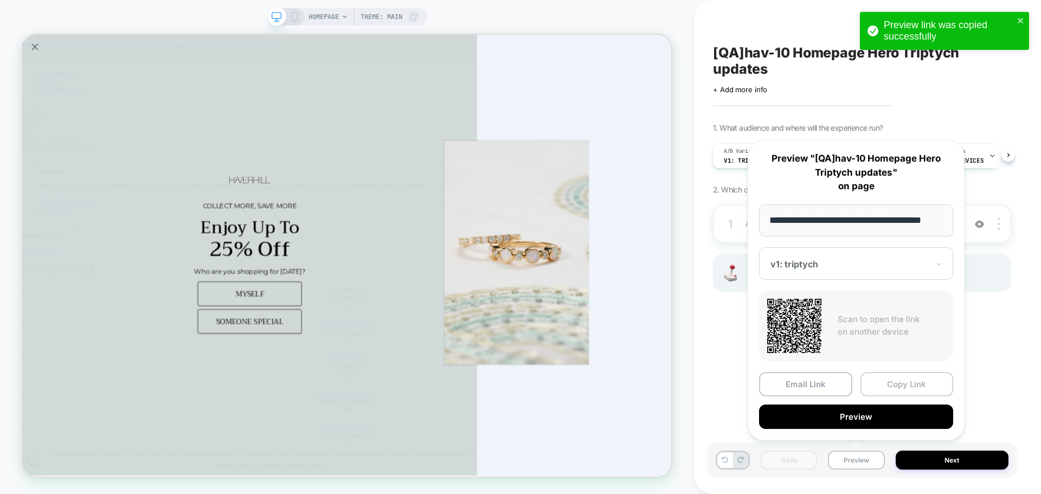
scroll to position [0, 0]
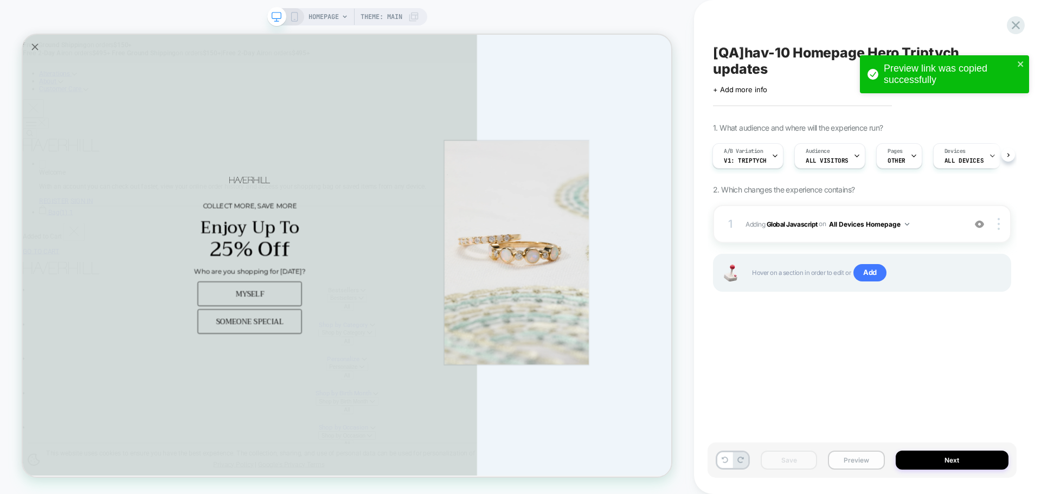
click at [848, 459] on button "Preview" at bounding box center [856, 460] width 56 height 19
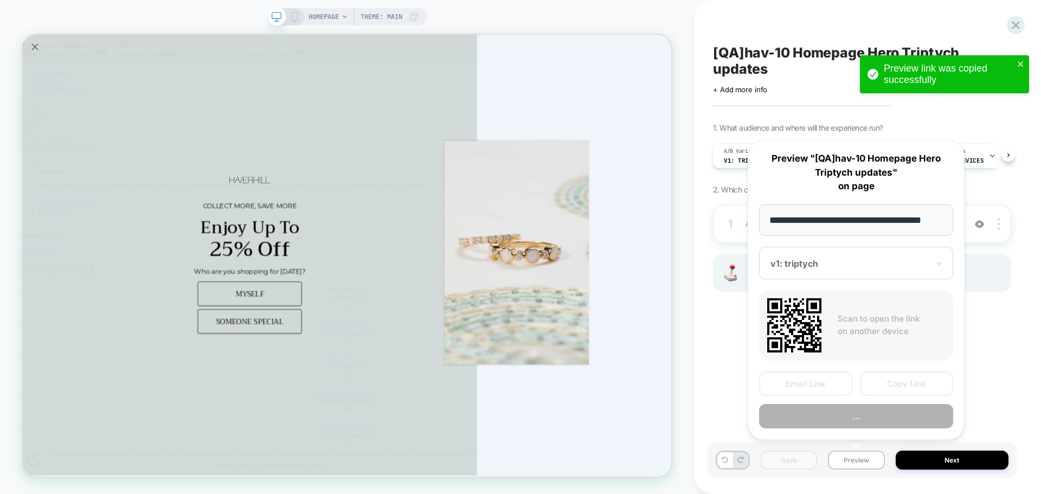
scroll to position [0, 7]
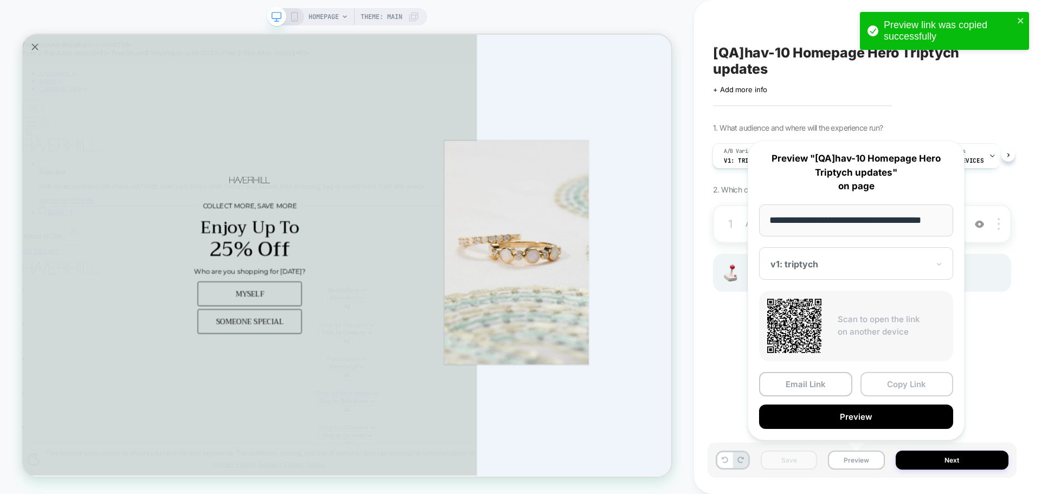
click at [919, 382] on button "Copy Link" at bounding box center [907, 384] width 93 height 24
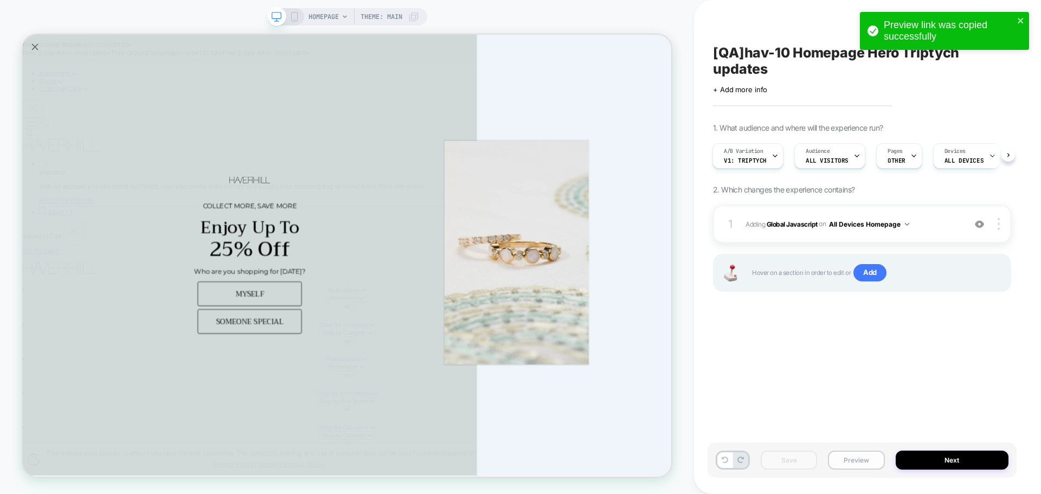
click at [860, 465] on button "Preview" at bounding box center [856, 460] width 56 height 19
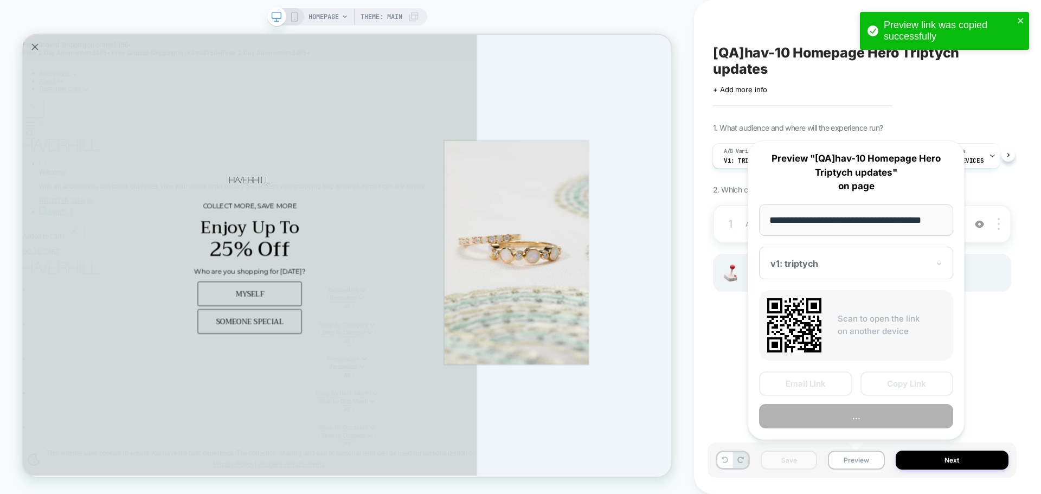
scroll to position [0, 7]
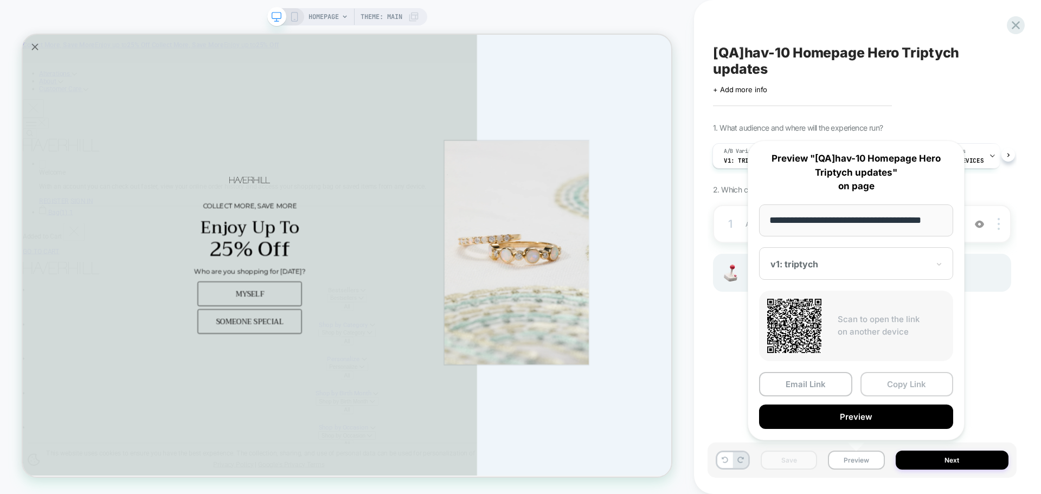
click at [932, 387] on button "Copy Link" at bounding box center [907, 384] width 93 height 24
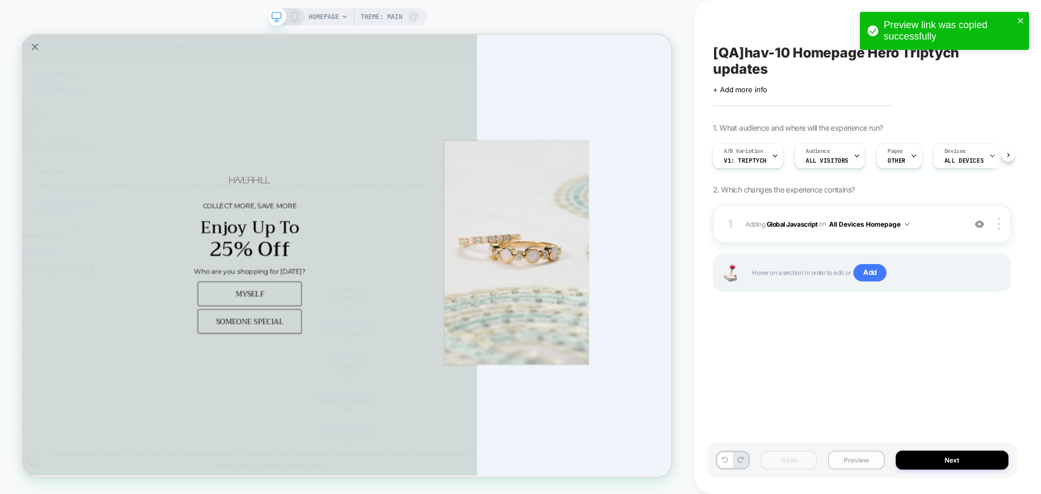
click at [834, 456] on button "Preview" at bounding box center [856, 460] width 56 height 19
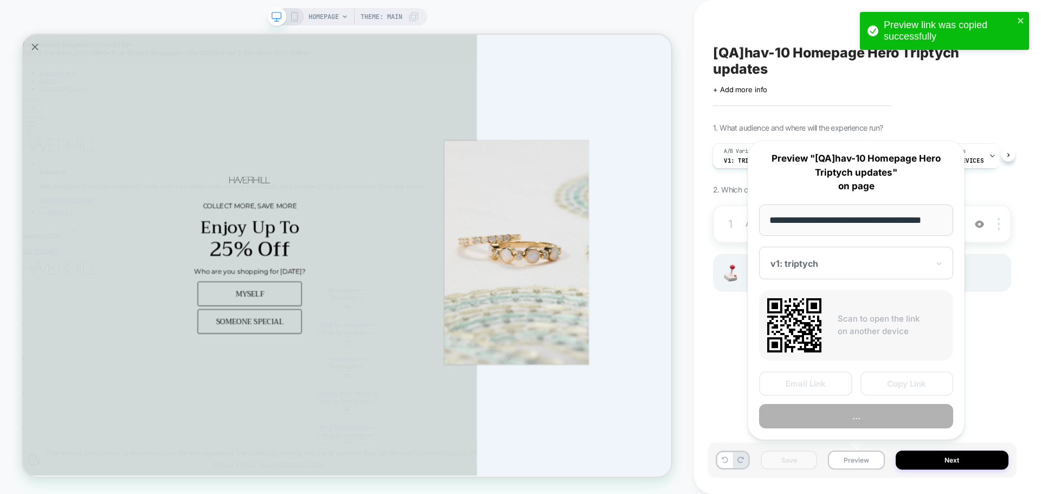
scroll to position [0, 7]
drag, startPoint x: 890, startPoint y: 367, endPoint x: 891, endPoint y: 379, distance: 12.0
click at [891, 370] on div "**********" at bounding box center [856, 290] width 217 height 300
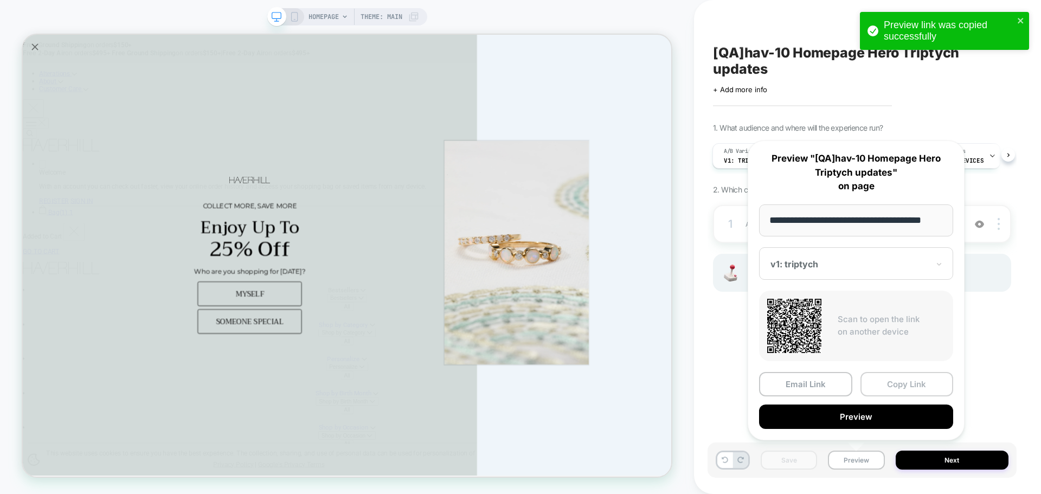
click at [891, 379] on button "Copy Link" at bounding box center [907, 384] width 93 height 24
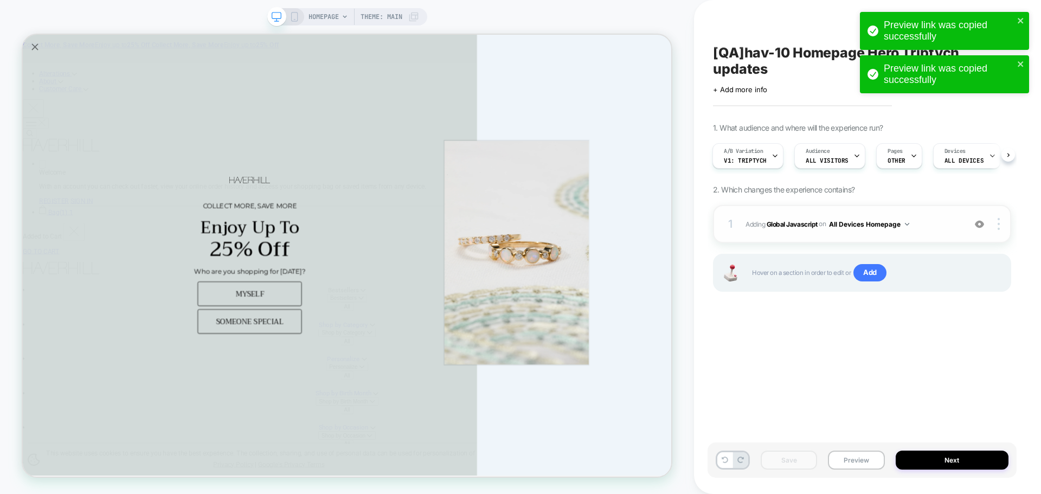
click at [799, 219] on span "Adding Global Javascript on All Devices Homepage" at bounding box center [853, 224] width 214 height 14
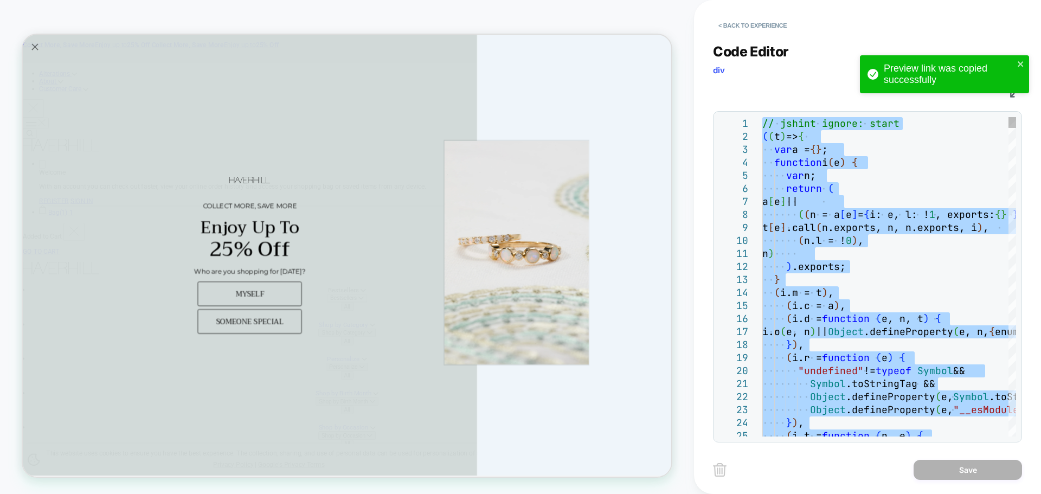
type textarea "**********"
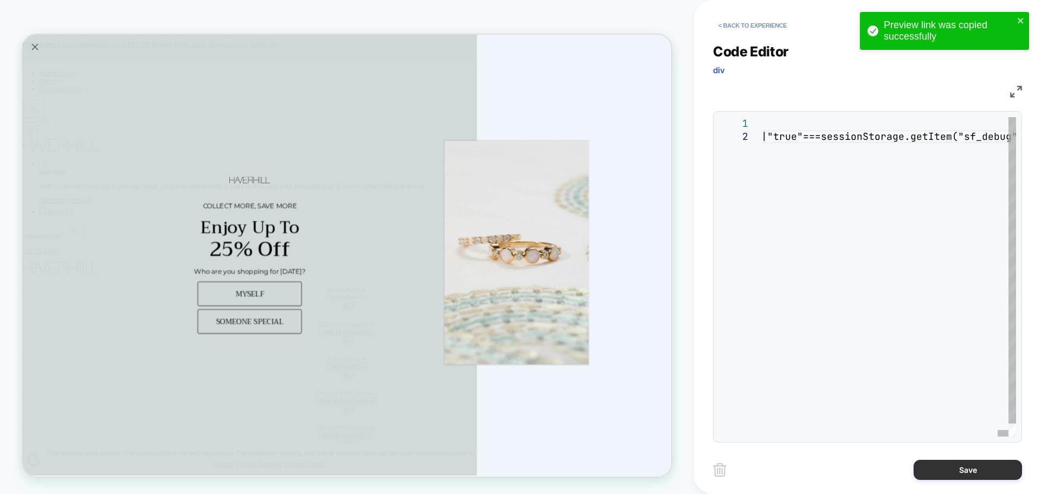
click at [947, 465] on button "Save" at bounding box center [968, 470] width 108 height 20
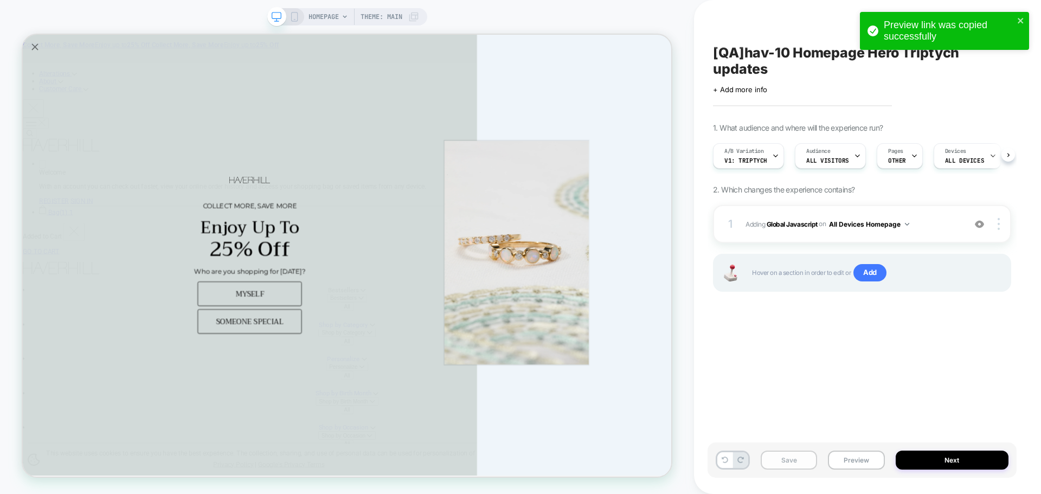
scroll to position [0, 1]
click at [799, 454] on button "Save" at bounding box center [789, 460] width 56 height 19
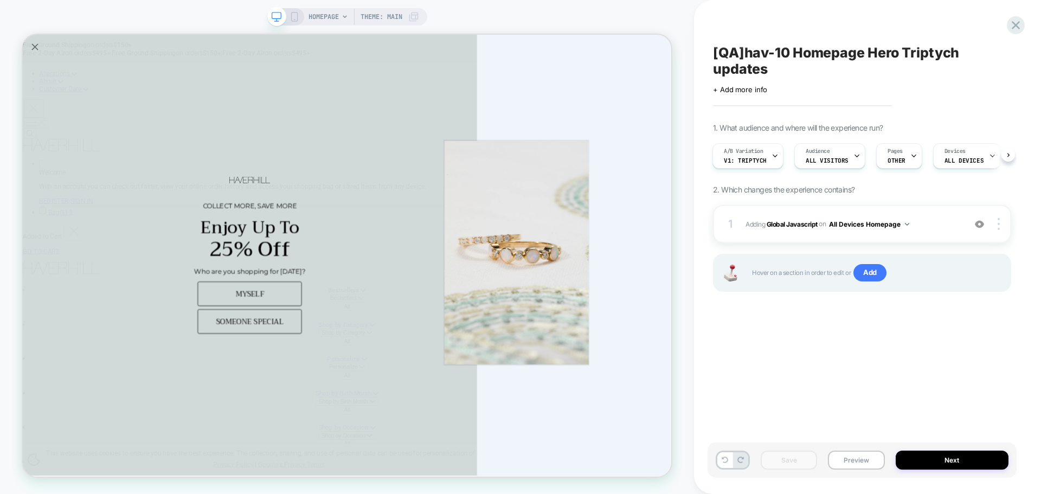
click at [818, 462] on div "Save Preview Next" at bounding box center [862, 460] width 309 height 35
click at [845, 460] on button "Preview" at bounding box center [856, 460] width 56 height 19
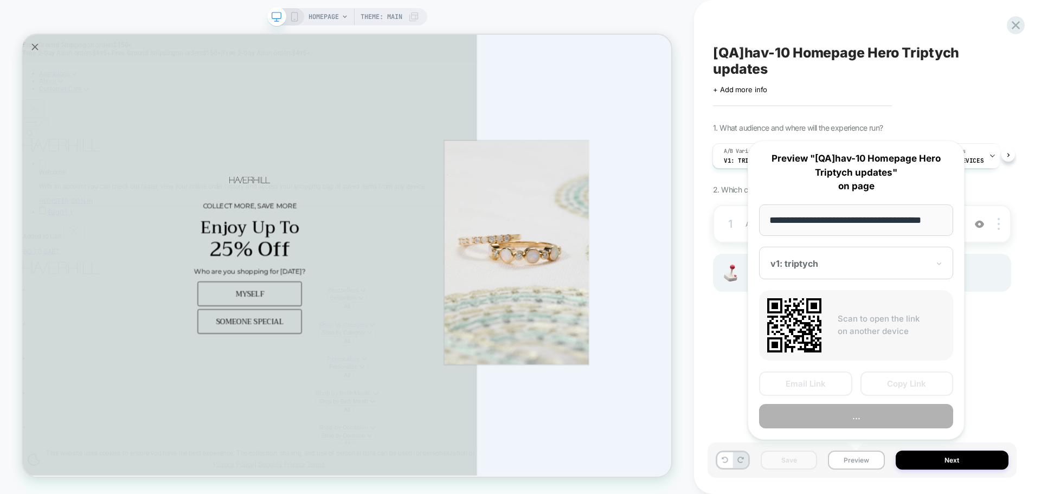
scroll to position [0, 7]
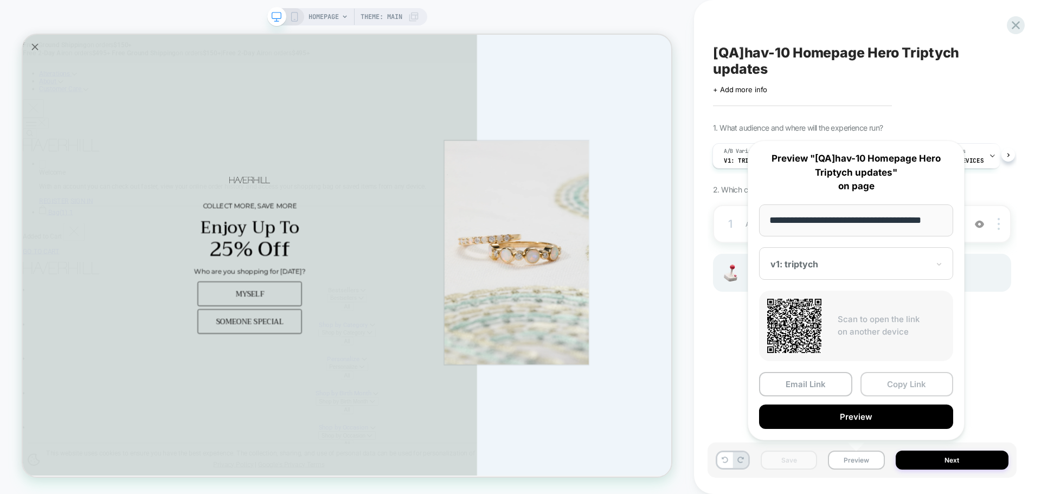
click at [900, 388] on button "Copy Link" at bounding box center [907, 384] width 93 height 24
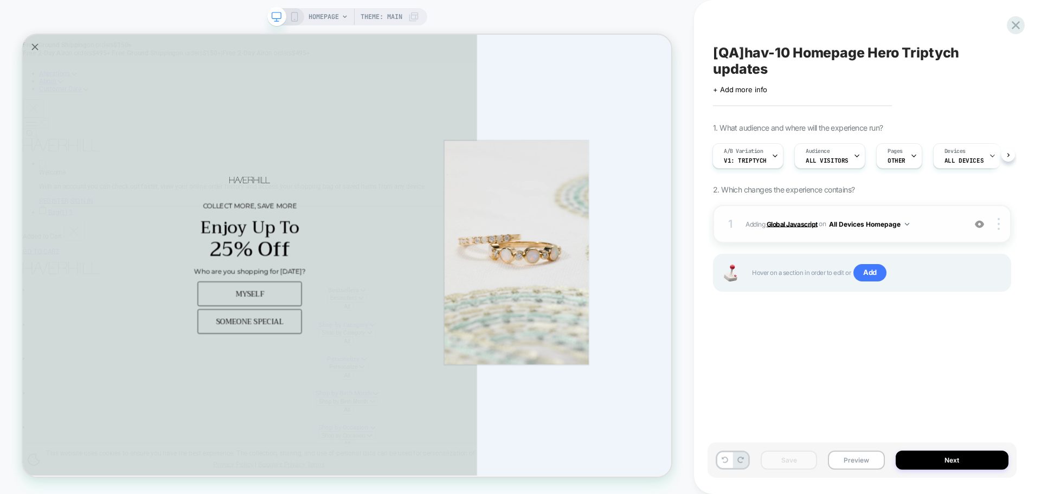
click at [807, 226] on b "Global Javascript" at bounding box center [792, 224] width 51 height 8
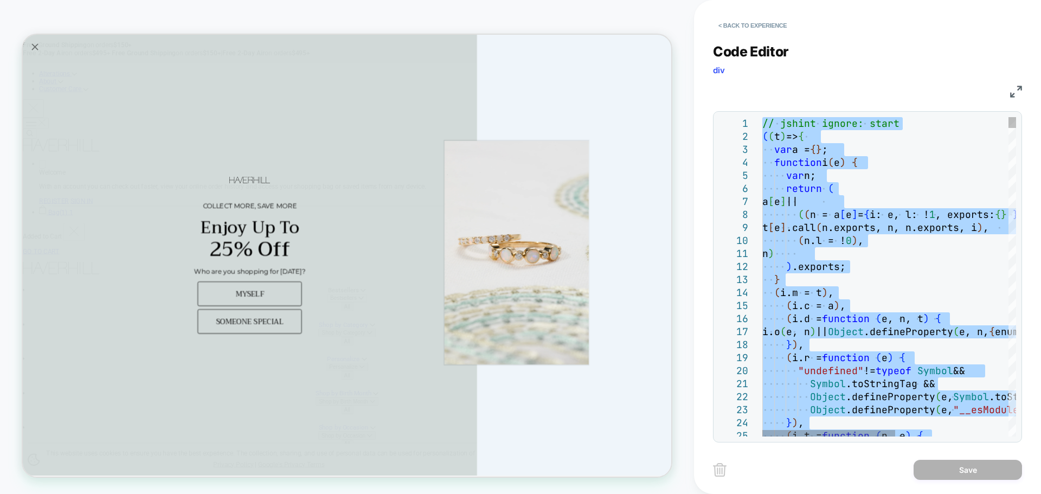
type textarea "**********"
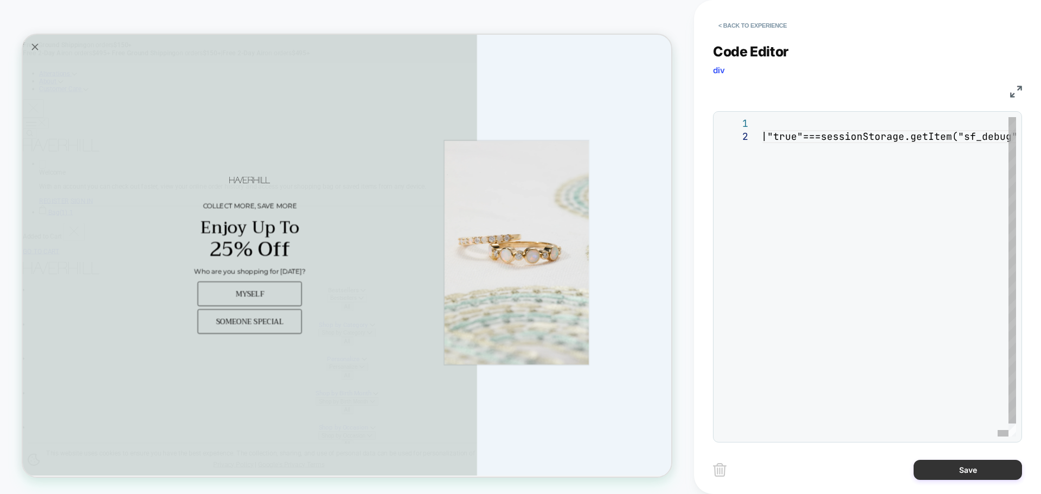
click at [973, 470] on button "Save" at bounding box center [968, 470] width 108 height 20
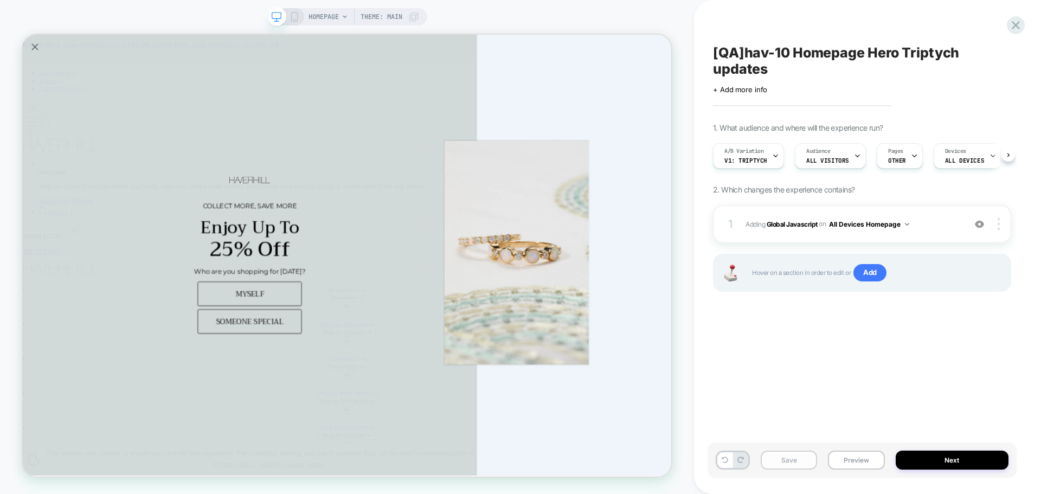
scroll to position [0, 1]
click at [788, 456] on button "Save" at bounding box center [789, 460] width 56 height 19
click at [855, 450] on div "Save Preview Next" at bounding box center [862, 460] width 309 height 35
click at [849, 454] on button "Preview" at bounding box center [856, 460] width 56 height 19
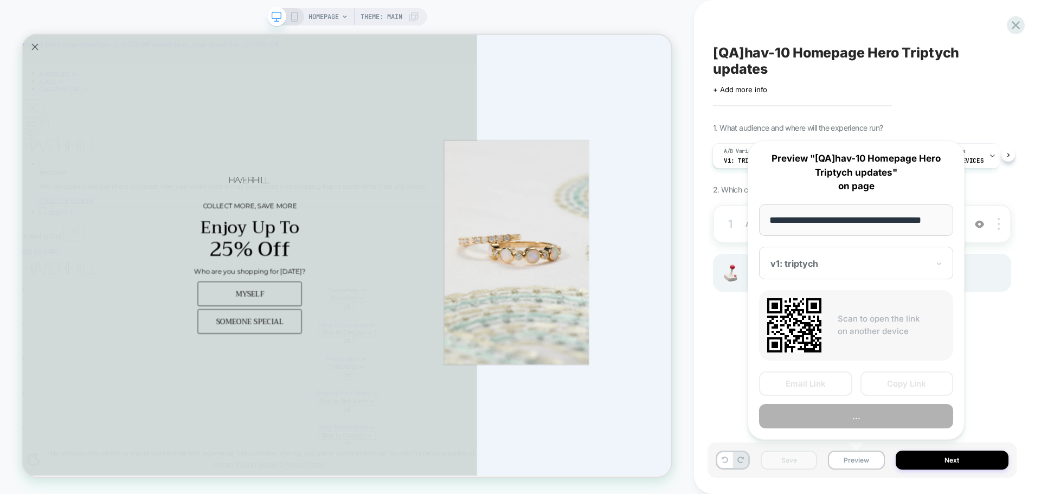
scroll to position [0, 7]
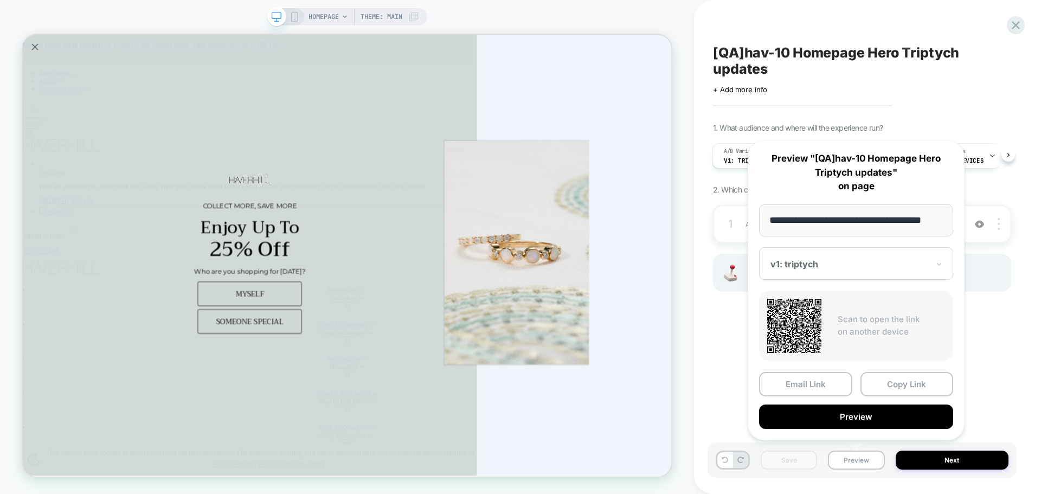
drag, startPoint x: 893, startPoint y: 380, endPoint x: 756, endPoint y: 336, distance: 143.6
click at [893, 382] on button "Copy Link" at bounding box center [907, 384] width 93 height 24
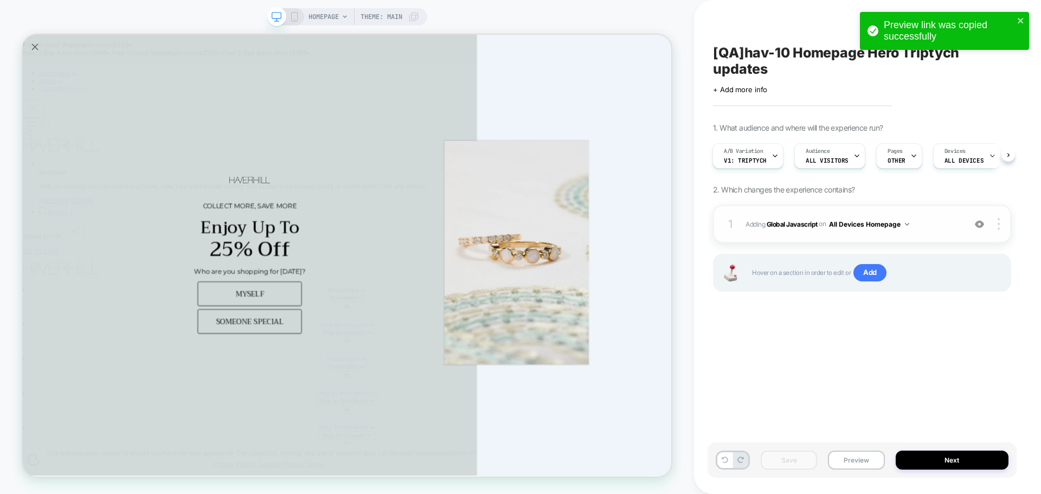
click at [797, 234] on div "1 Adding Global Javascript on All Devices Homepage Add Before Add After Target …" at bounding box center [862, 224] width 298 height 38
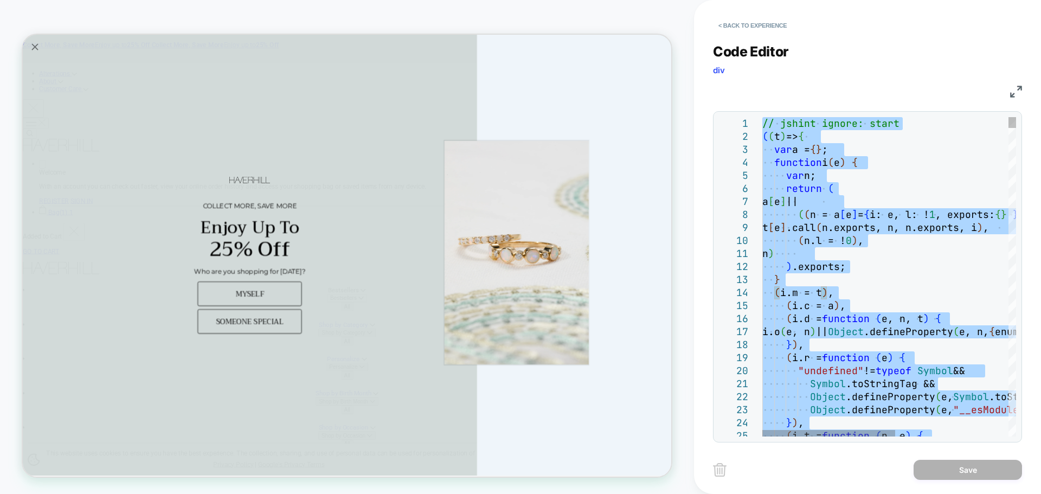
type textarea "**********"
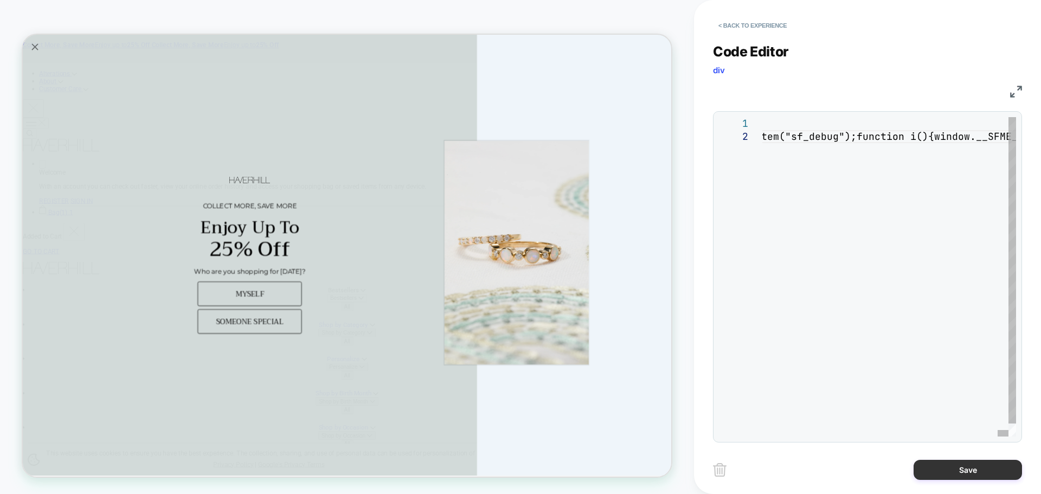
click at [946, 468] on button "Save" at bounding box center [968, 470] width 108 height 20
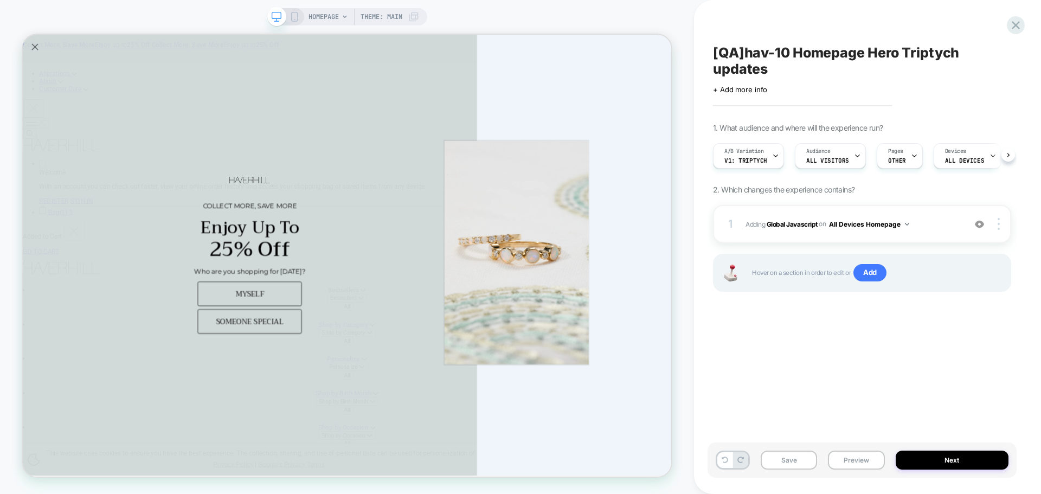
scroll to position [0, 1]
click at [794, 463] on button "Save" at bounding box center [789, 460] width 56 height 19
click at [857, 467] on button "Preview" at bounding box center [856, 460] width 56 height 19
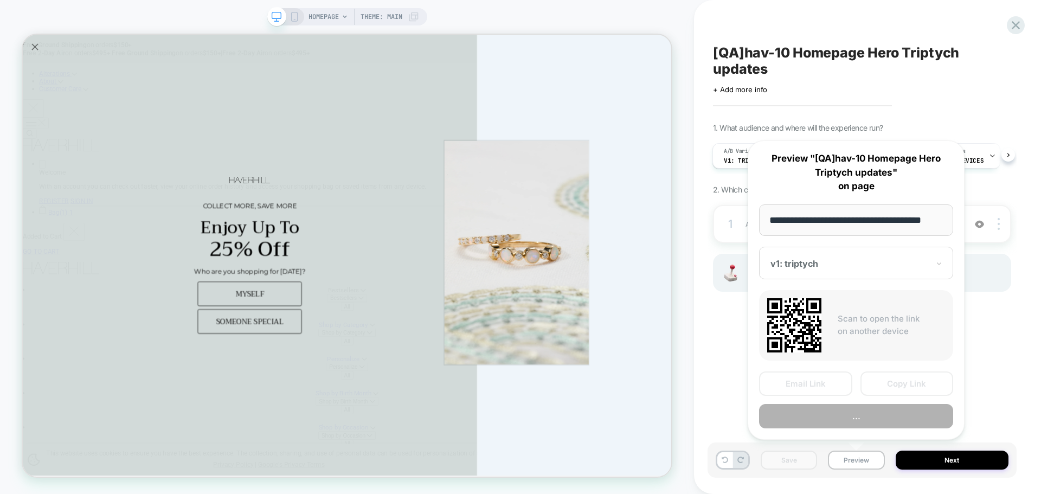
scroll to position [0, 7]
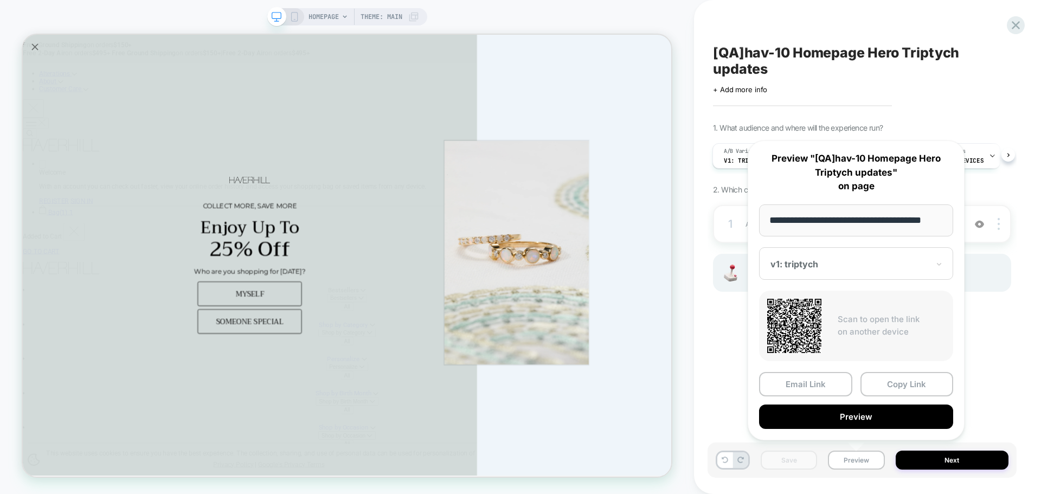
click at [915, 370] on div "**********" at bounding box center [856, 290] width 217 height 300
click at [908, 385] on button "Copy Link" at bounding box center [907, 384] width 93 height 24
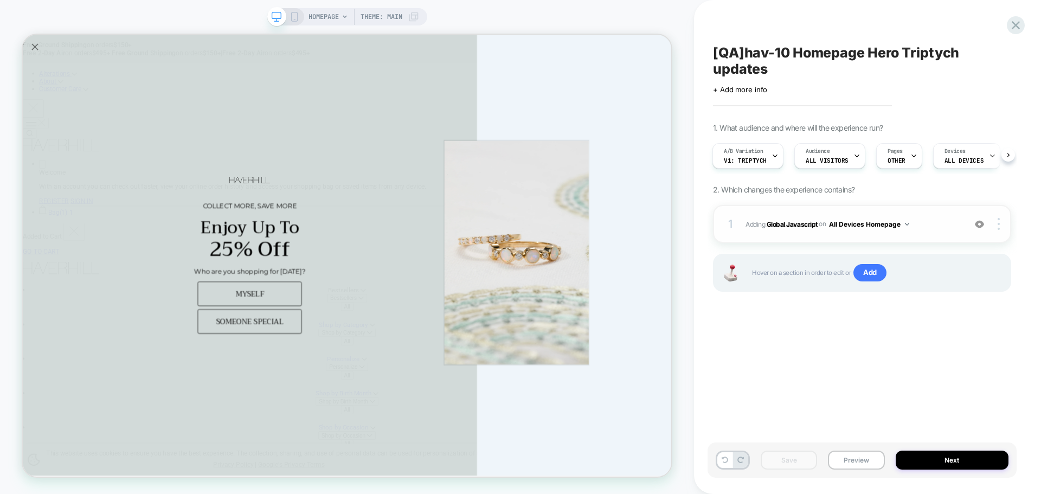
click at [767, 227] on b "Global Javascript" at bounding box center [792, 224] width 51 height 8
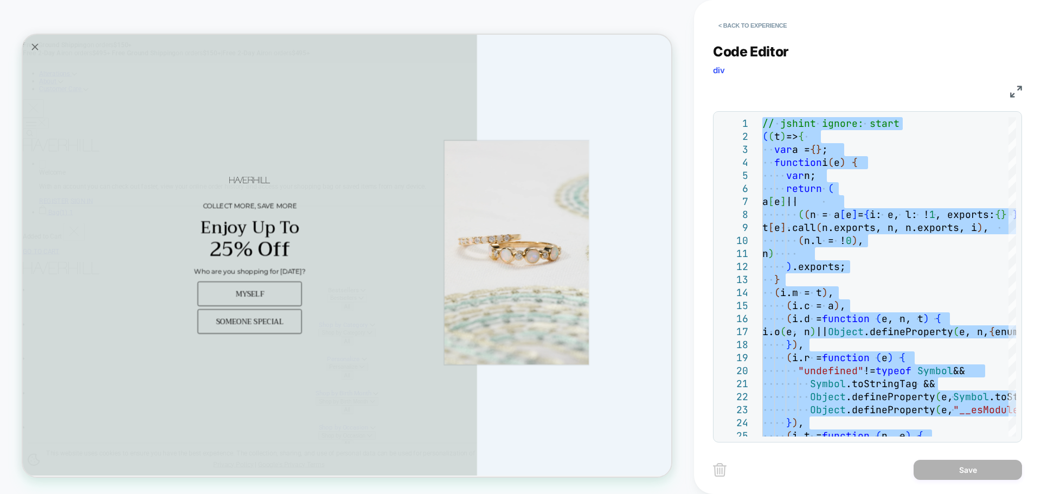
type textarea "**********"
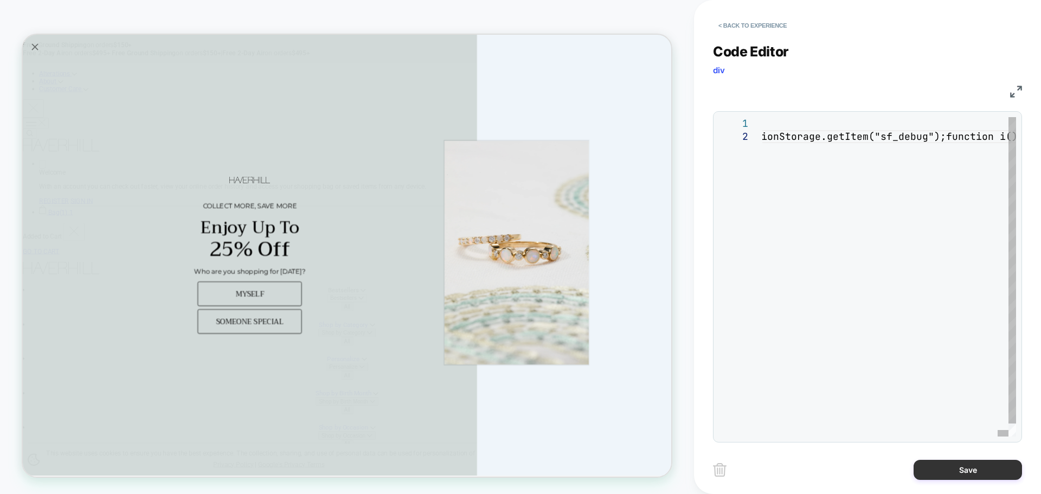
click at [964, 465] on button "Save" at bounding box center [968, 470] width 108 height 20
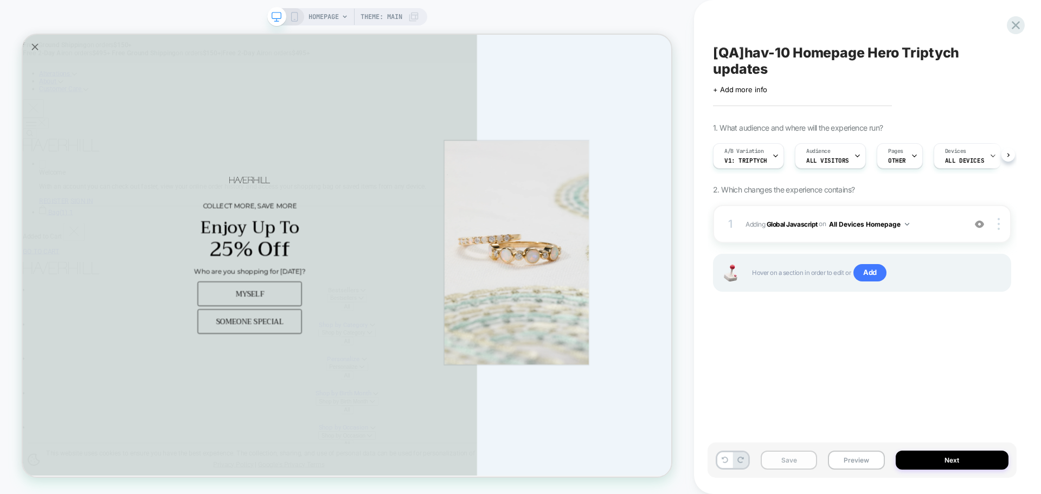
scroll to position [0, 1]
click at [803, 460] on button "Save" at bounding box center [789, 460] width 56 height 19
click at [854, 462] on button "Preview" at bounding box center [856, 460] width 56 height 19
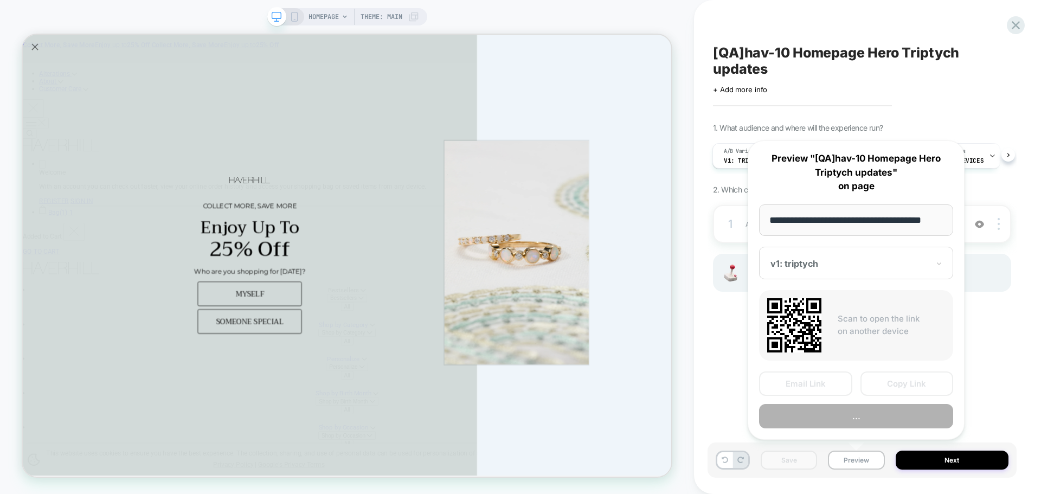
scroll to position [0, 7]
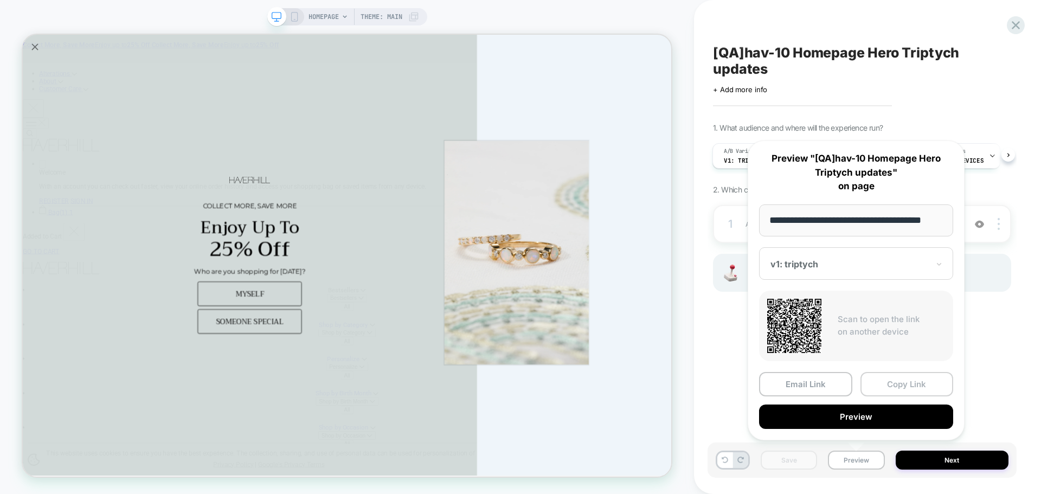
click at [889, 388] on button "Copy Link" at bounding box center [907, 384] width 93 height 24
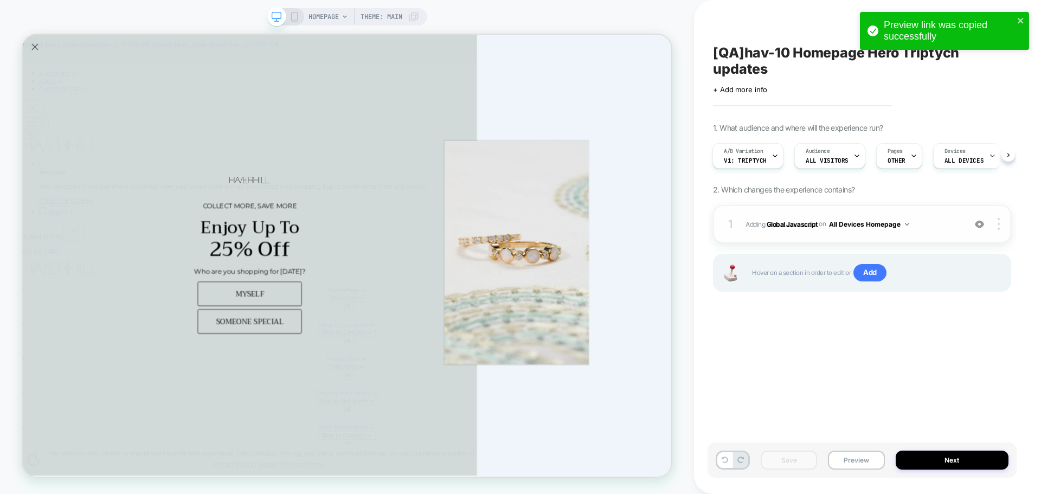
click at [791, 220] on b "Global Javascript" at bounding box center [792, 224] width 51 height 8
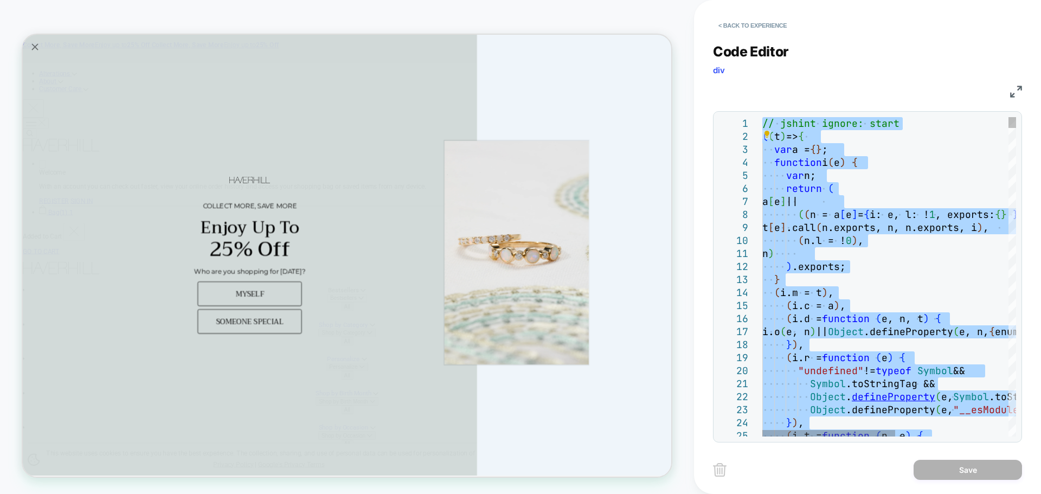
type textarea "**********"
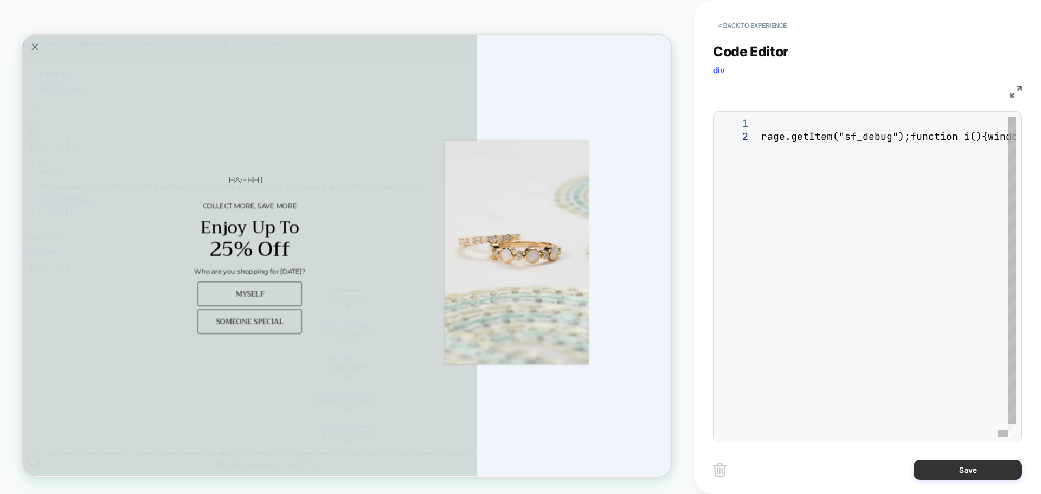
click at [980, 471] on button "Save" at bounding box center [968, 470] width 108 height 20
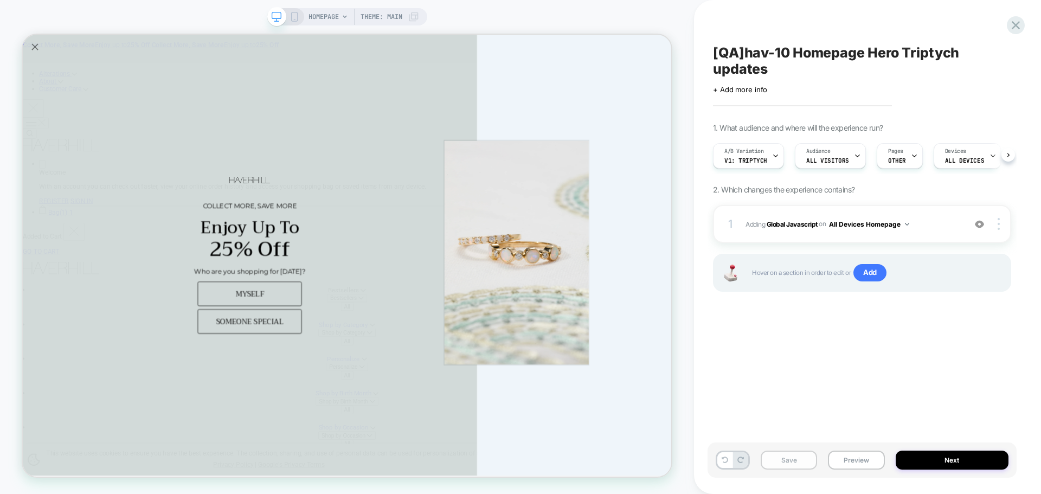
scroll to position [0, 1]
click at [797, 467] on button "Save" at bounding box center [789, 460] width 56 height 19
click at [797, 466] on button "Save" at bounding box center [789, 460] width 56 height 19
drag, startPoint x: 869, startPoint y: 465, endPoint x: 872, endPoint y: 450, distance: 15.4
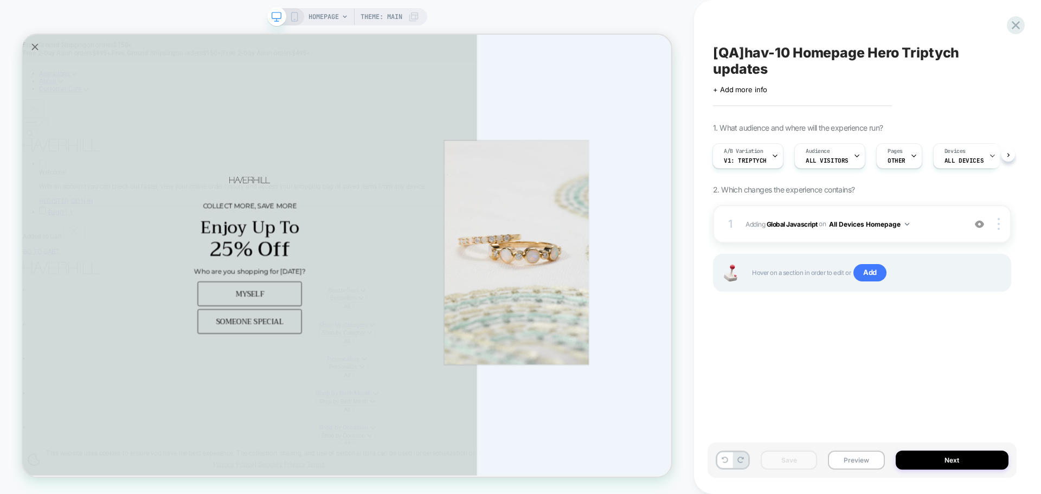
click at [869, 464] on button "Preview" at bounding box center [856, 460] width 56 height 19
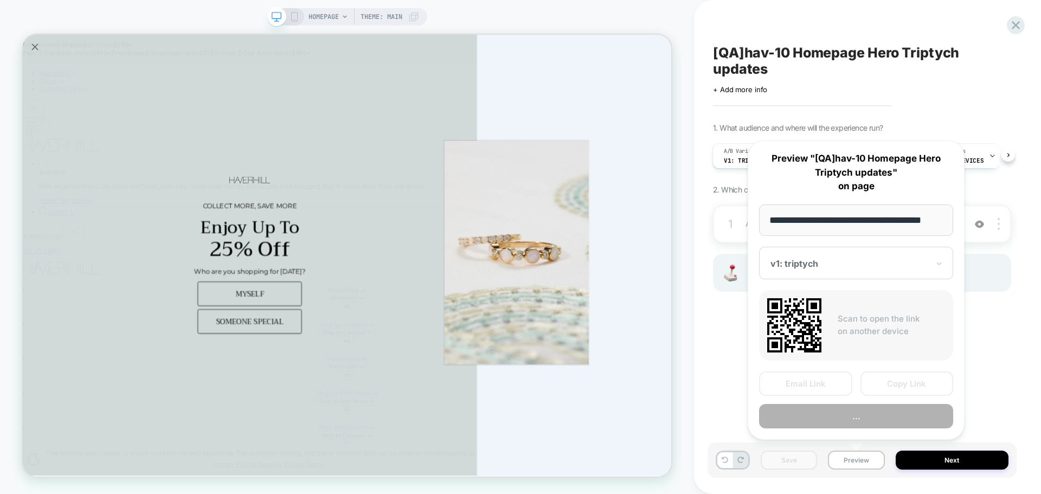
scroll to position [0, 7]
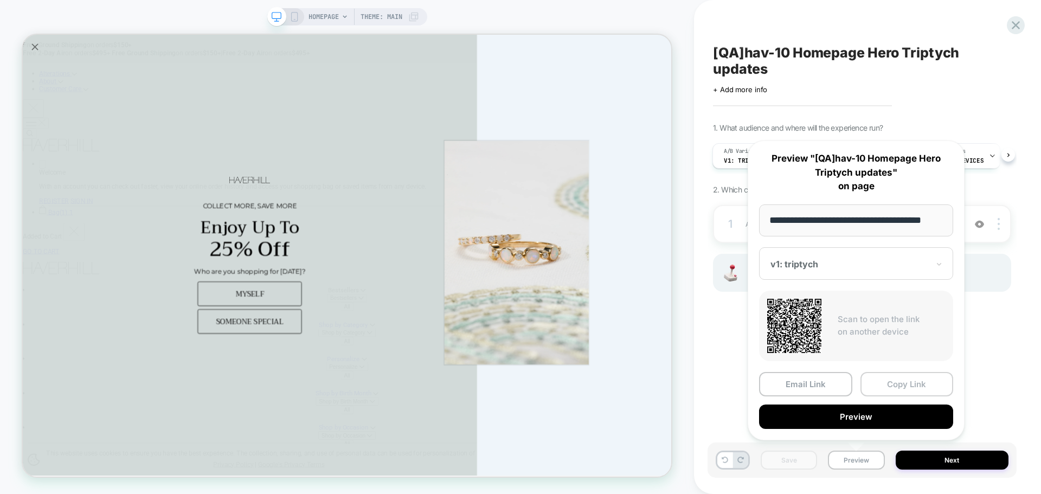
click at [900, 391] on button "Copy Link" at bounding box center [907, 384] width 93 height 24
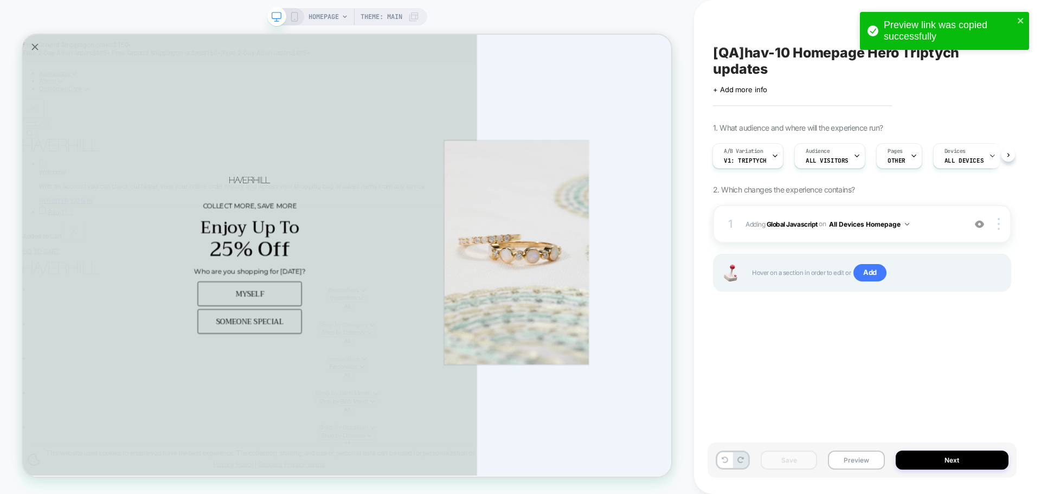
drag, startPoint x: 862, startPoint y: 462, endPoint x: 683, endPoint y: 379, distance: 197.3
click at [860, 461] on button "Preview" at bounding box center [856, 460] width 56 height 19
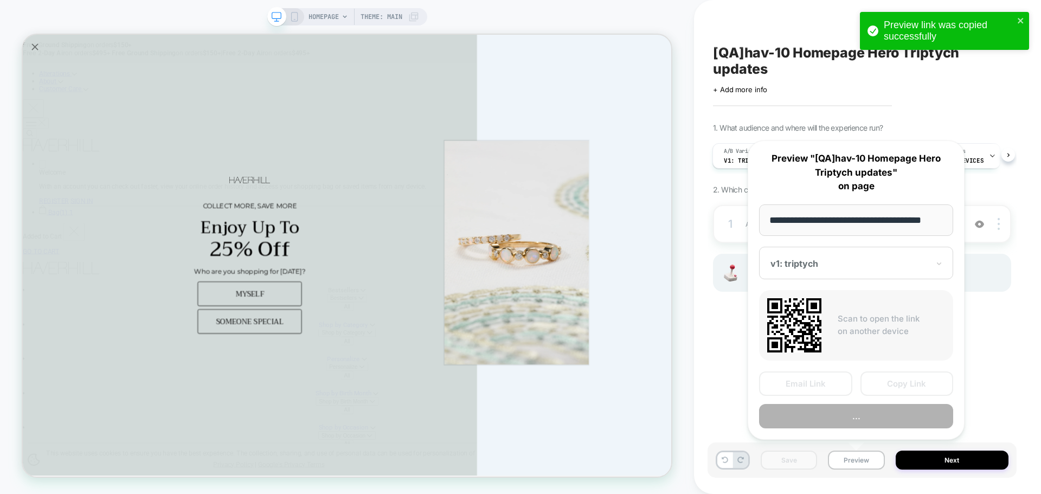
scroll to position [0, 7]
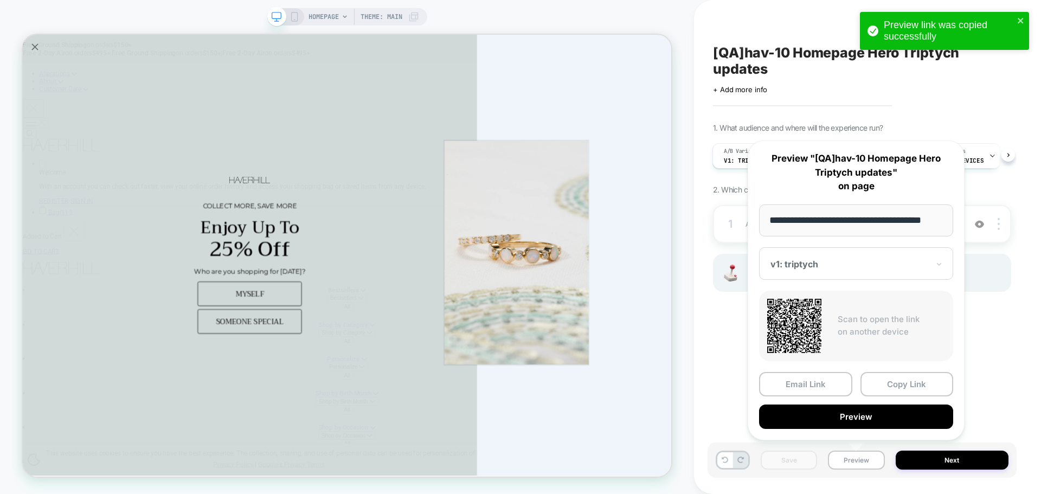
click at [902, 385] on button "Copy Link" at bounding box center [907, 384] width 93 height 24
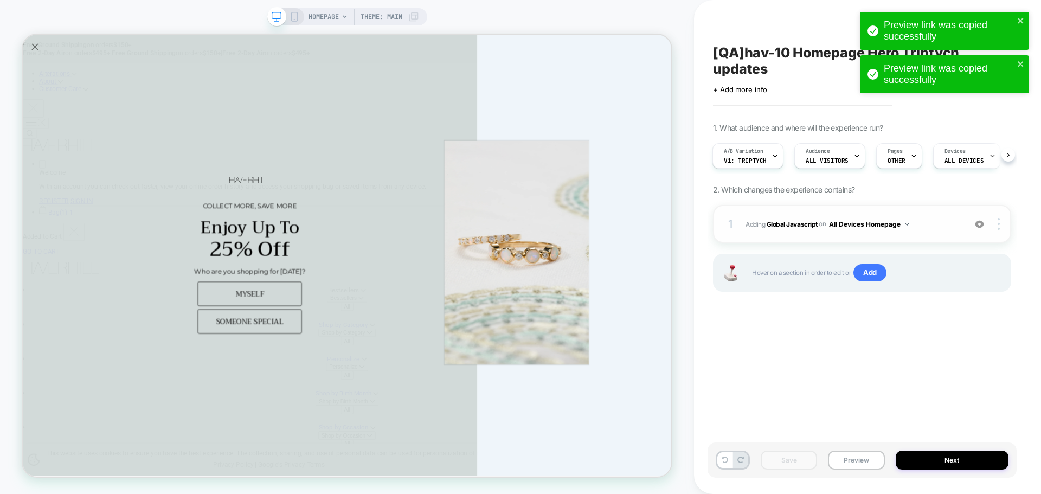
click at [785, 217] on span "Adding Global Javascript on All Devices Homepage" at bounding box center [853, 224] width 214 height 14
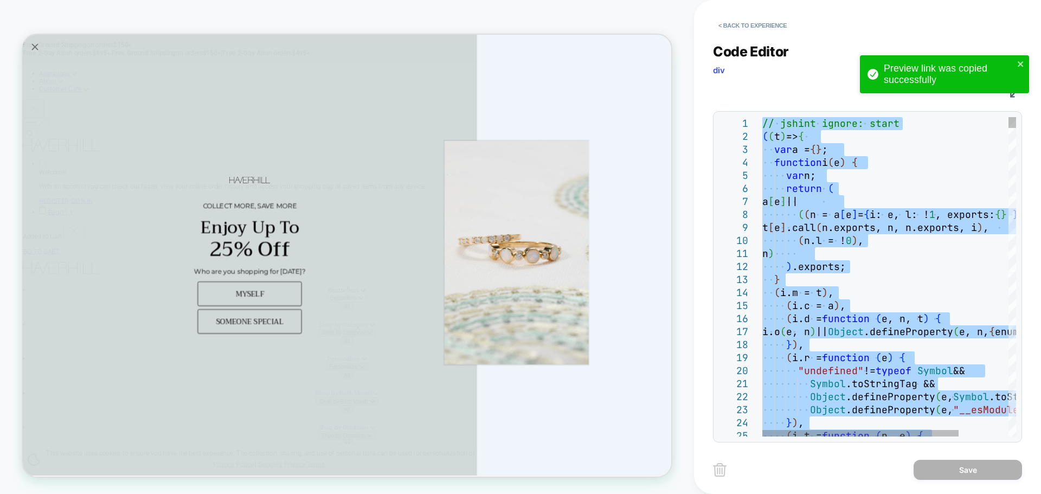
type textarea "**********"
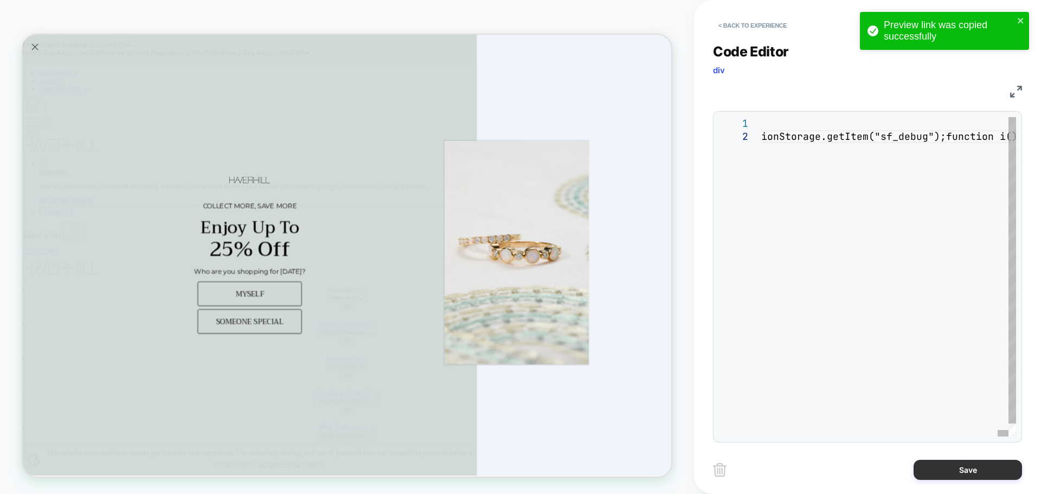
click at [940, 467] on button "Save" at bounding box center [968, 470] width 108 height 20
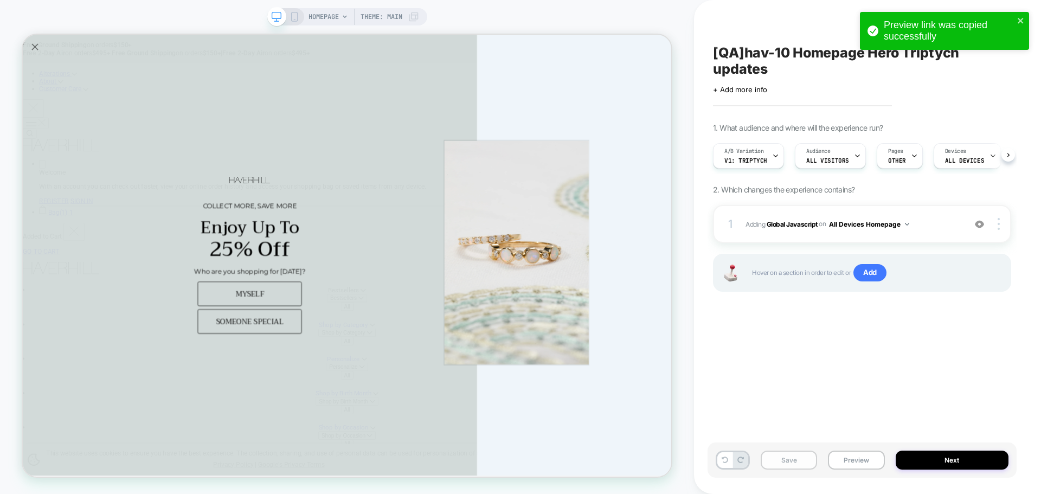
scroll to position [0, 1]
click at [789, 460] on button "Save" at bounding box center [789, 460] width 56 height 19
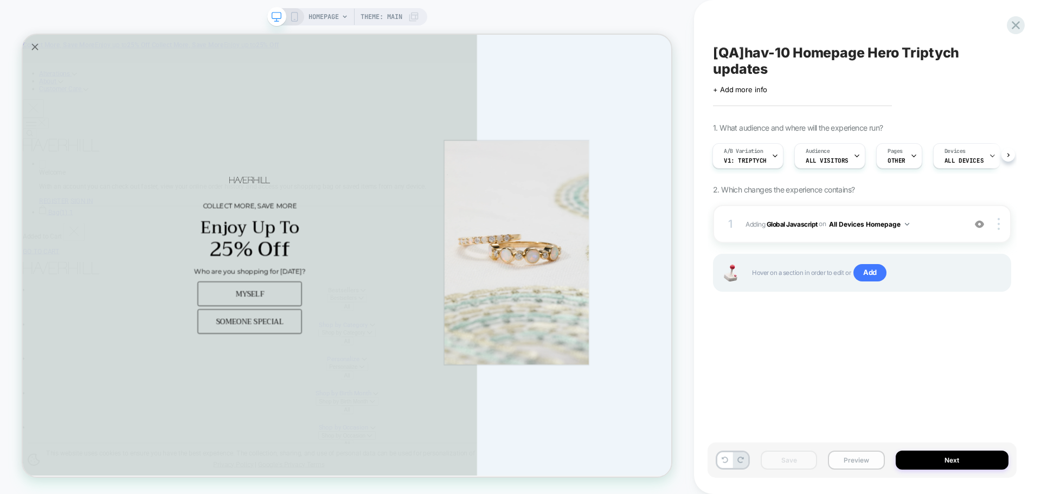
click at [857, 464] on button "Preview" at bounding box center [856, 460] width 56 height 19
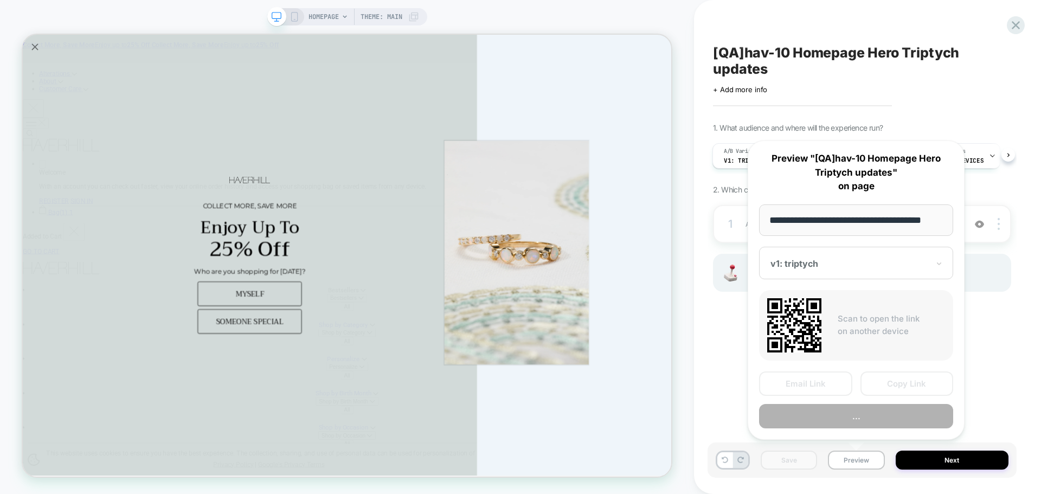
scroll to position [0, 7]
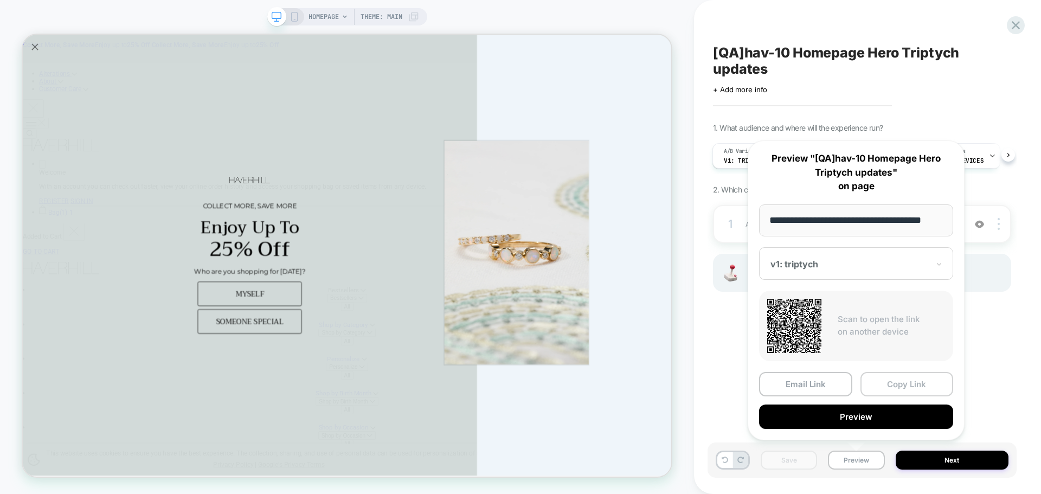
click at [898, 386] on button "Copy Link" at bounding box center [907, 384] width 93 height 24
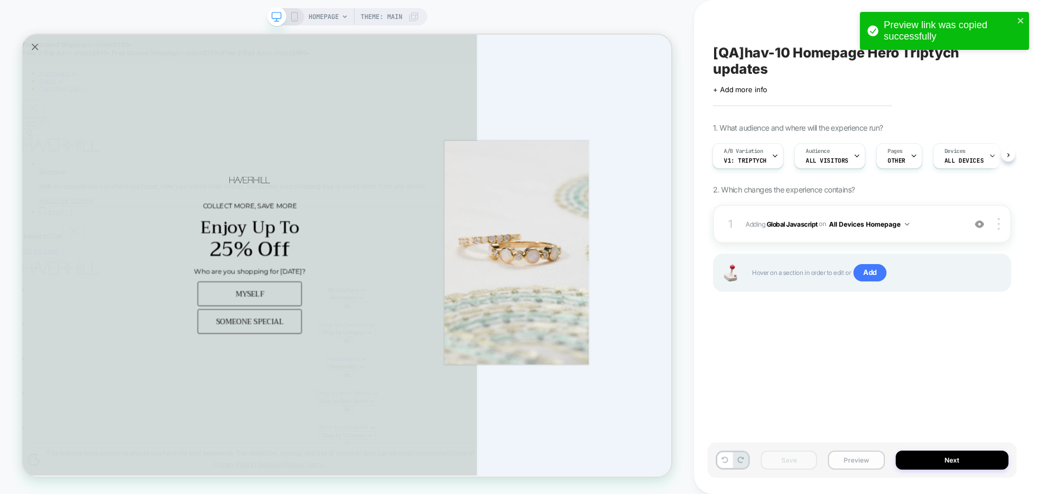
click at [837, 459] on button "Preview" at bounding box center [856, 460] width 56 height 19
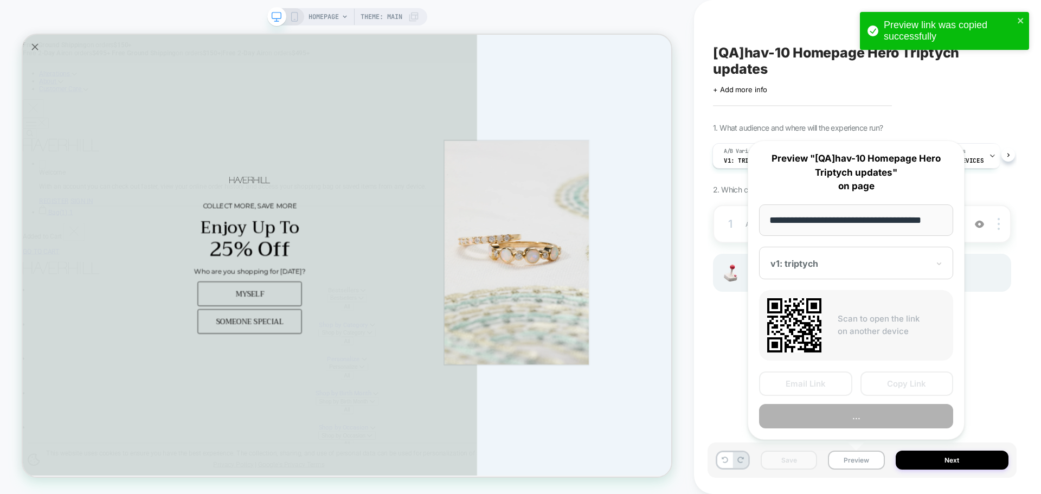
scroll to position [0, 7]
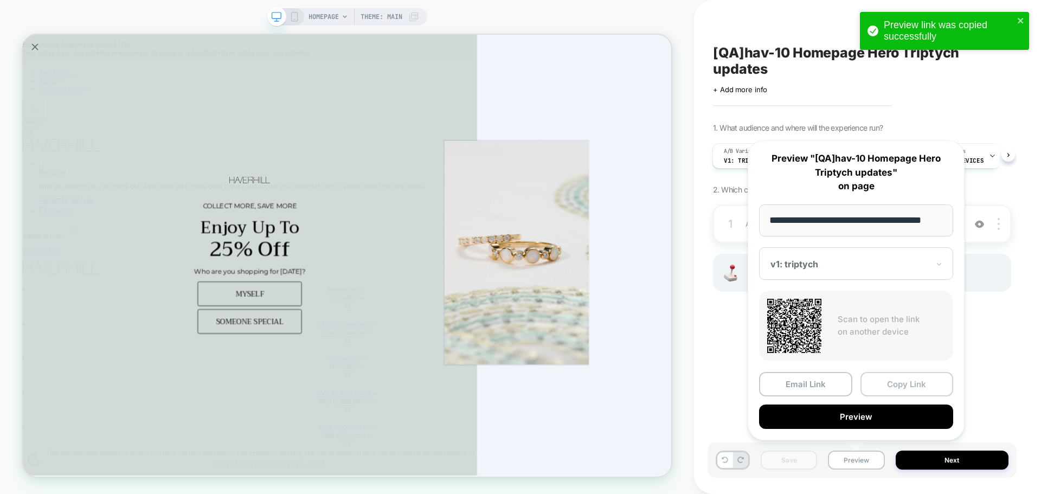
click at [905, 376] on button "Copy Link" at bounding box center [907, 384] width 93 height 24
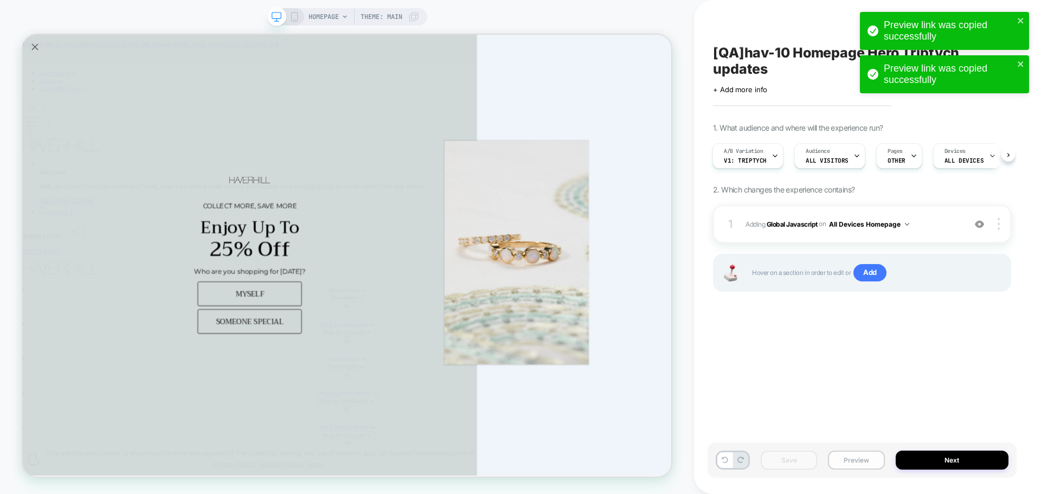
drag, startPoint x: 893, startPoint y: 457, endPoint x: 853, endPoint y: 454, distance: 40.2
click at [879, 457] on div "Save Preview Next" at bounding box center [862, 460] width 309 height 35
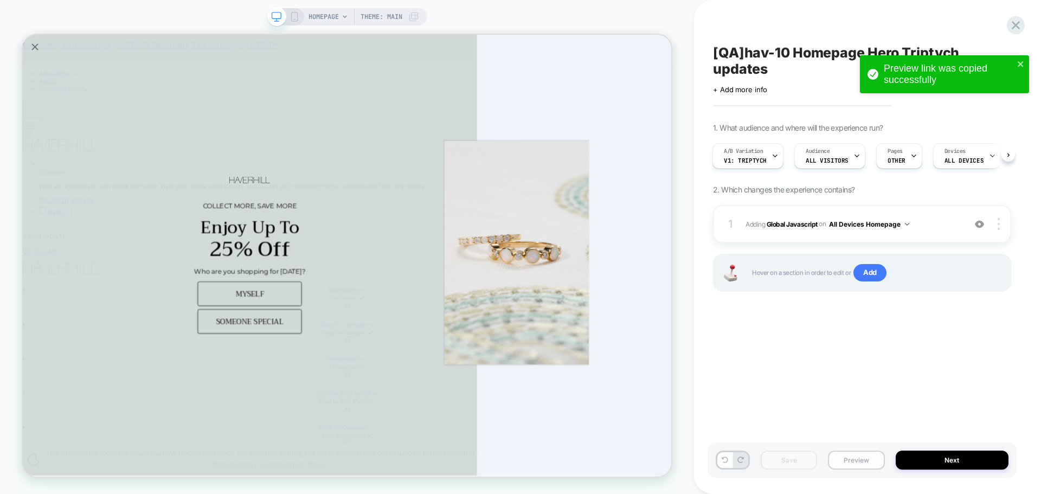
click at [851, 454] on button "Preview" at bounding box center [856, 460] width 56 height 19
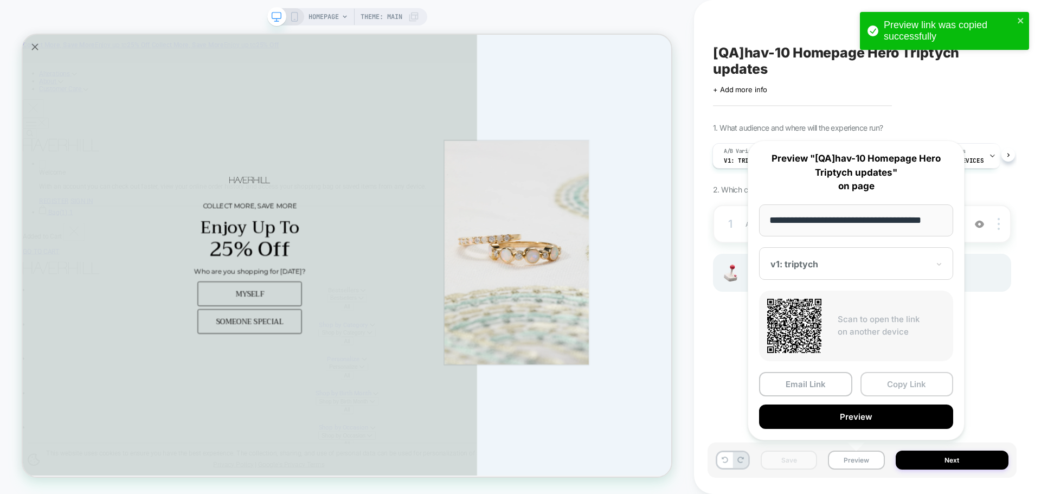
click at [885, 379] on button "Copy Link" at bounding box center [907, 384] width 93 height 24
